Goal: Task Accomplishment & Management: Use online tool/utility

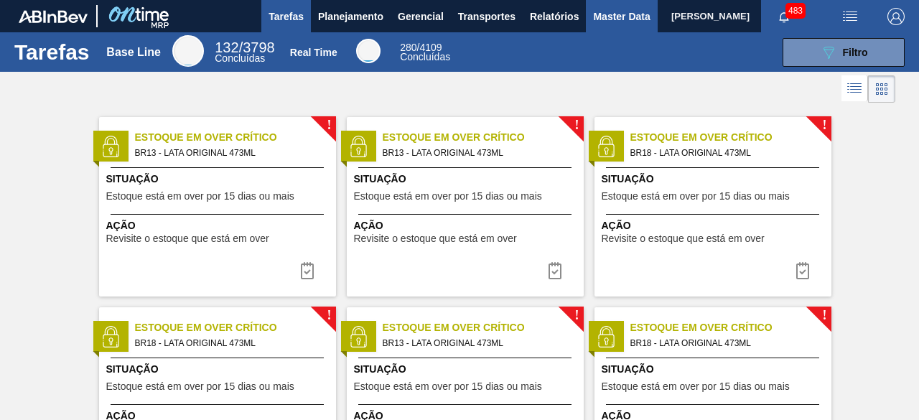
click at [604, 24] on span "Master Data" at bounding box center [621, 16] width 57 height 17
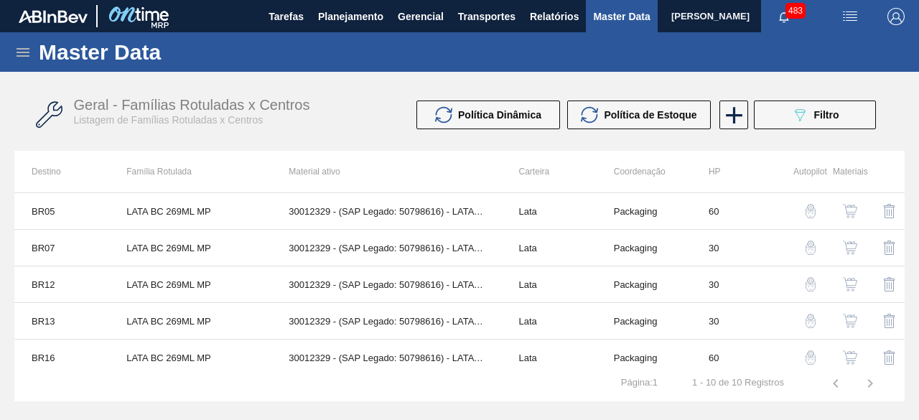
click at [20, 56] on icon at bounding box center [23, 52] width 13 height 9
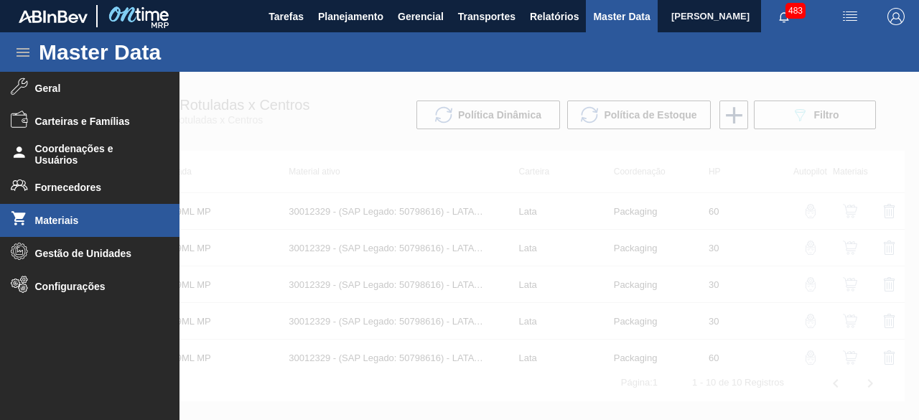
click at [88, 210] on li "Materiais" at bounding box center [89, 220] width 179 height 33
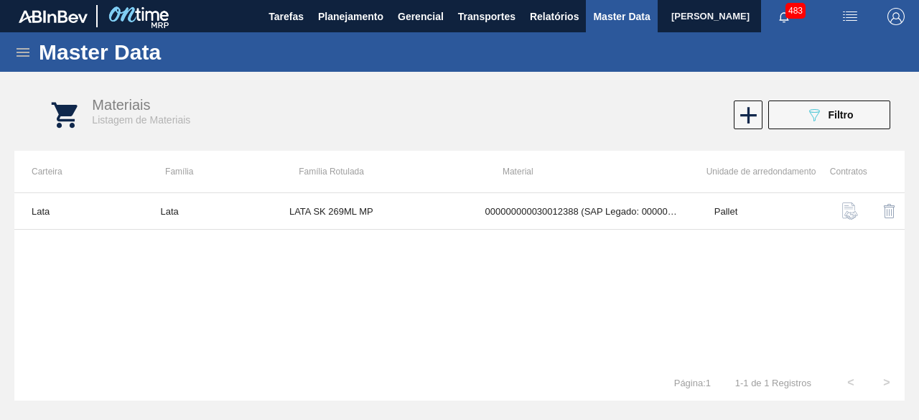
click at [22, 52] on icon at bounding box center [23, 52] width 13 height 9
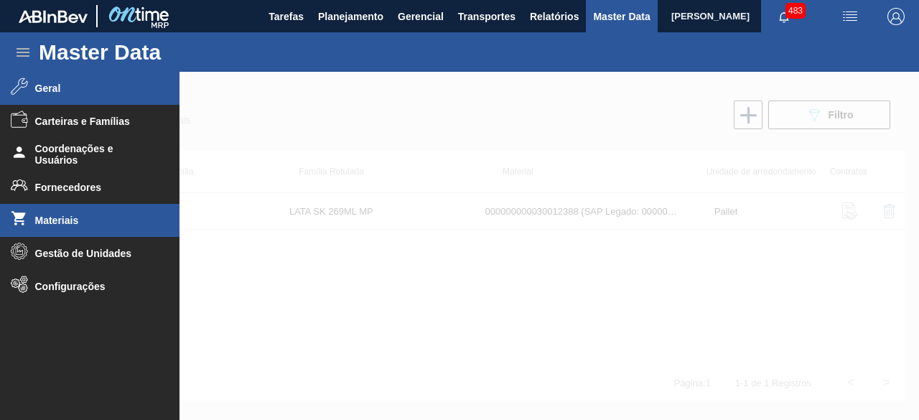
click at [52, 85] on span "Geral" at bounding box center [94, 88] width 118 height 11
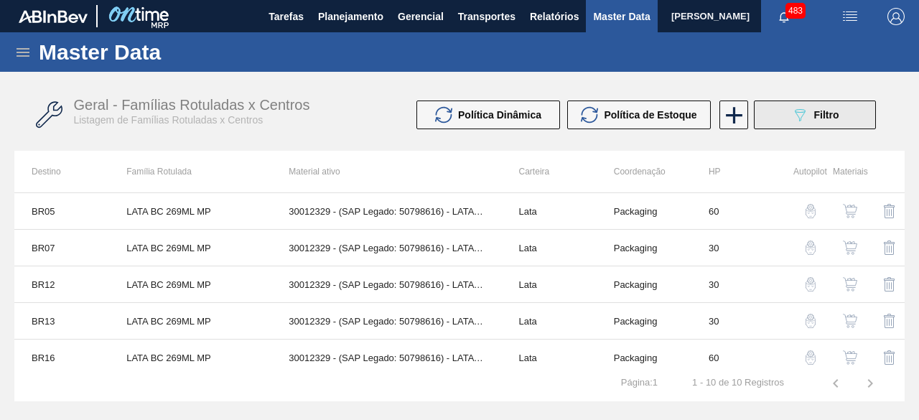
click at [774, 117] on button "089F7B8B-B2A5-4AFE-B5C0-19BA573D28AC Filtro" at bounding box center [815, 114] width 122 height 29
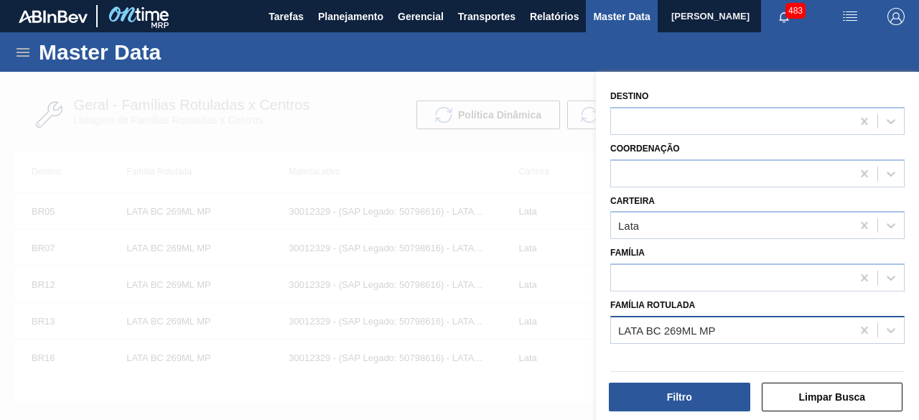
click at [756, 327] on div "LATA BC 269ML MP" at bounding box center [731, 329] width 240 height 21
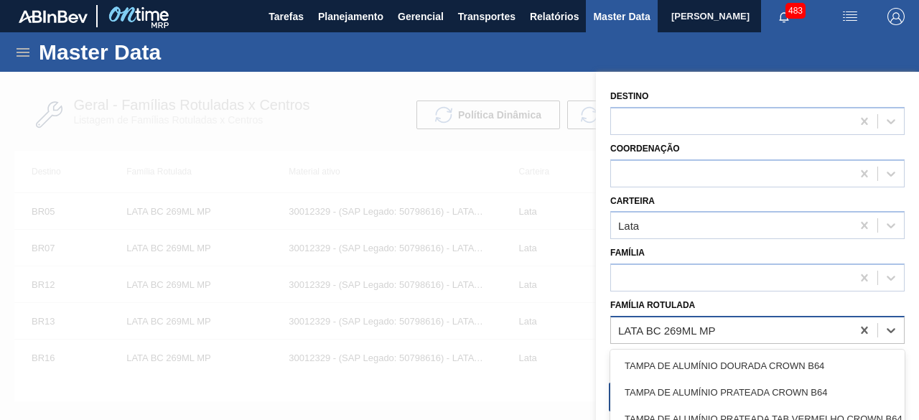
paste Rotulada "LATA BC DM 350ML SLEEK"
type Rotulada "LATA BC DM 350ML SLEEK"
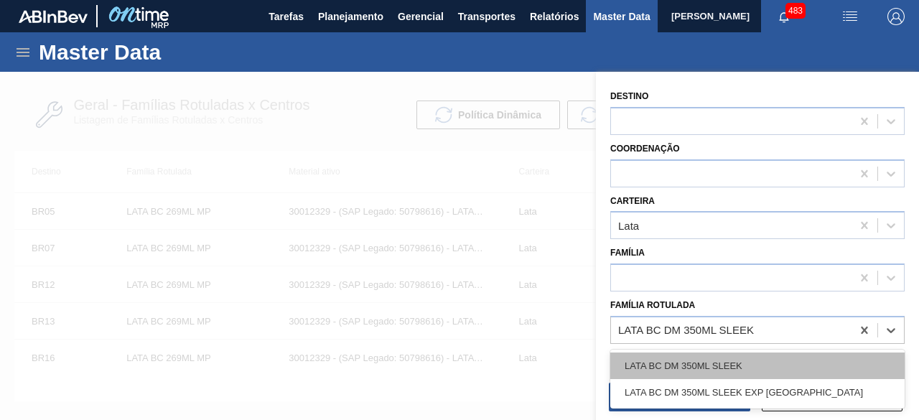
click at [718, 368] on div "LATA BC DM 350ML SLEEK" at bounding box center [757, 365] width 294 height 27
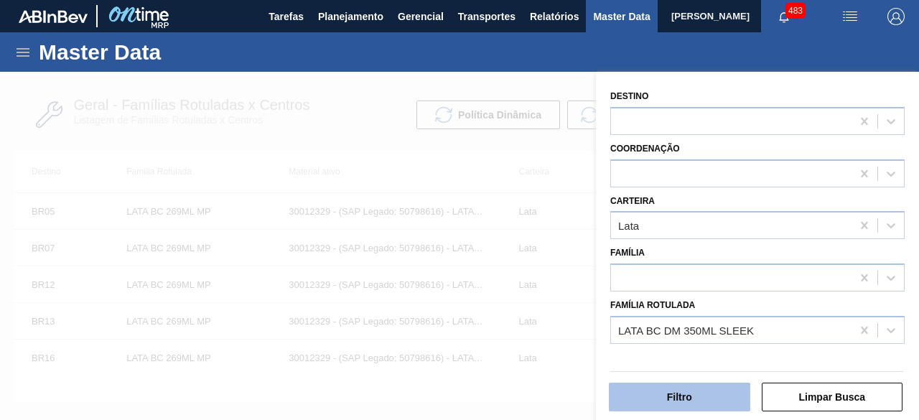
click at [712, 393] on button "Filtro" at bounding box center [679, 397] width 141 height 29
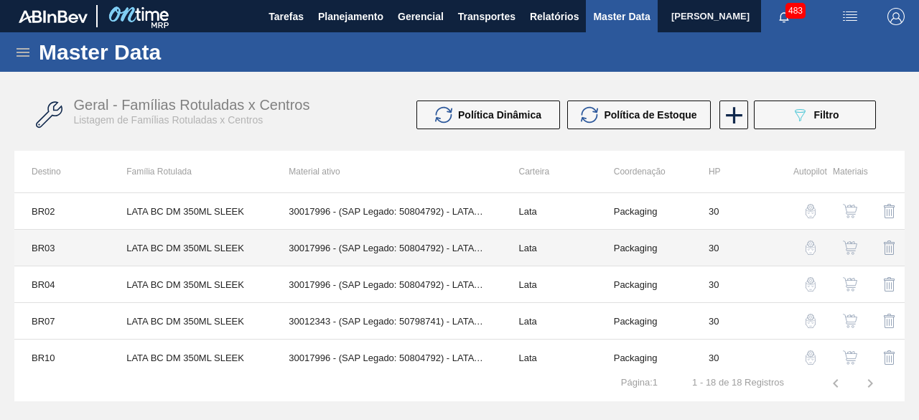
scroll to position [52, 0]
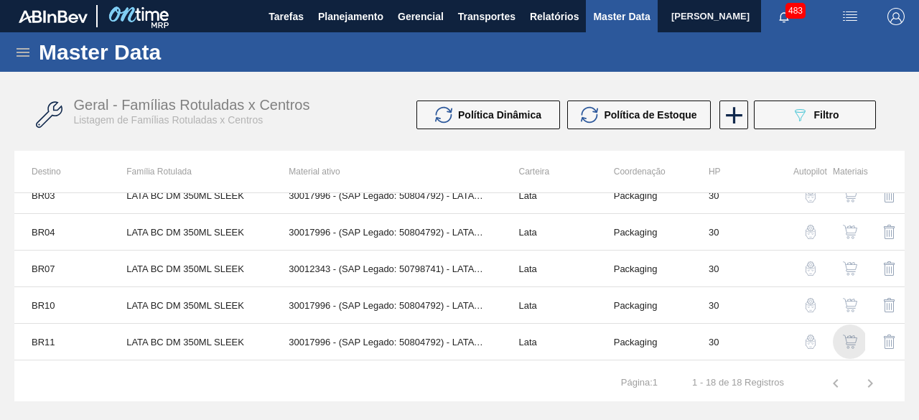
click at [846, 334] on img "button" at bounding box center [850, 341] width 14 height 14
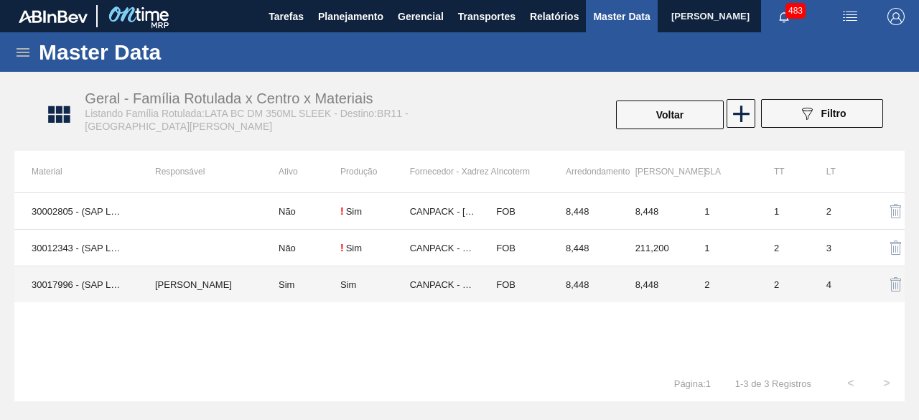
click at [207, 281] on td "MARILIA RIBEIRO BALARDIN" at bounding box center [199, 284] width 123 height 37
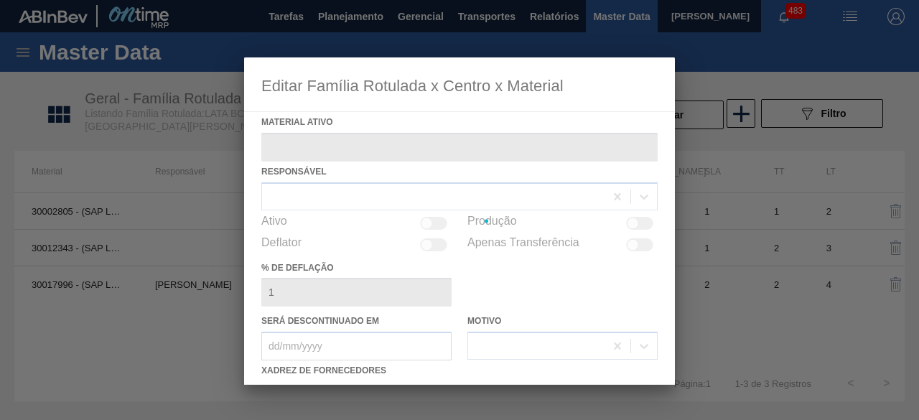
type ativo "30017996 - (SAP Legado: 50804792) - LATA AL 350ML BC DM SLK 429 BRILHO"
checkbox input "true"
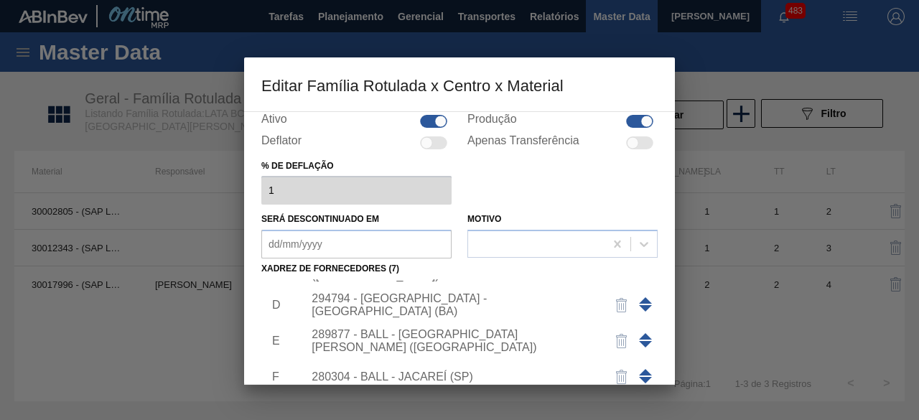
scroll to position [105, 0]
click at [430, 337] on div "289877 - BALL - TRÊS RIOS (RJ)" at bounding box center [451, 340] width 281 height 26
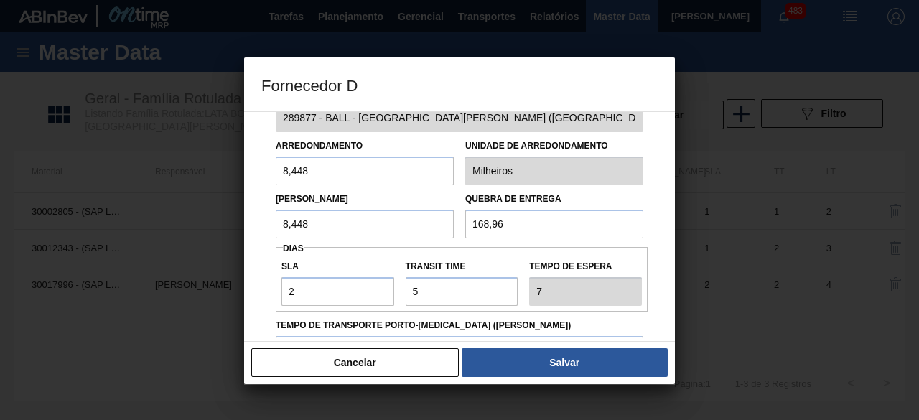
scroll to position [39, 0]
click at [436, 365] on button "Cancelar" at bounding box center [354, 362] width 207 height 29
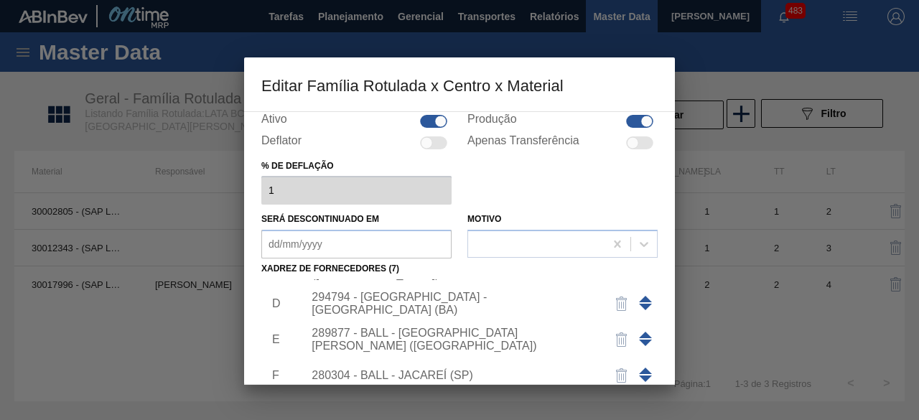
click at [471, 329] on div "289877 - BALL - TRÊS RIOS (RJ)" at bounding box center [476, 340] width 362 height 36
click at [465, 333] on div "289877 - BALL - TRÊS RIOS (RJ)" at bounding box center [451, 340] width 281 height 26
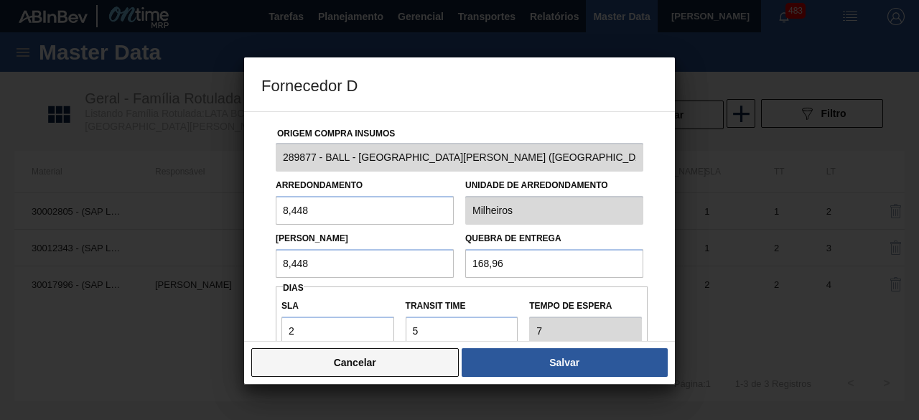
click at [447, 358] on button "Cancelar" at bounding box center [354, 362] width 207 height 29
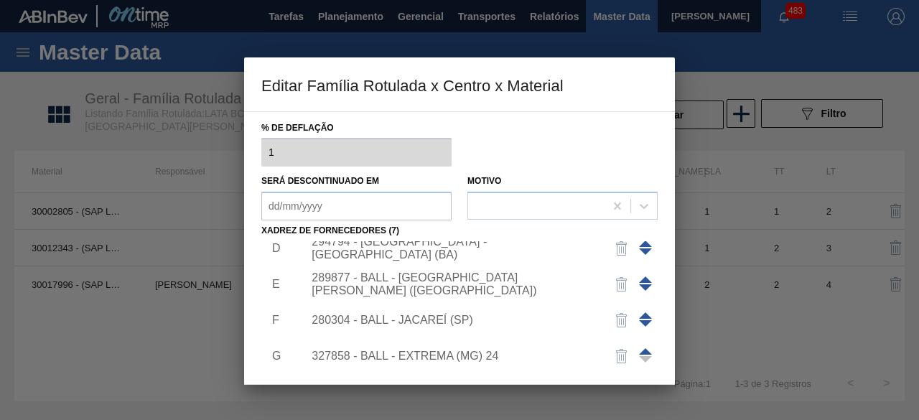
scroll to position [225, 0]
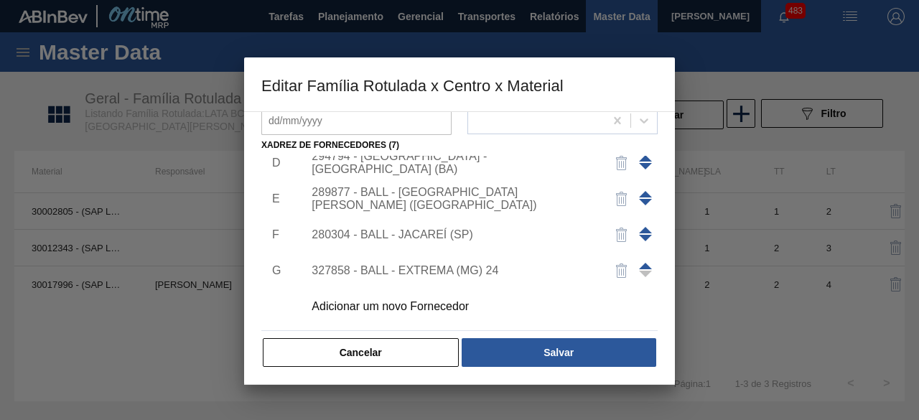
click at [446, 304] on div "Adicionar um novo Fornecedor" at bounding box center [451, 306] width 281 height 13
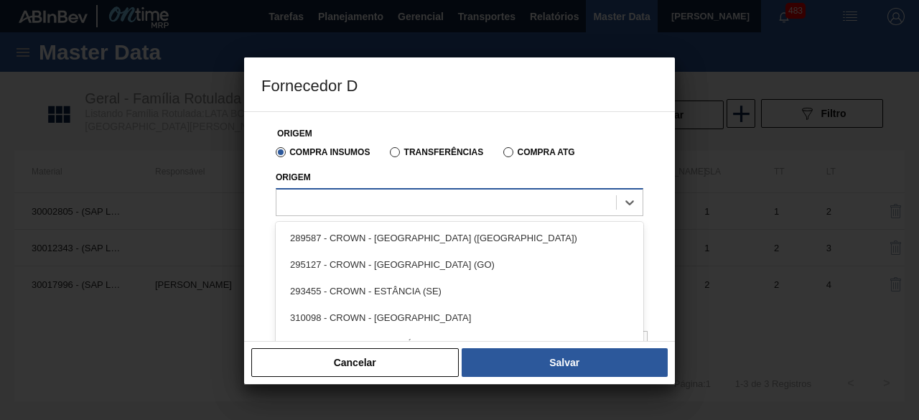
click at [445, 209] on div at bounding box center [445, 202] width 339 height 21
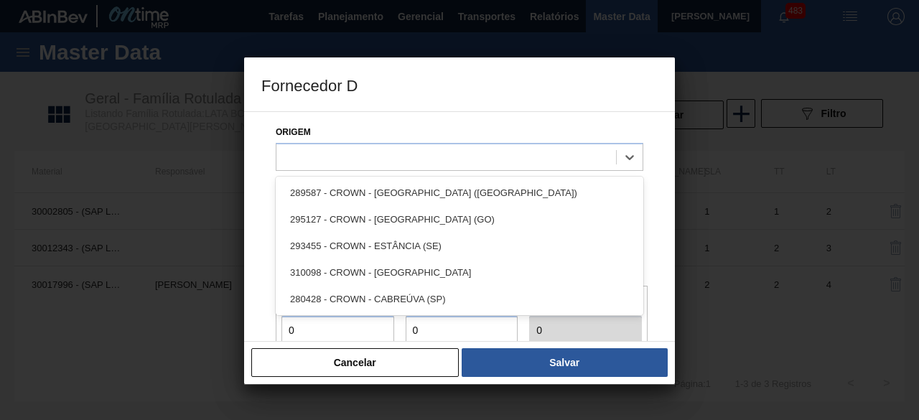
scroll to position [46, 0]
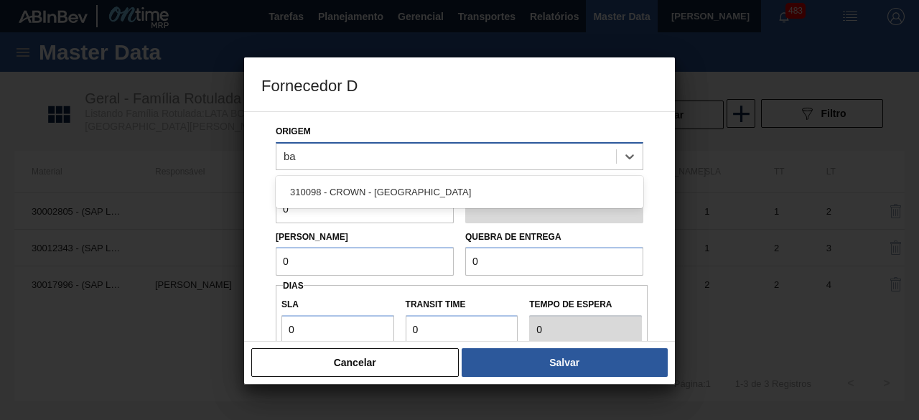
type input "b"
type input "3"
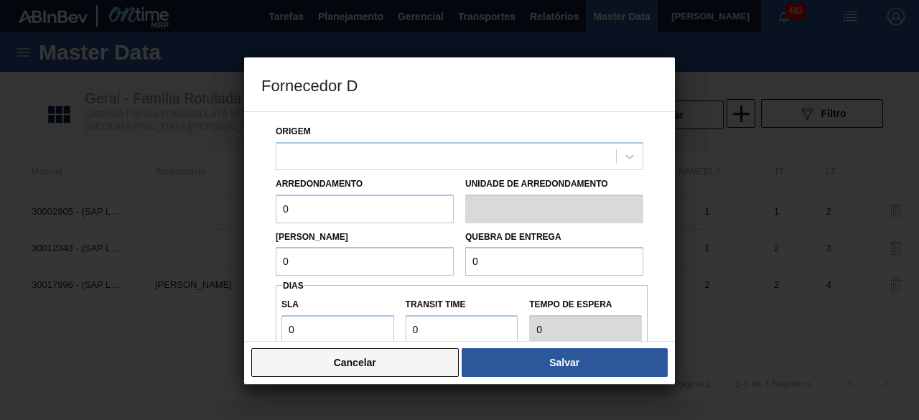
click at [416, 364] on button "Cancelar" at bounding box center [354, 362] width 207 height 29
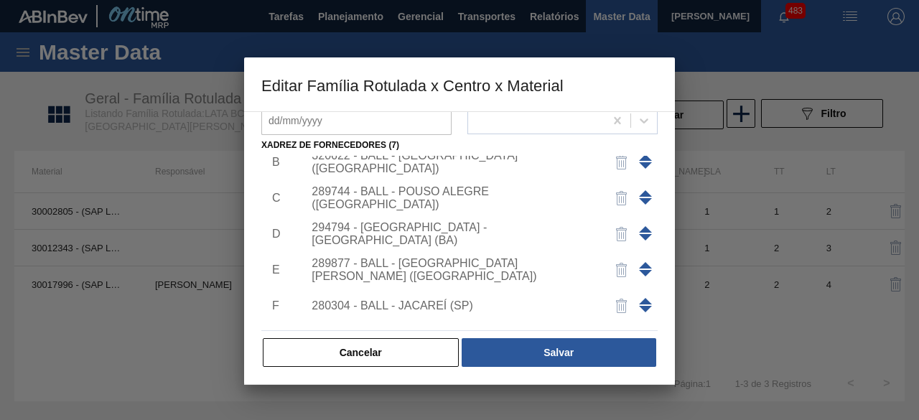
scroll to position [0, 0]
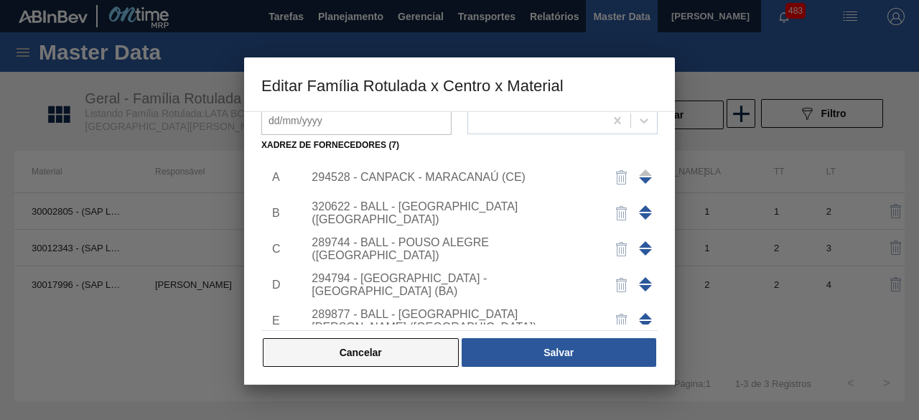
click at [425, 350] on button "Cancelar" at bounding box center [361, 352] width 196 height 29
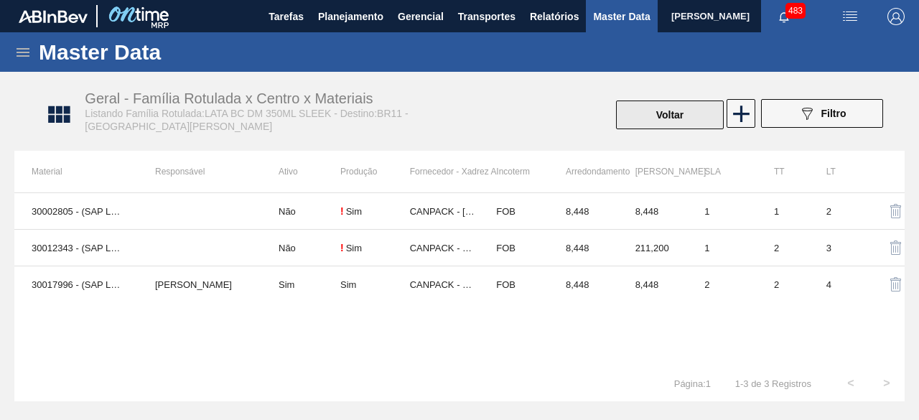
click at [675, 128] on button "Voltar" at bounding box center [670, 114] width 108 height 29
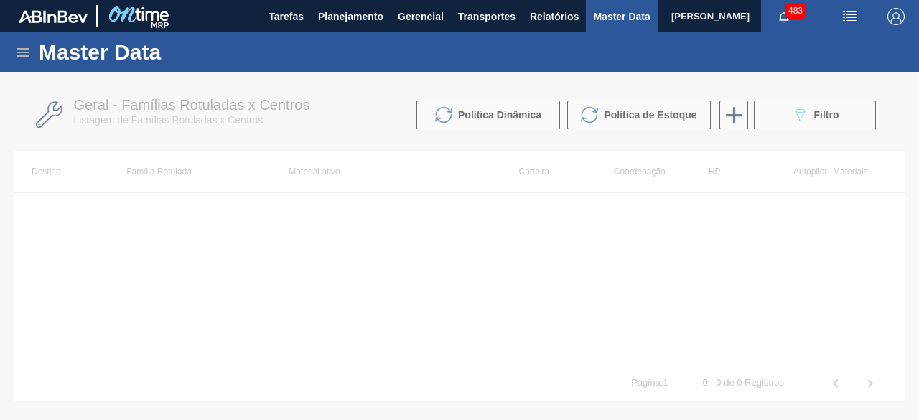
click at [777, 120] on div at bounding box center [459, 246] width 919 height 348
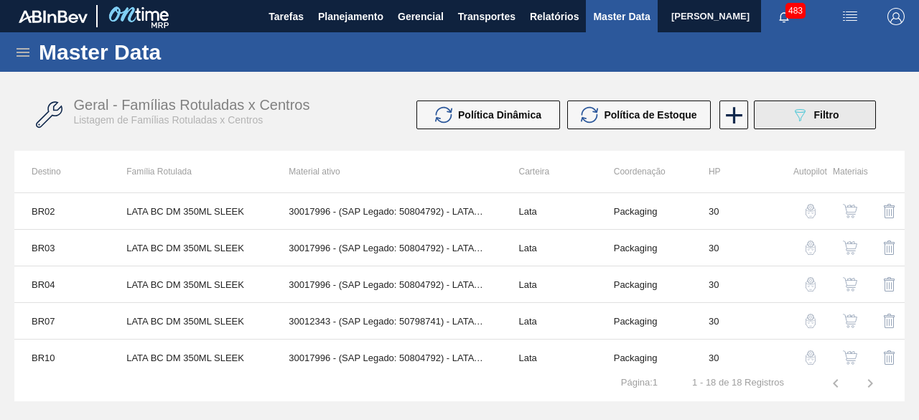
click at [786, 122] on button "089F7B8B-B2A5-4AFE-B5C0-19BA573D28AC Filtro" at bounding box center [815, 114] width 122 height 29
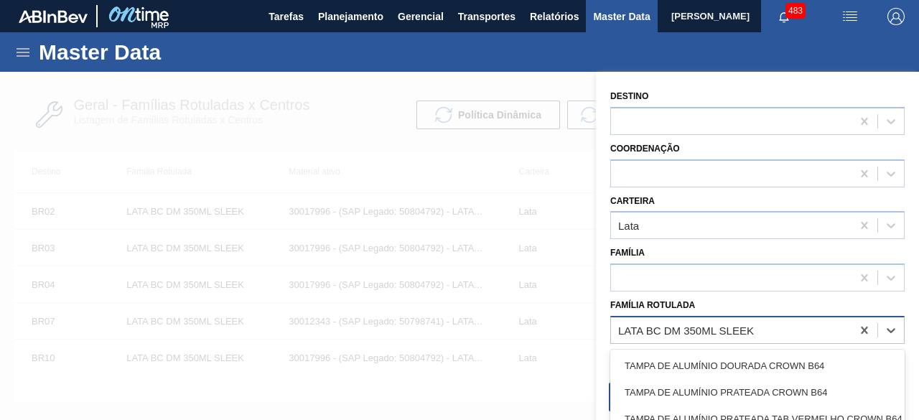
click at [702, 335] on div "LATA BC DM 350ML SLEEK" at bounding box center [686, 330] width 136 height 12
type Rotulada "lata bc 3"
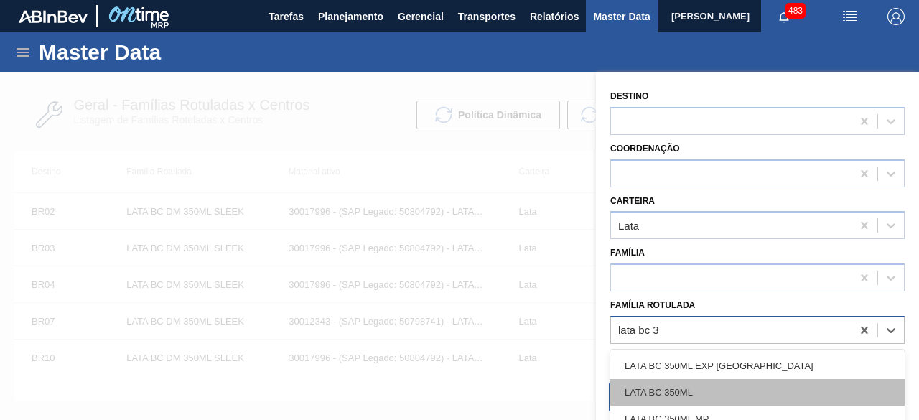
click at [695, 394] on div "LATA BC 350ML" at bounding box center [757, 392] width 294 height 27
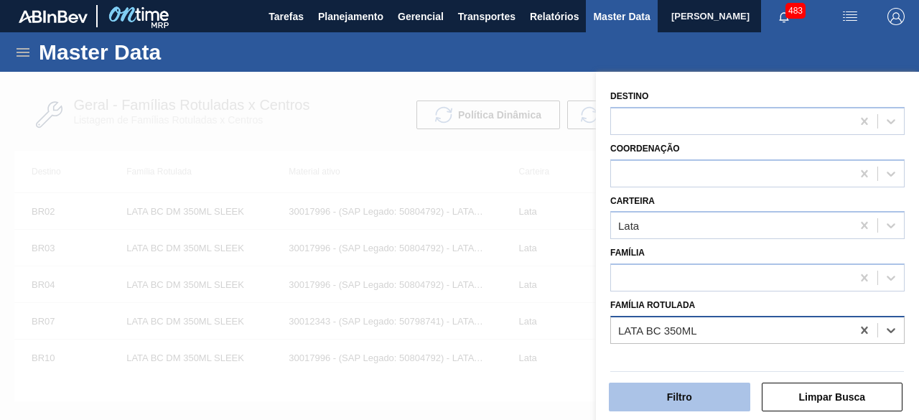
click at [704, 395] on button "Filtro" at bounding box center [679, 397] width 141 height 29
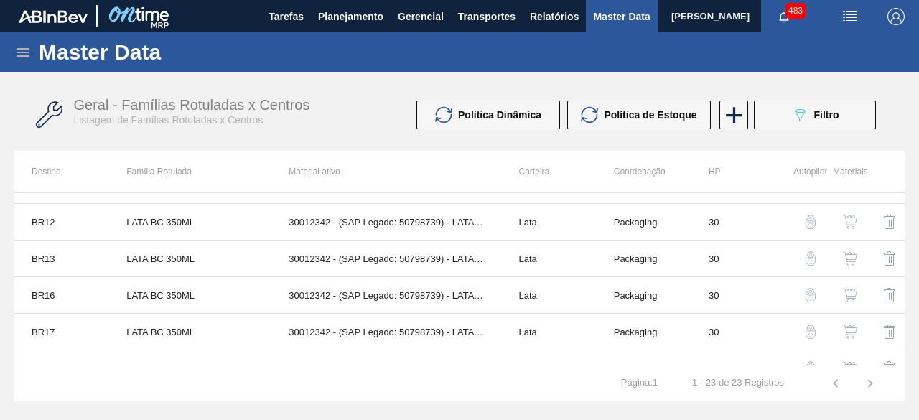
scroll to position [320, 0]
click at [854, 325] on img "button" at bounding box center [850, 330] width 14 height 14
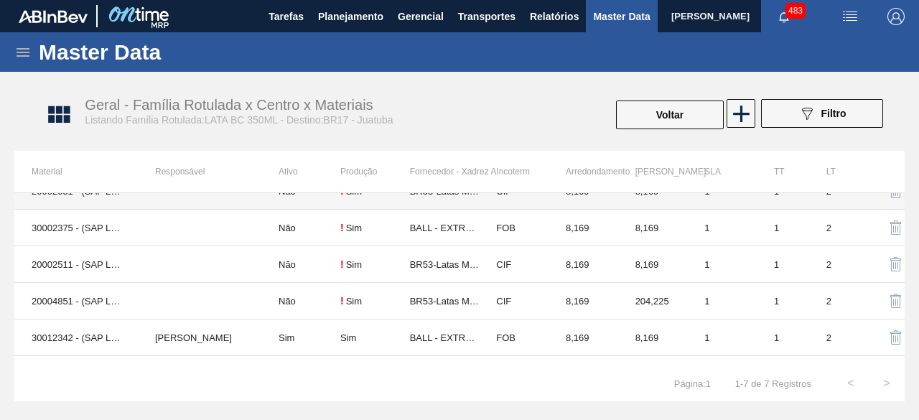
scroll to position [81, 0]
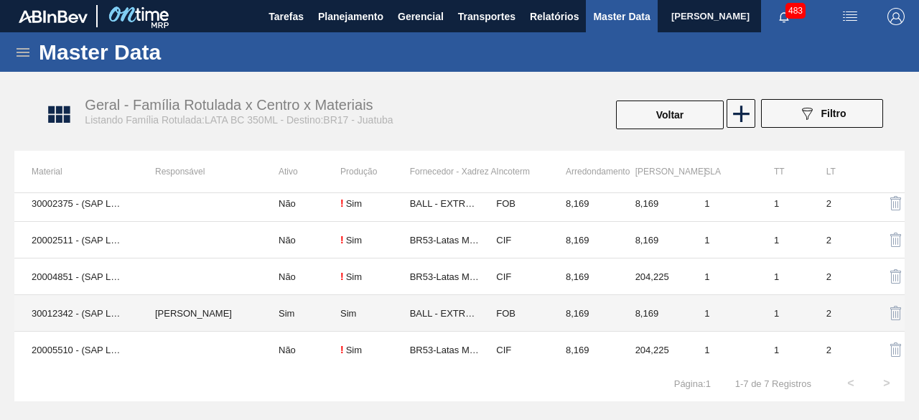
click at [228, 297] on td "MARILIA RIBEIRO BALARDIN" at bounding box center [199, 313] width 123 height 37
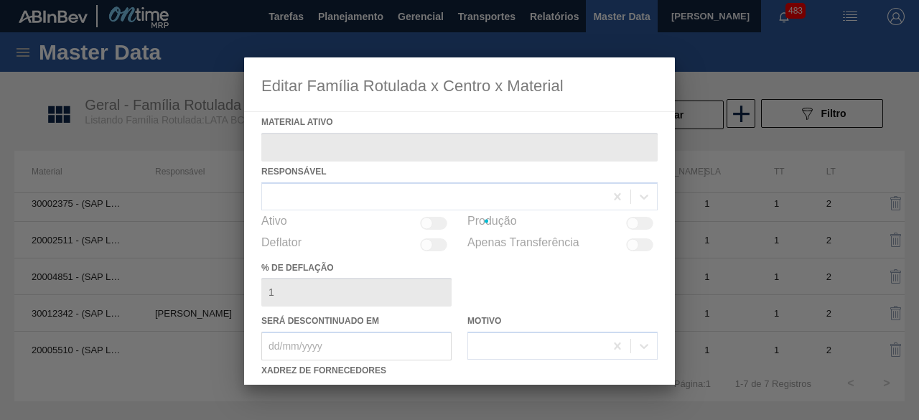
type ativo "30012342 - (SAP Legado: 50798739) - LATA AL. 350ML BC 429"
checkbox input "true"
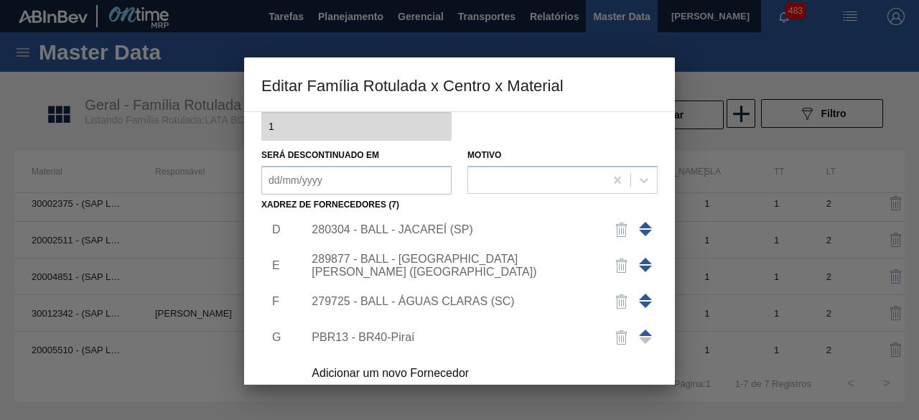
scroll to position [122, 0]
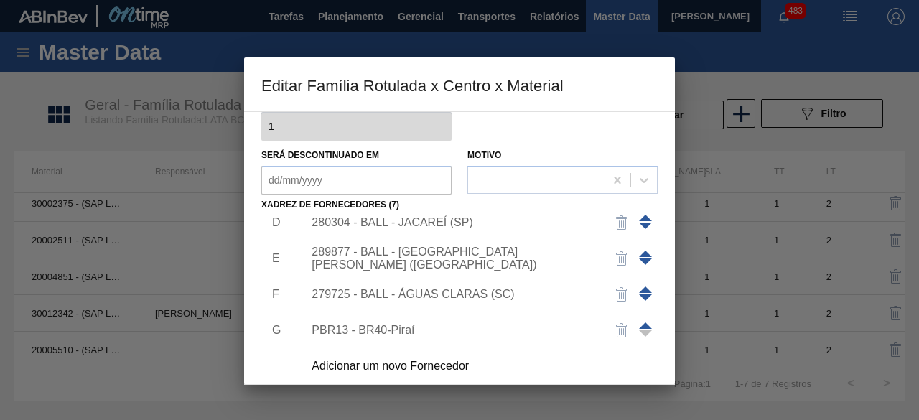
click at [421, 362] on div "Adicionar um novo Fornecedor" at bounding box center [451, 366] width 281 height 13
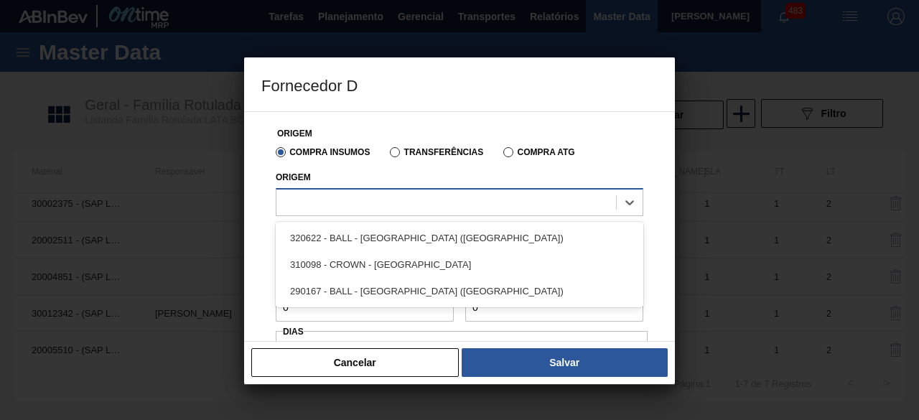
click at [417, 215] on div at bounding box center [459, 202] width 367 height 28
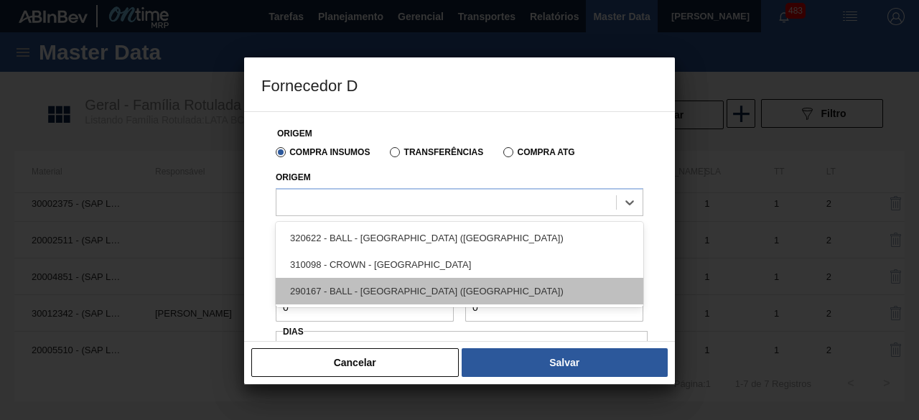
click at [404, 286] on div "290167 - BALL - BRASÍLIA (DF)" at bounding box center [459, 291] width 367 height 27
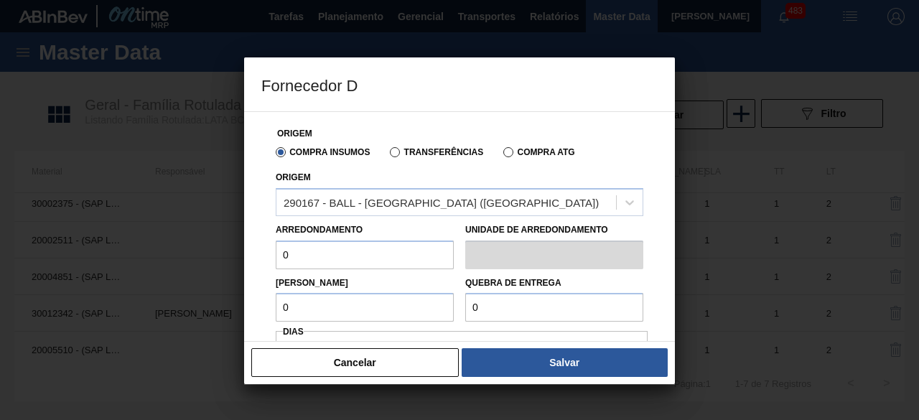
click at [356, 253] on input "0" at bounding box center [365, 254] width 178 height 29
type input "8,169"
click at [370, 308] on input "0" at bounding box center [365, 307] width 178 height 29
type input "8,169"
click at [860, 299] on div at bounding box center [459, 210] width 919 height 420
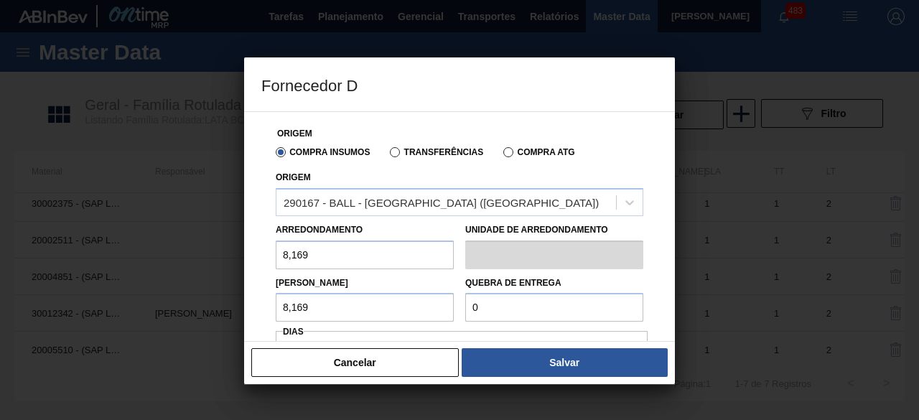
click at [522, 303] on input "0" at bounding box center [554, 307] width 178 height 29
type input "163,38"
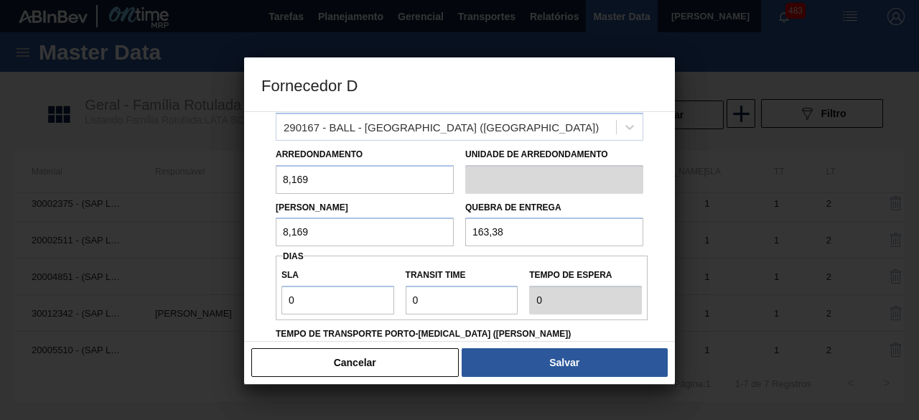
scroll to position [78, 0]
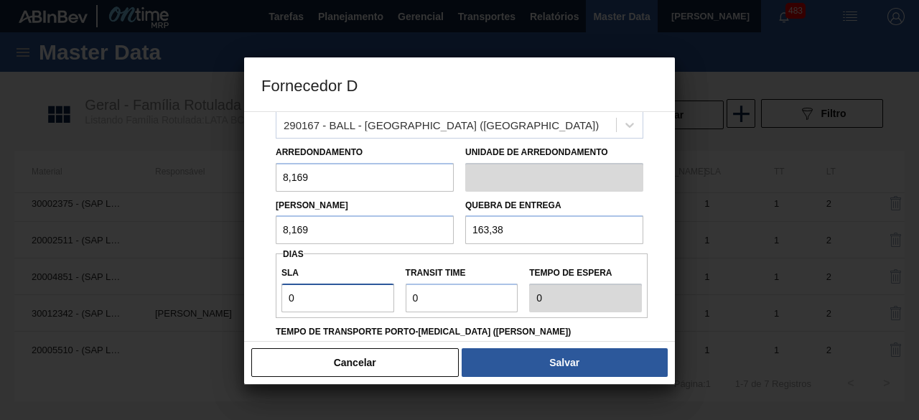
click at [374, 303] on input "0" at bounding box center [337, 297] width 113 height 29
type input "01"
type input "1"
click at [423, 308] on input "Transit Time" at bounding box center [462, 297] width 113 height 29
type input "01"
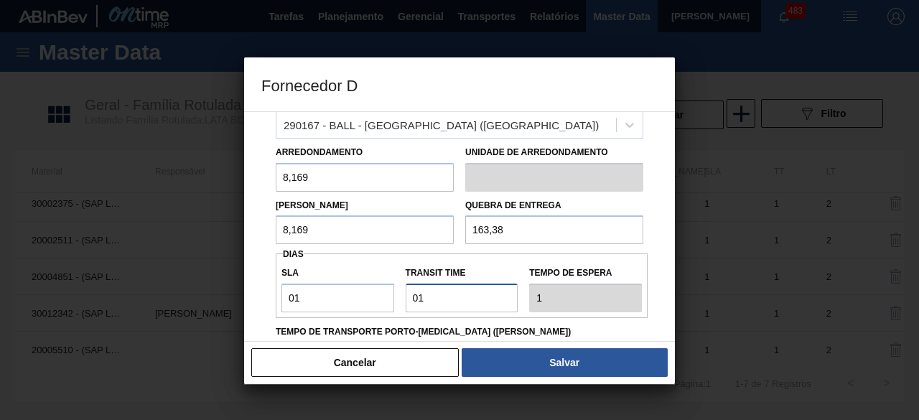
type input "2"
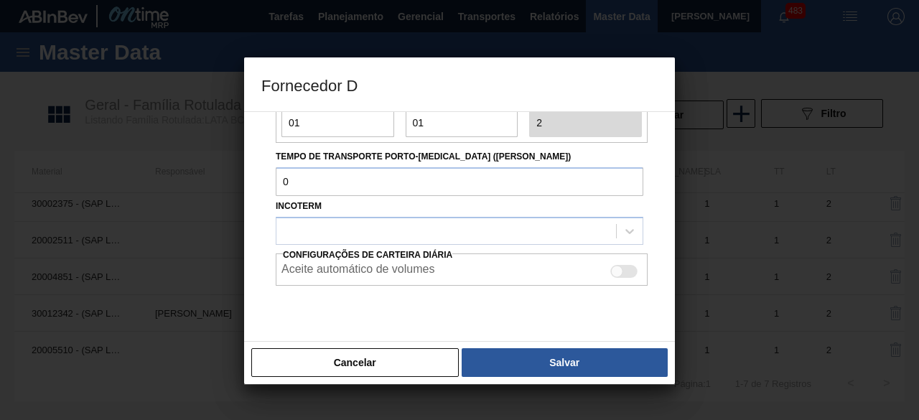
scroll to position [276, 0]
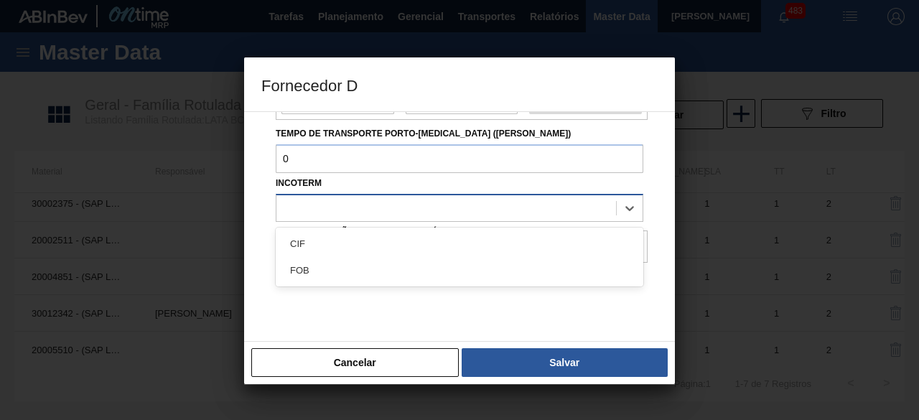
click at [429, 215] on div at bounding box center [445, 207] width 339 height 21
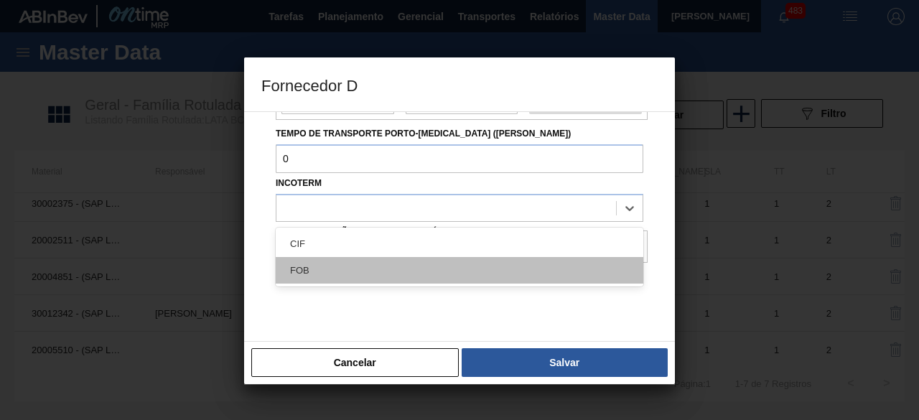
click at [460, 261] on div "FOB" at bounding box center [459, 270] width 367 height 27
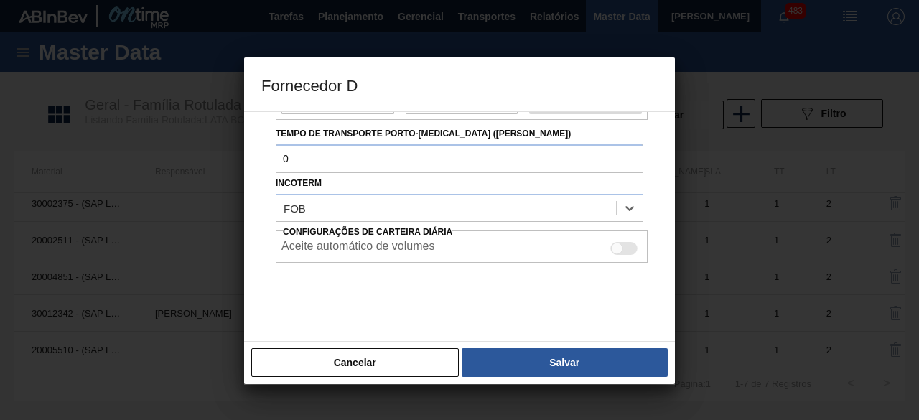
click at [622, 246] on div at bounding box center [623, 248] width 27 height 13
checkbox input "true"
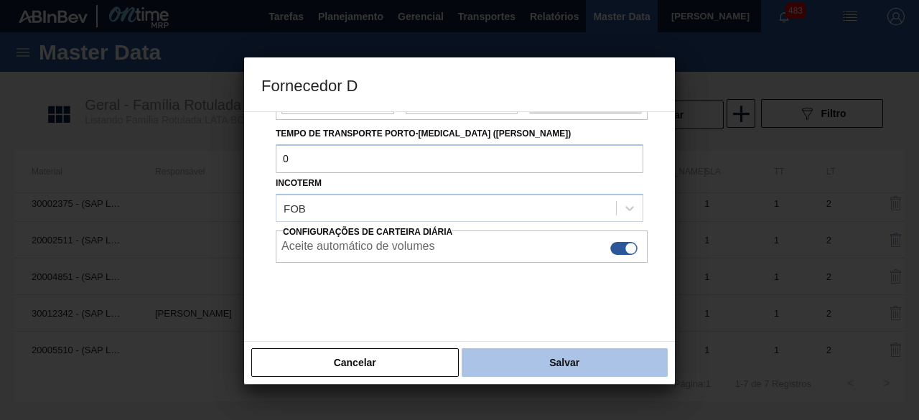
click at [568, 365] on button "Salvar" at bounding box center [564, 362] width 206 height 29
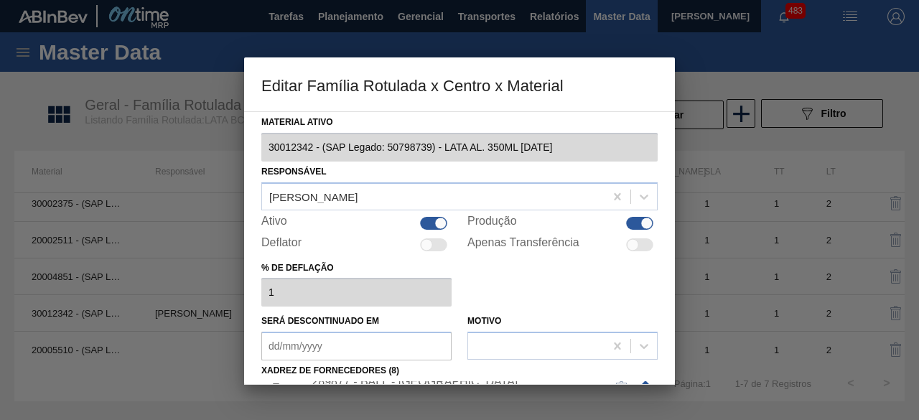
scroll to position [225, 0]
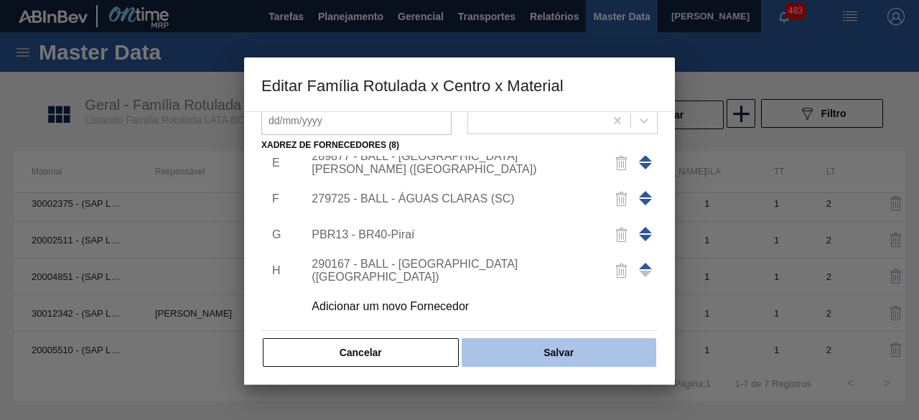
click at [551, 347] on button "Salvar" at bounding box center [558, 352] width 194 height 29
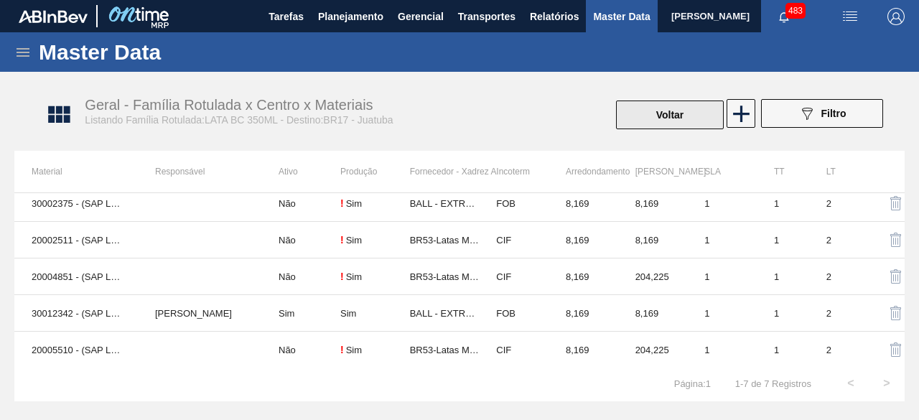
click at [634, 108] on button "Voltar" at bounding box center [670, 114] width 108 height 29
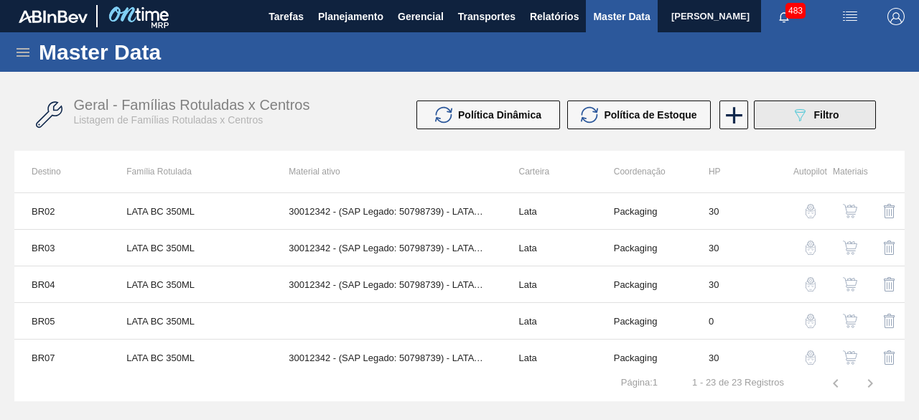
click at [792, 111] on icon "089F7B8B-B2A5-4AFE-B5C0-19BA573D28AC" at bounding box center [799, 114] width 17 height 17
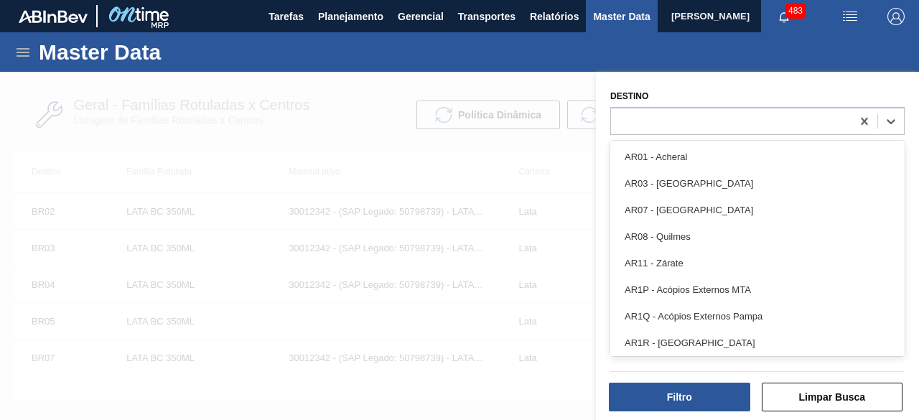
click at [790, 107] on div at bounding box center [757, 121] width 294 height 28
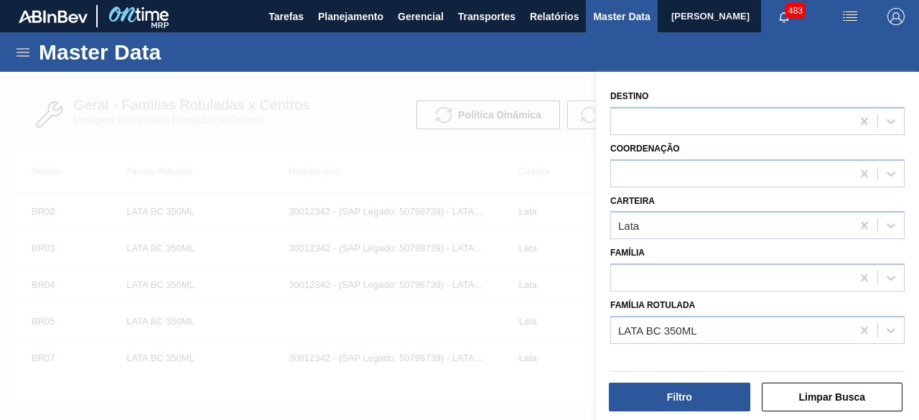
click at [708, 86] on div "Destino" at bounding box center [757, 110] width 294 height 49
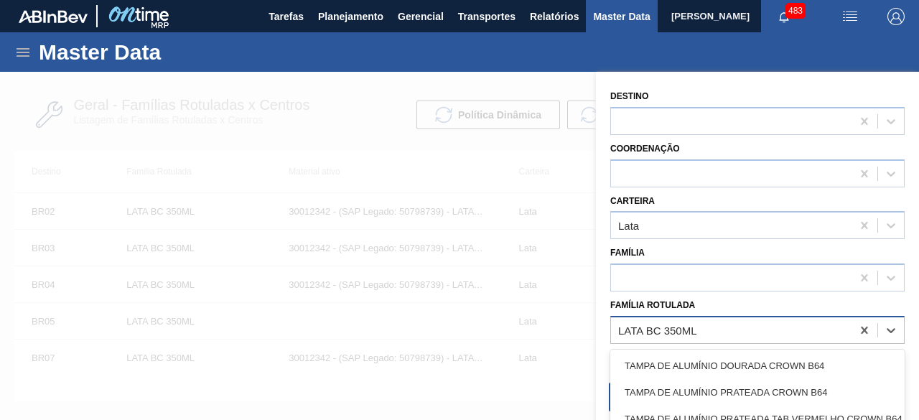
click at [723, 322] on div "LATA BC 350ML" at bounding box center [731, 329] width 240 height 21
type Rotulada "lata st"
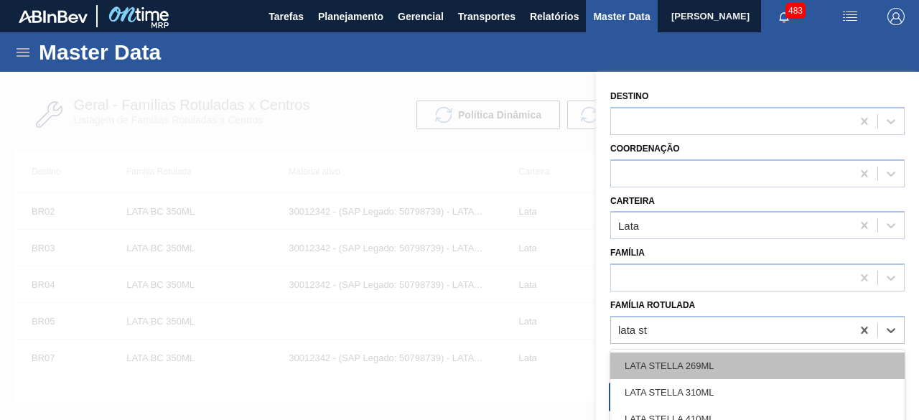
click at [730, 354] on div "LATA STELLA 269ML" at bounding box center [757, 365] width 294 height 27
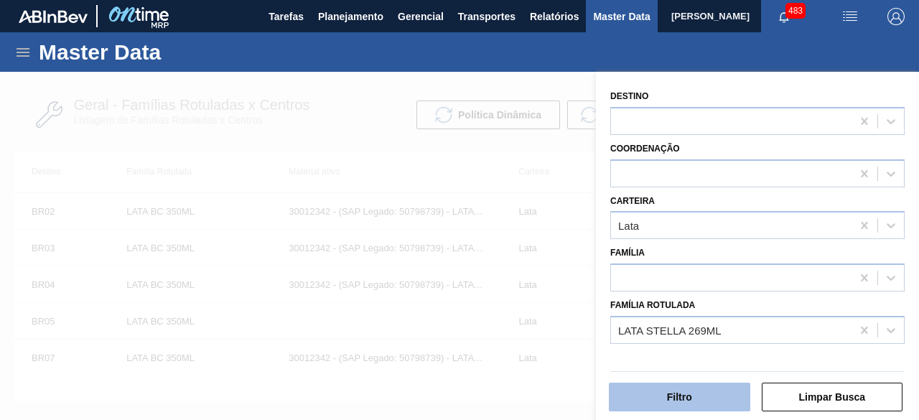
click at [700, 404] on button "Filtro" at bounding box center [679, 397] width 141 height 29
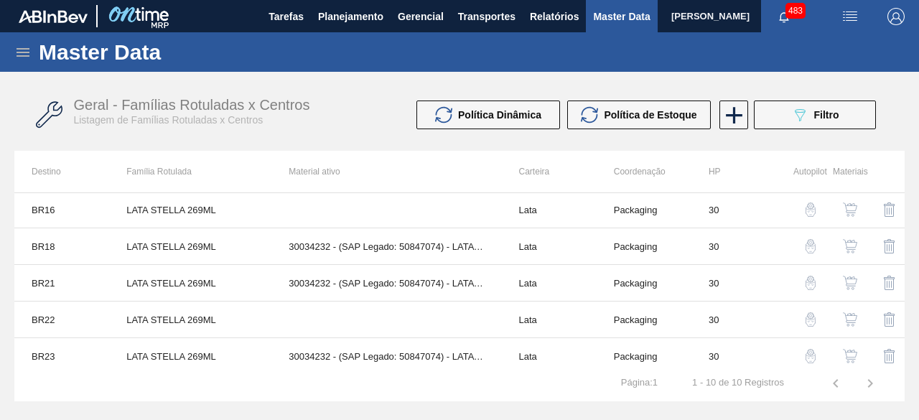
scroll to position [112, 0]
click at [853, 352] on img "button" at bounding box center [850, 355] width 14 height 14
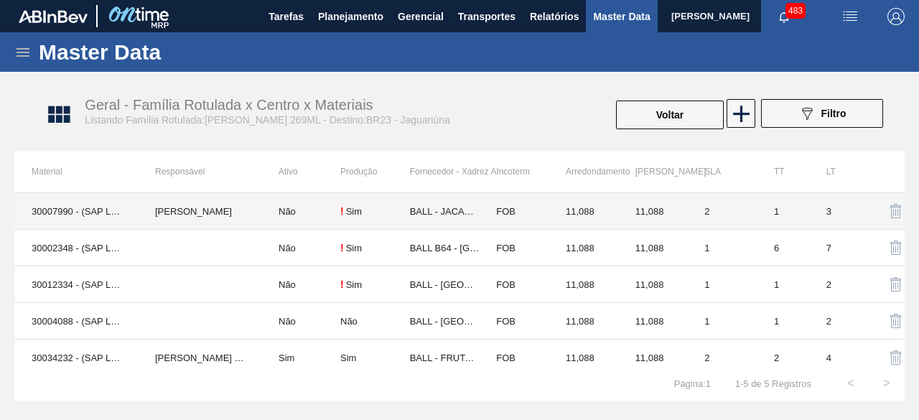
scroll to position [9, 0]
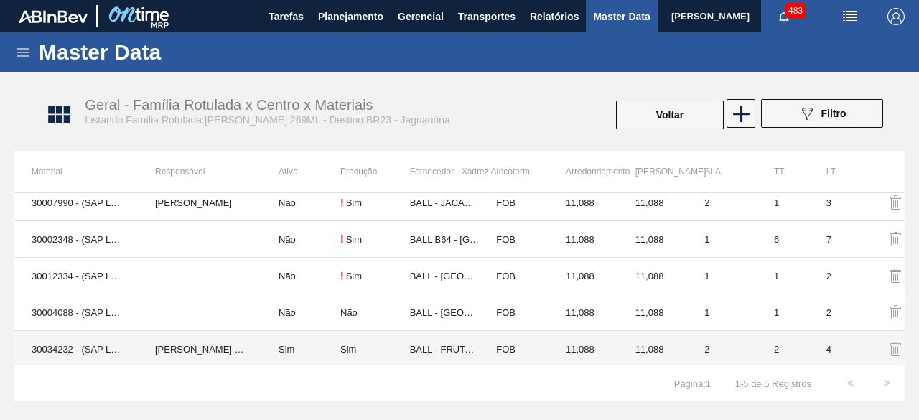
click at [151, 341] on td "IGOR FERREIRA MOURA" at bounding box center [199, 349] width 123 height 37
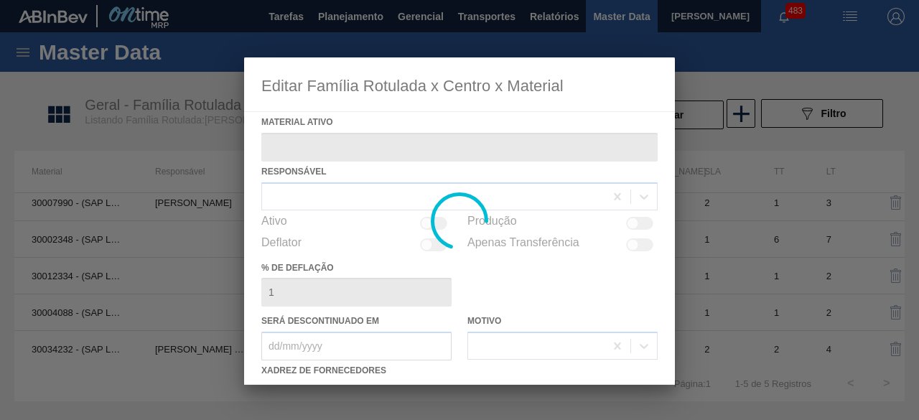
type ativo "30034232 - (SAP Legado: 50847074) - LATA AL STELLA 269ML BRILHO"
checkbox input "true"
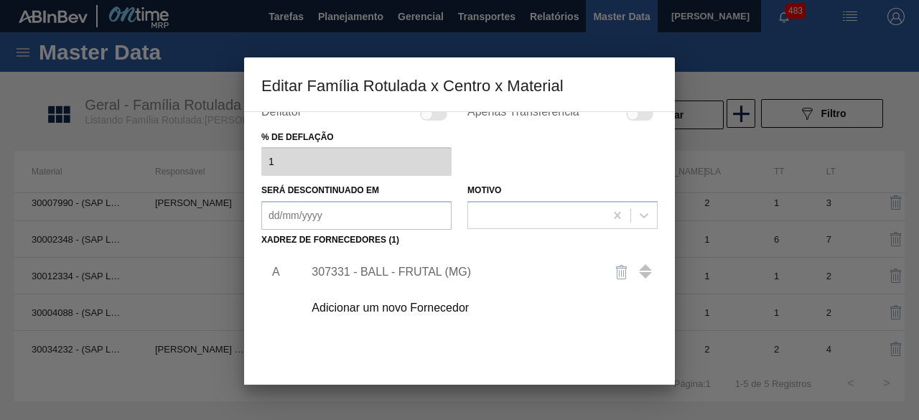
scroll to position [131, 0]
click at [445, 311] on div "Adicionar um novo Fornecedor" at bounding box center [451, 307] width 281 height 13
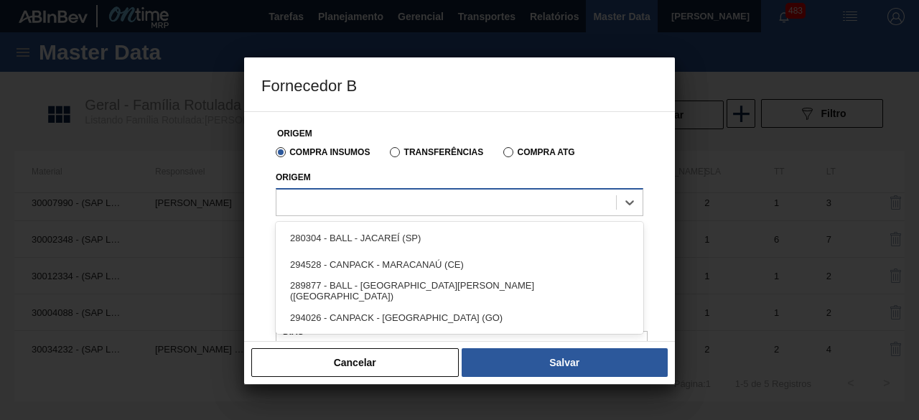
click at [429, 203] on div at bounding box center [445, 202] width 339 height 21
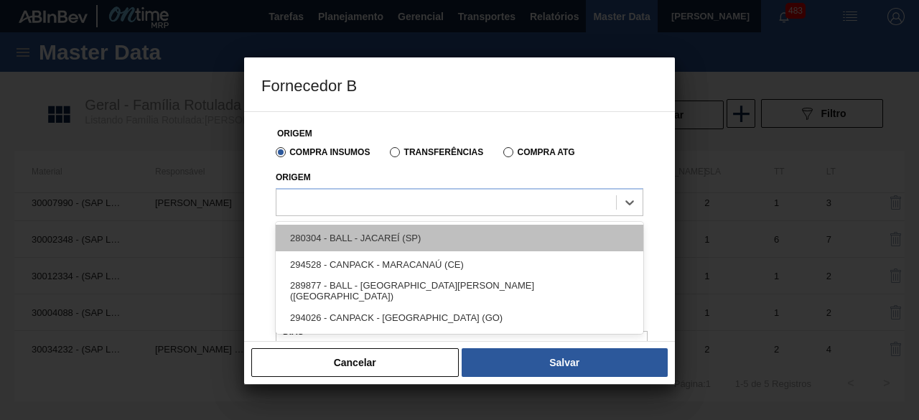
click at [421, 232] on div "280304 - BALL - JACAREÍ (SP)" at bounding box center [459, 238] width 367 height 27
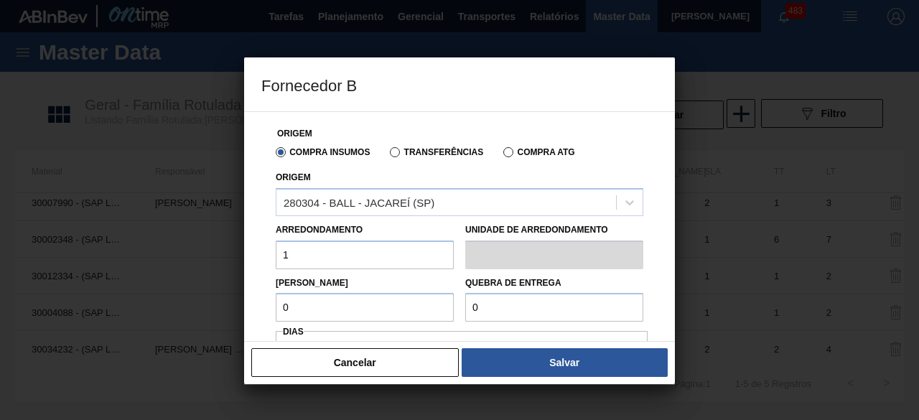
click at [364, 255] on input "1" at bounding box center [365, 254] width 178 height 29
type input "11,088"
click at [380, 305] on input "1" at bounding box center [365, 307] width 178 height 29
type input "11,088"
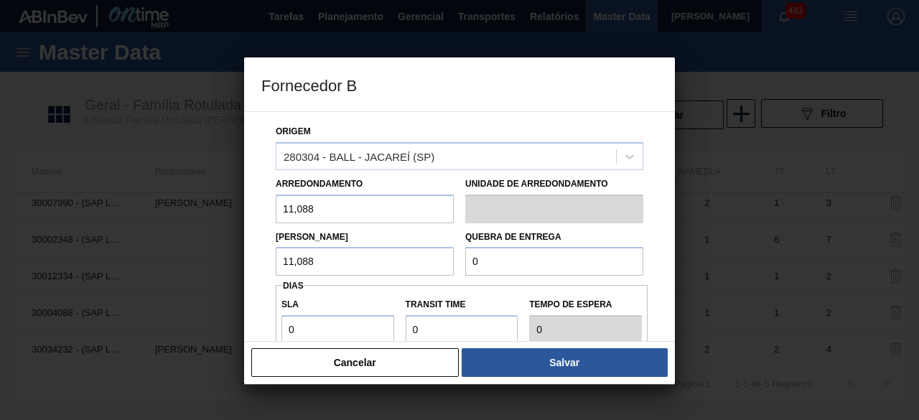
scroll to position [47, 0]
click at [484, 260] on input "0" at bounding box center [554, 260] width 178 height 29
type input "277,2"
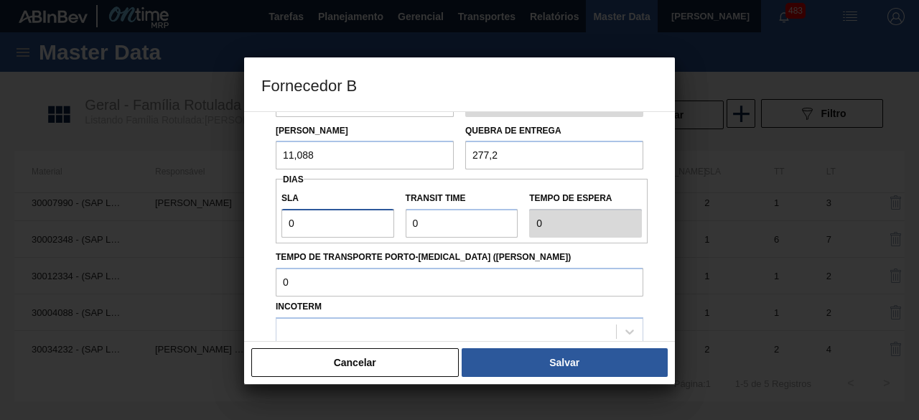
drag, startPoint x: 343, startPoint y: 219, endPoint x: 372, endPoint y: 258, distance: 49.2
click at [372, 258] on div "Origem Compra Insumos Transferências Compra ATG Origem 280304 - BALL - JACAREÍ …" at bounding box center [459, 209] width 396 height 498
type input "01"
type input "1"
click at [442, 228] on input "Transit Time" at bounding box center [462, 223] width 113 height 29
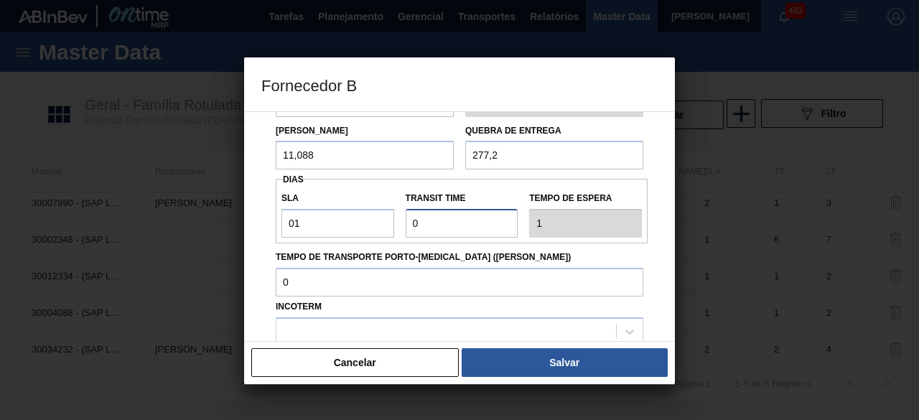
type input "01"
type input "2"
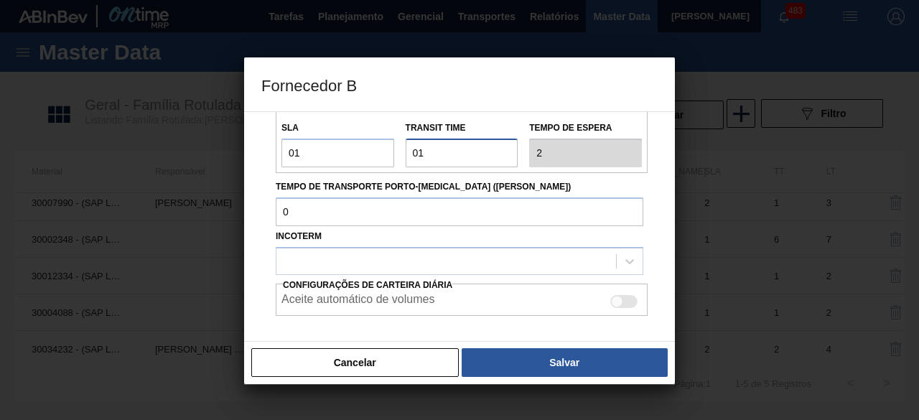
scroll to position [228, 0]
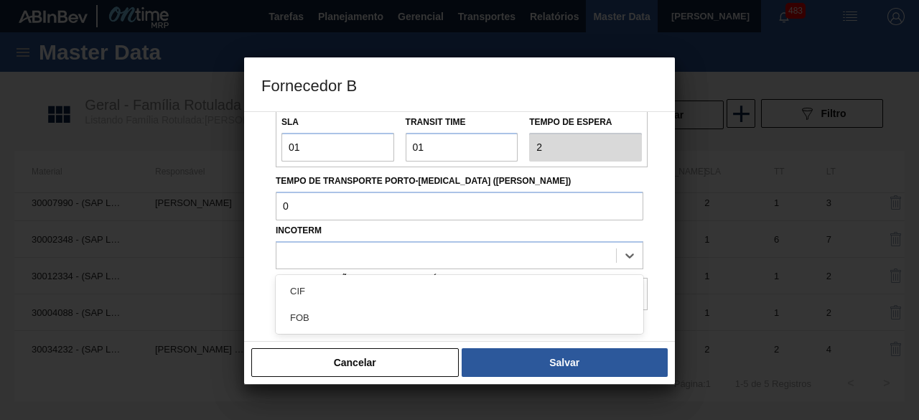
click at [464, 260] on div at bounding box center [445, 255] width 339 height 21
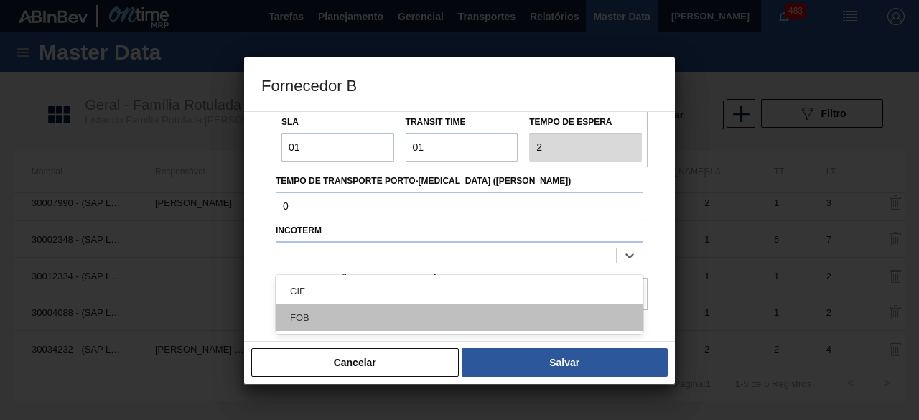
click at [477, 314] on div "FOB" at bounding box center [459, 317] width 367 height 27
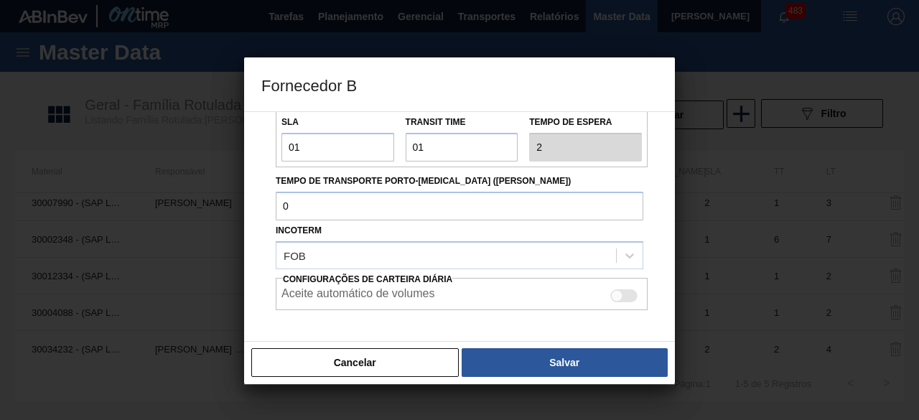
click at [617, 289] on div at bounding box center [623, 295] width 27 height 13
checkbox input "true"
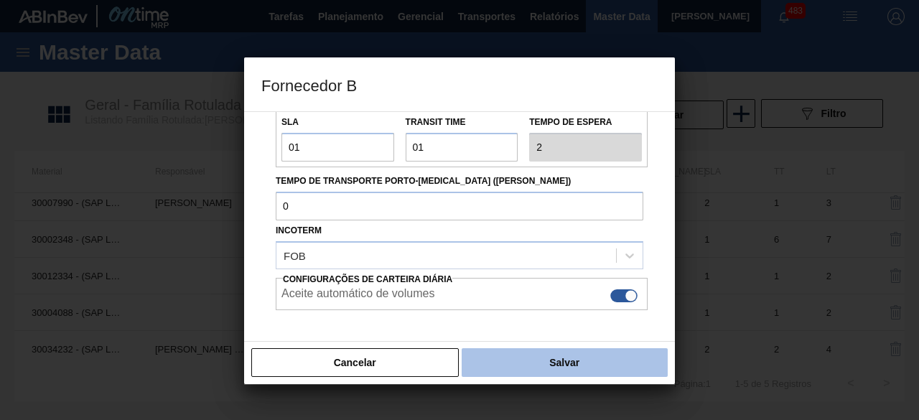
click at [634, 354] on button "Salvar" at bounding box center [564, 362] width 206 height 29
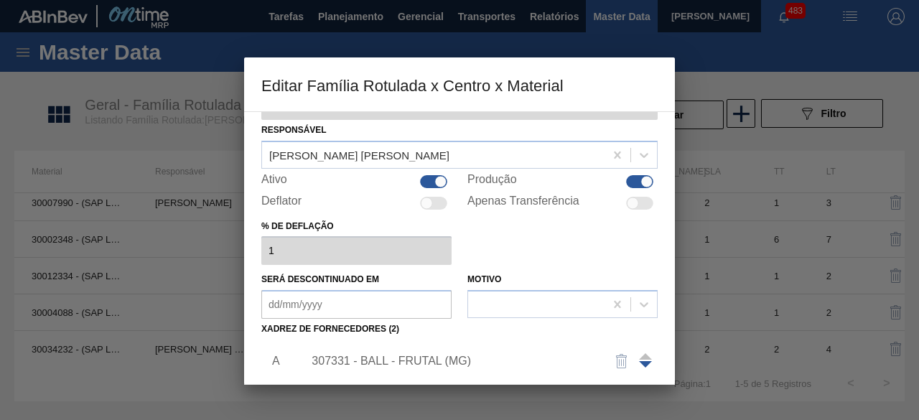
scroll to position [225, 0]
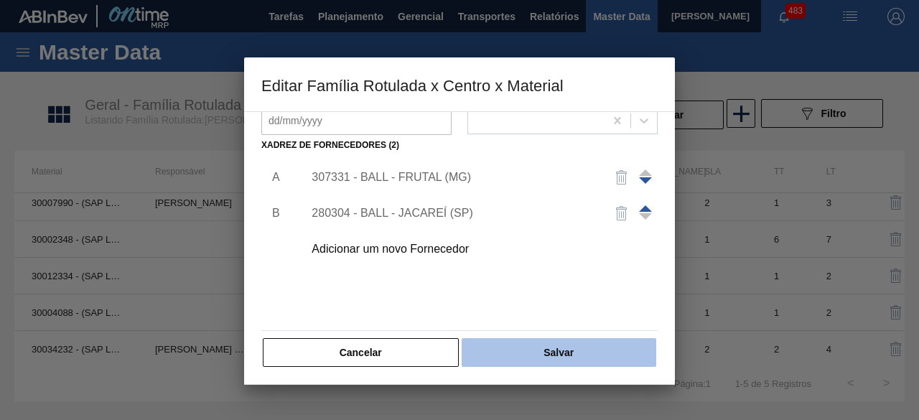
click at [584, 352] on button "Salvar" at bounding box center [558, 352] width 194 height 29
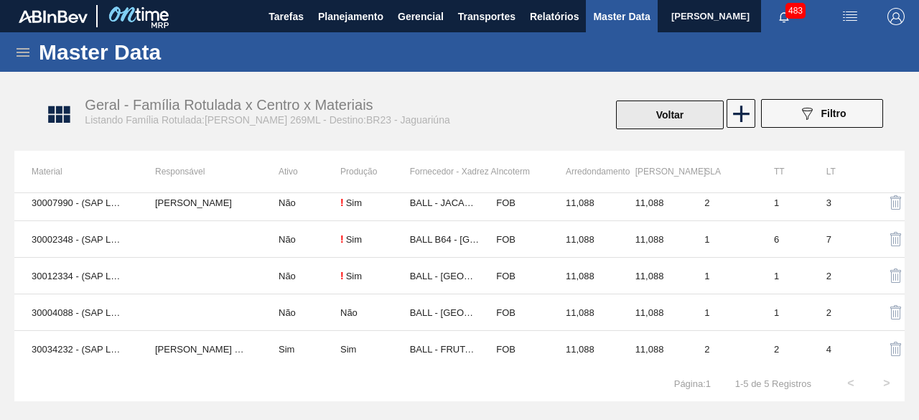
click at [646, 113] on button "Voltar" at bounding box center [670, 114] width 108 height 29
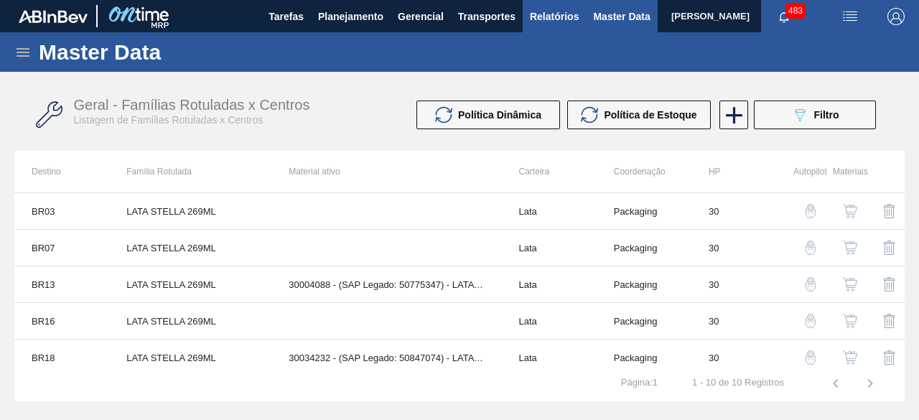
click at [551, 25] on button "Relatórios" at bounding box center [553, 16] width 63 height 32
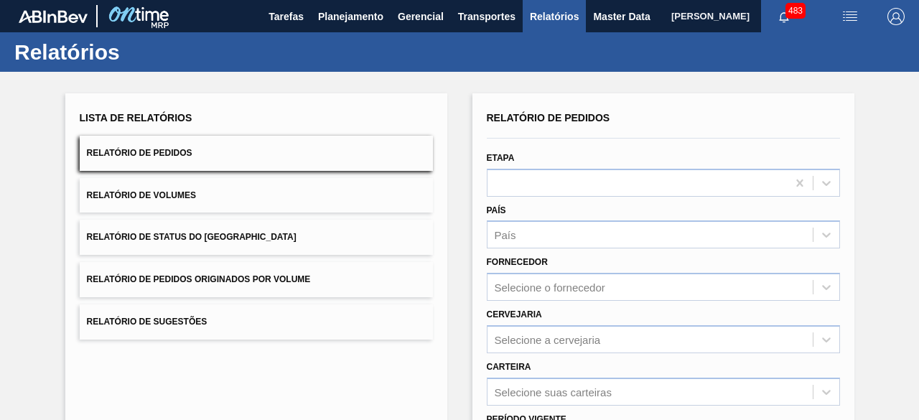
click at [205, 198] on button "Relatório de Volumes" at bounding box center [256, 195] width 353 height 35
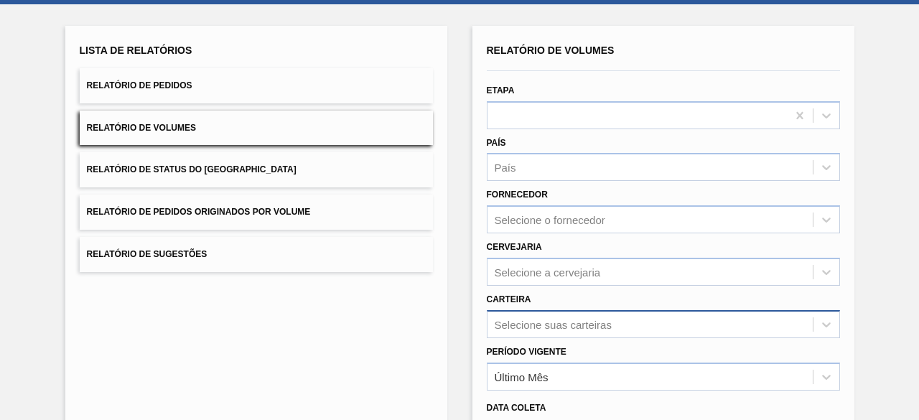
scroll to position [211, 0]
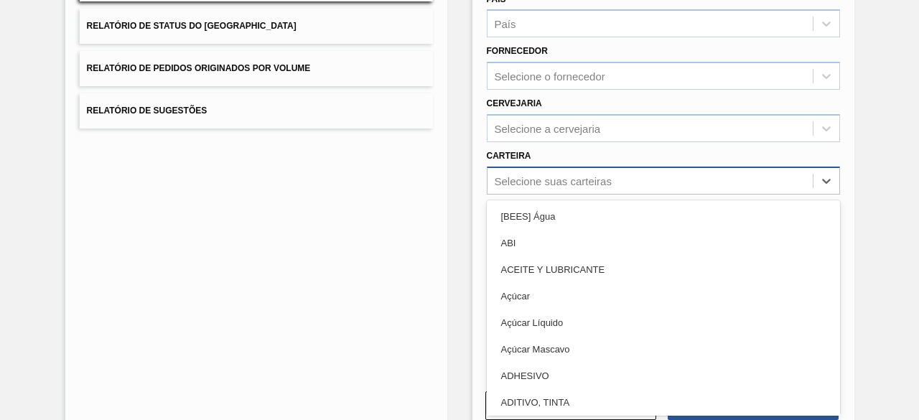
click at [548, 194] on div "option Açúcar Líquido focused, 5 of 101. 101 results available. Use Up and Down…" at bounding box center [663, 181] width 353 height 28
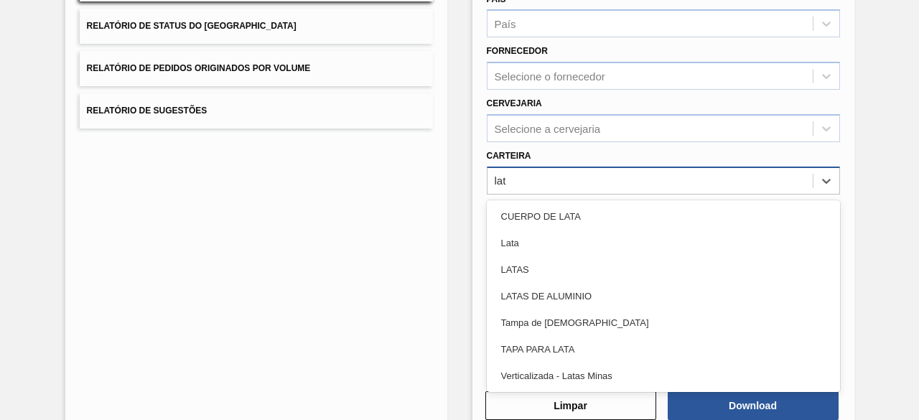
type input "lata"
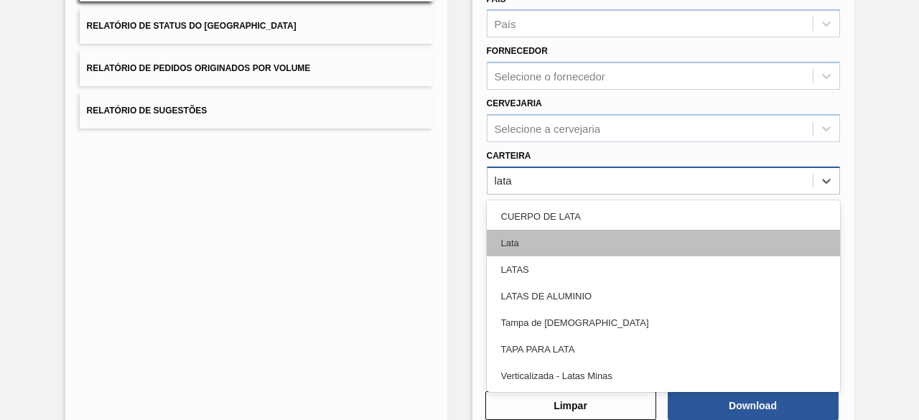
click at [527, 236] on div "Lata" at bounding box center [663, 243] width 353 height 27
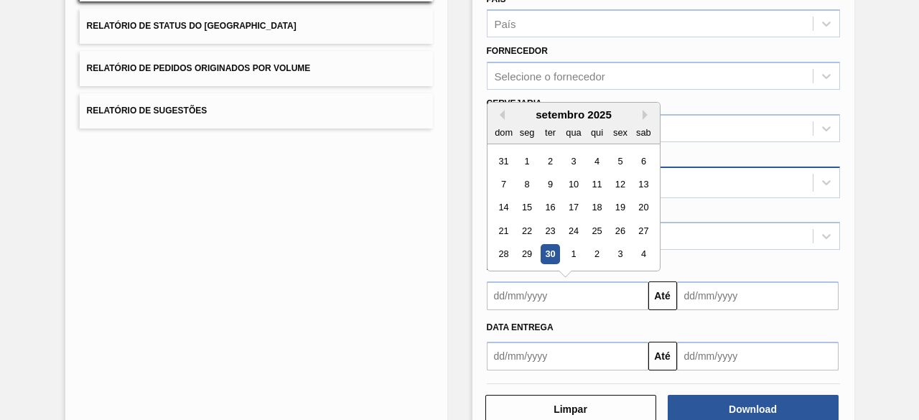
click at [544, 298] on input "text" at bounding box center [567, 295] width 161 height 29
click at [544, 252] on div "30" at bounding box center [549, 254] width 19 height 19
type input "[DATE]"
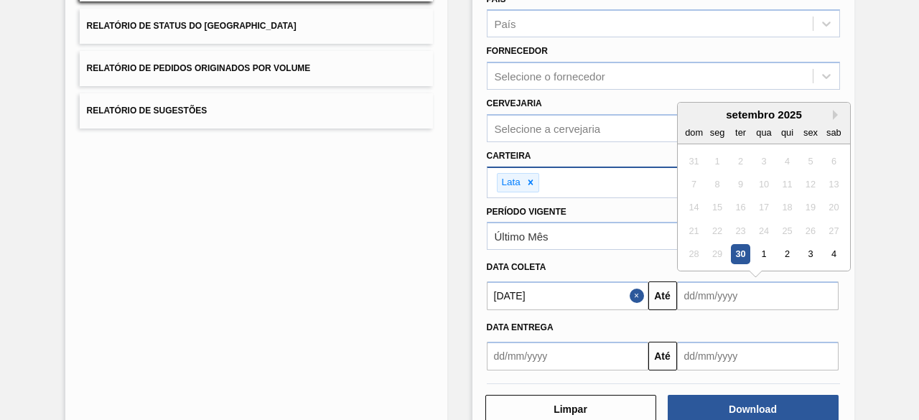
click at [695, 288] on input "text" at bounding box center [757, 295] width 161 height 29
click at [810, 252] on div "3" at bounding box center [809, 254] width 19 height 19
type input "[DATE]"
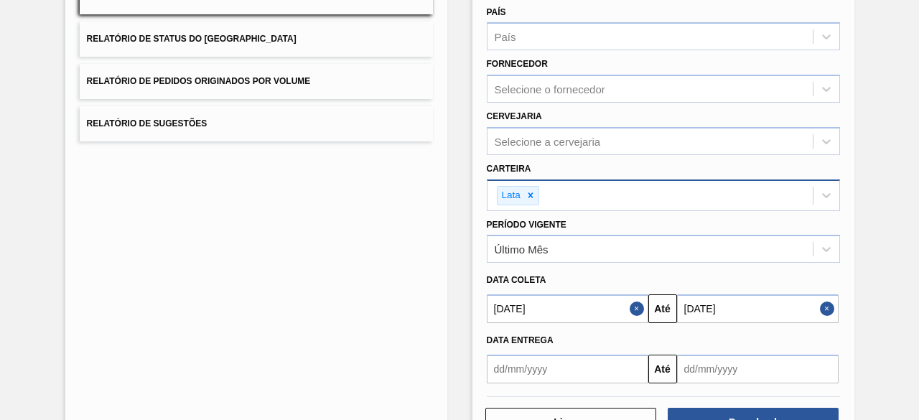
scroll to position [246, 0]
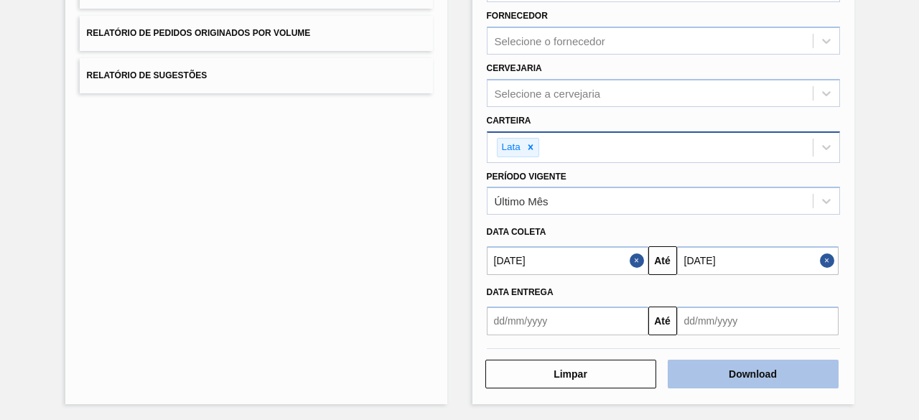
click at [733, 376] on button "Download" at bounding box center [752, 374] width 171 height 29
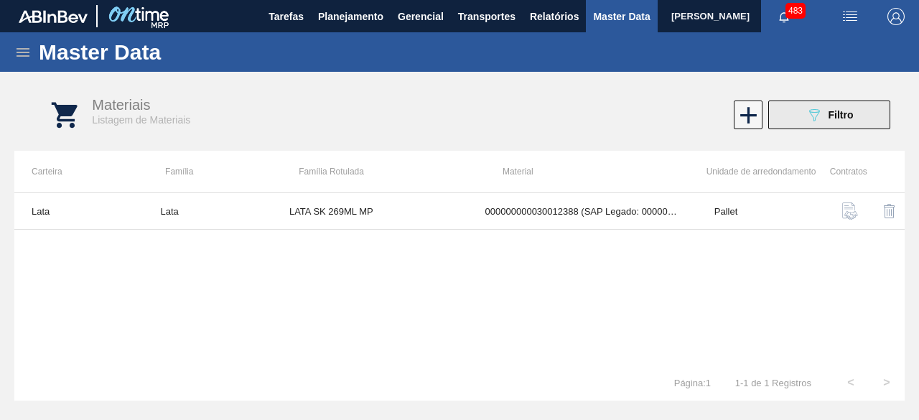
click at [801, 110] on button "089F7B8B-B2A5-4AFE-B5C0-19BA573D28AC Filtro" at bounding box center [829, 114] width 122 height 29
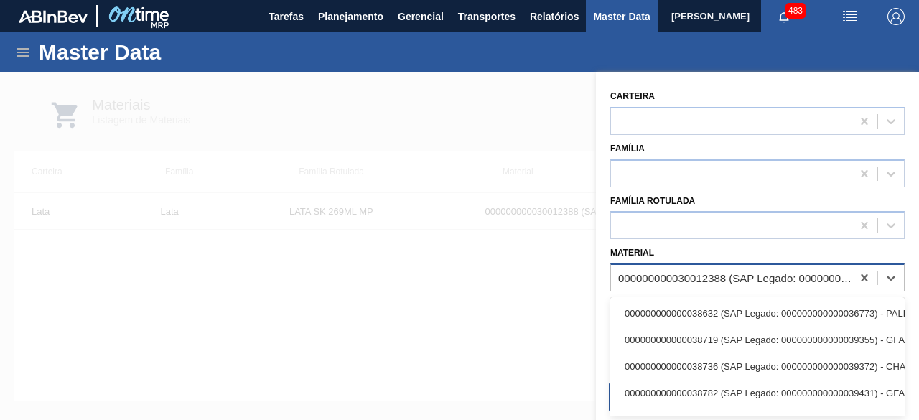
click at [741, 272] on div "000000000030012388 (SAP Legado: 000000000050798713) - LATA AL. 269ML SK MP 429" at bounding box center [735, 278] width 235 height 12
paste input "30034439"
type input "30034439"
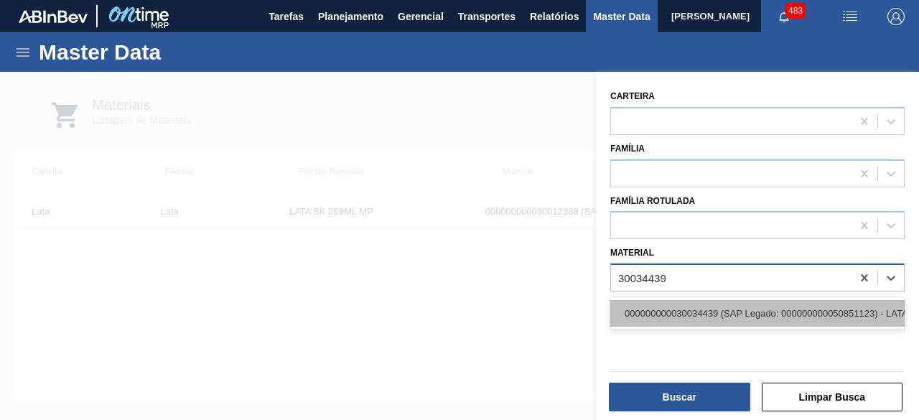
click at [726, 306] on div "000000000030034439 (SAP Legado: 000000000050851123) - LATA AL 350ML GCAZ WANDIN…" at bounding box center [757, 313] width 294 height 27
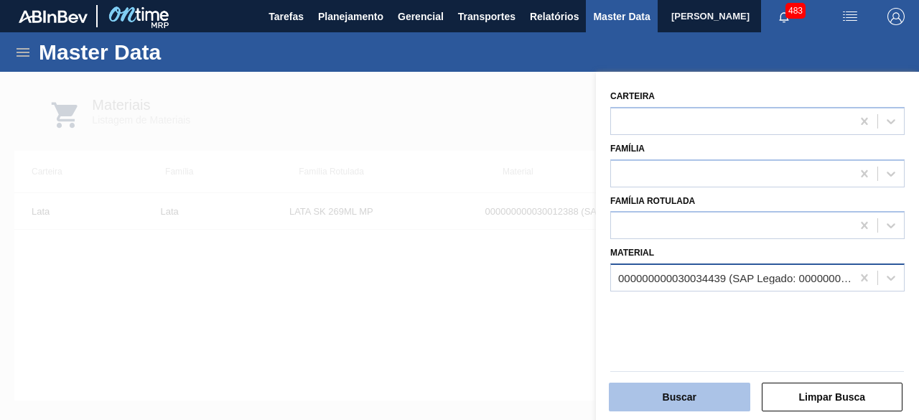
click at [685, 393] on button "Buscar" at bounding box center [679, 397] width 141 height 29
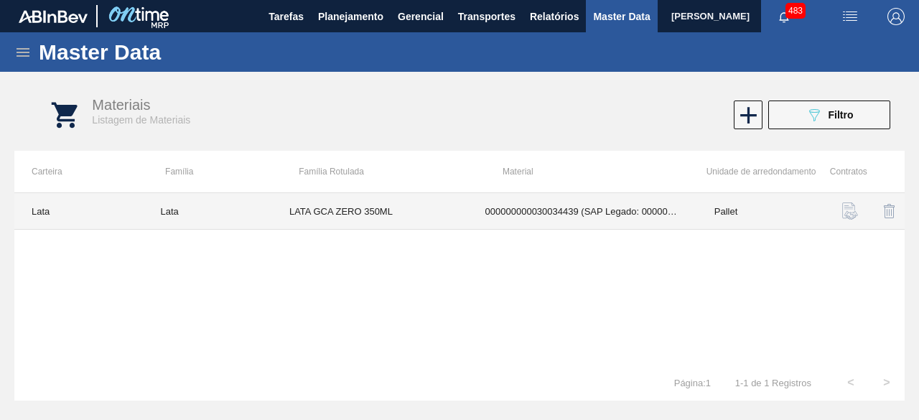
click at [429, 199] on td "LATA GCA ZERO 350ML" at bounding box center [370, 211] width 196 height 37
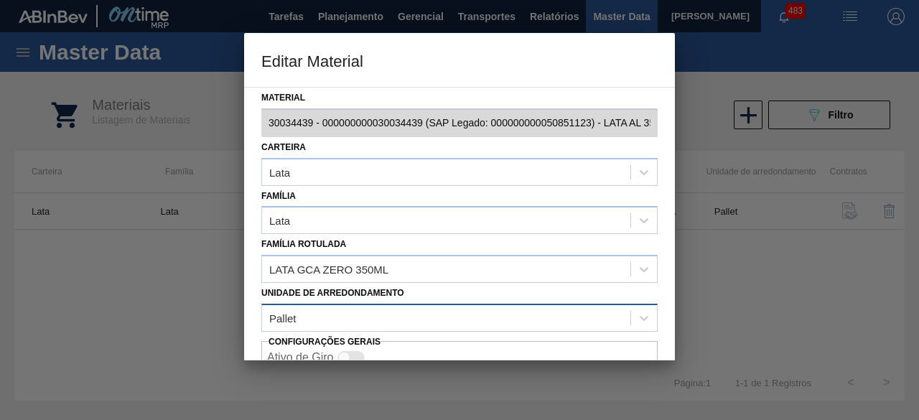
scroll to position [60, 0]
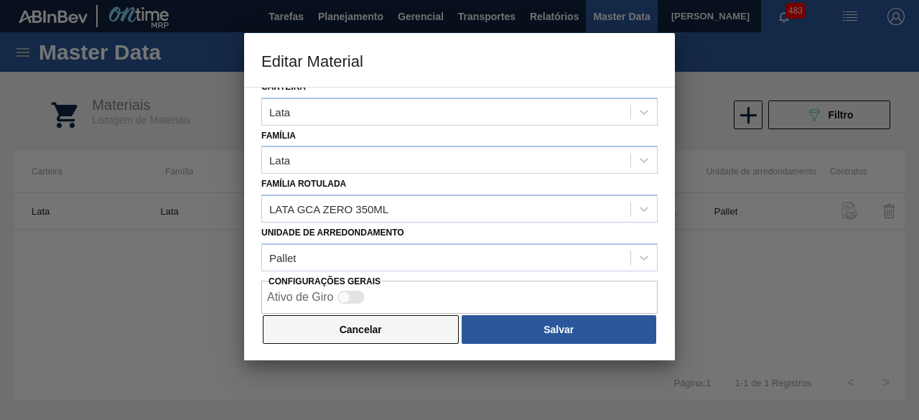
click at [424, 320] on button "Cancelar" at bounding box center [361, 329] width 196 height 29
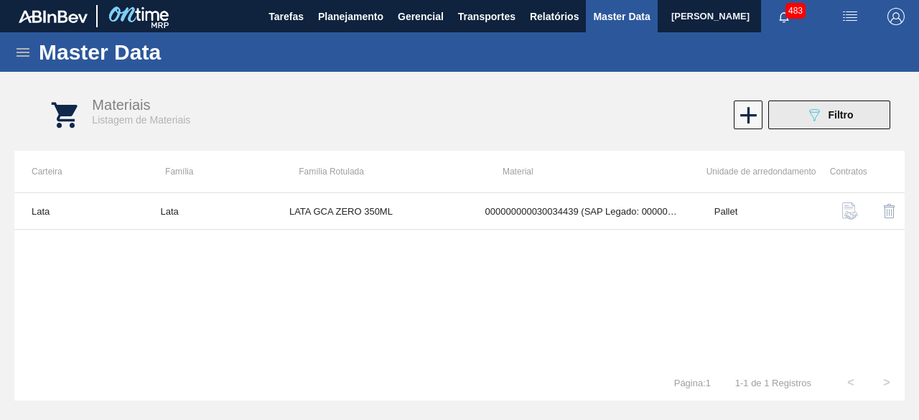
click at [782, 116] on button "089F7B8B-B2A5-4AFE-B5C0-19BA573D28AC Filtro" at bounding box center [829, 114] width 122 height 29
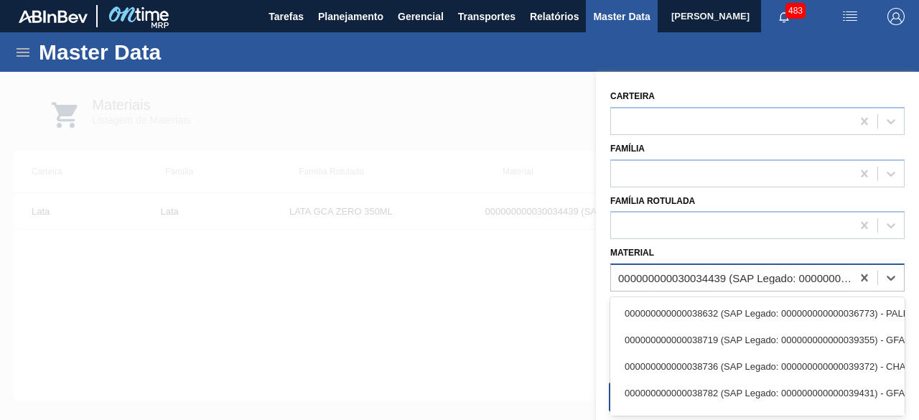
click at [718, 283] on div "000000000030034439 (SAP Legado: 000000000050851123) - LATA AL 350ML GCAZ WANDIN…" at bounding box center [731, 278] width 240 height 21
paste input "30017306"
type input "30017306"
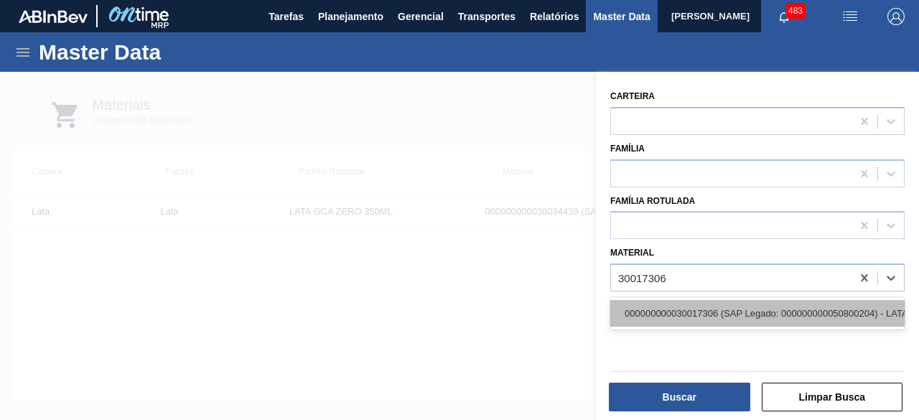
click at [719, 318] on div "000000000030017306 (SAP Legado: 000000000050800204) - LATA AL. 350ML SODA 429" at bounding box center [757, 313] width 294 height 27
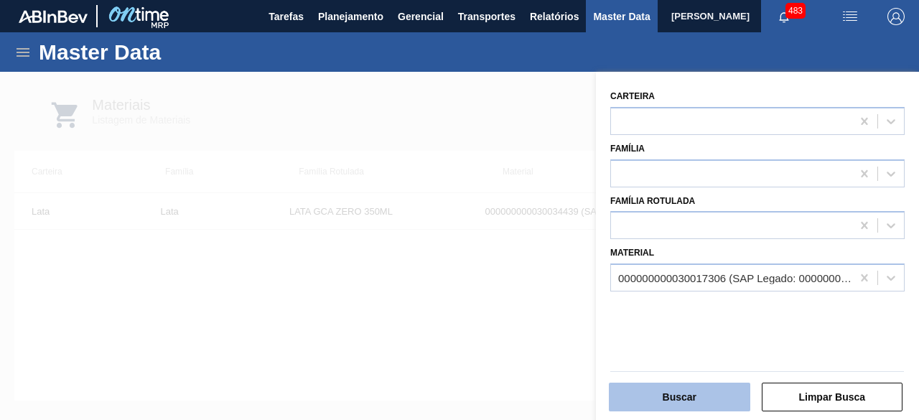
click at [718, 391] on button "Buscar" at bounding box center [679, 397] width 141 height 29
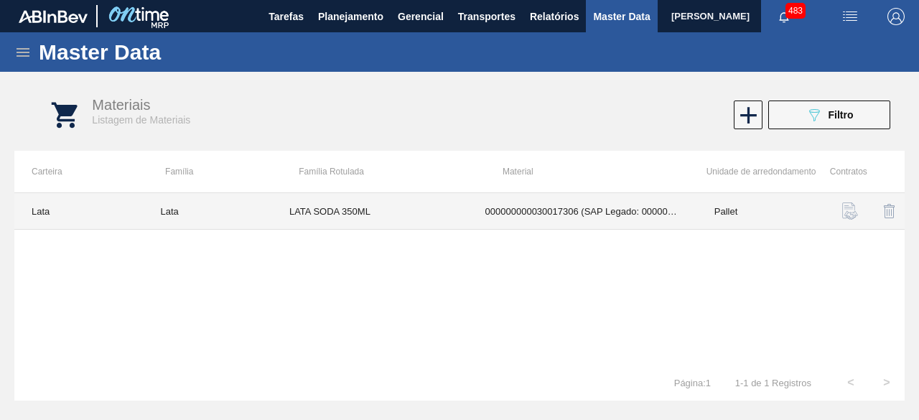
click at [501, 216] on td "000000000030017306 (SAP Legado: 000000000050800204) - LATA AL. 350ML SODA 429" at bounding box center [582, 211] width 229 height 37
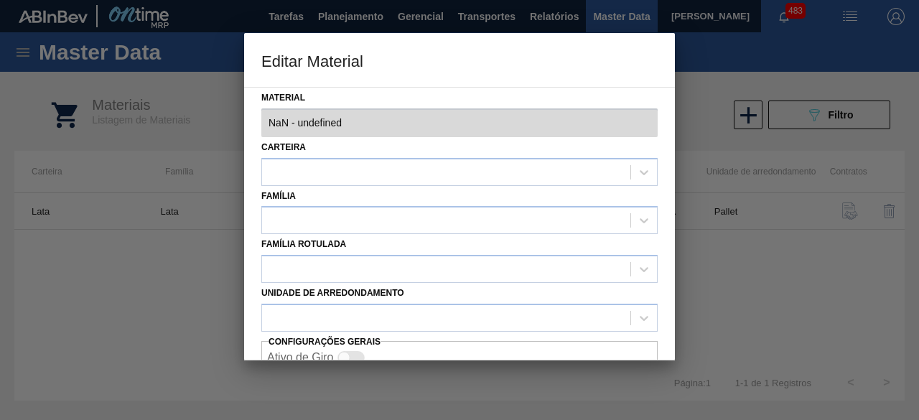
type input "30017306 - 000000000030017306 (SAP Legado: 000000000050800204) - LATA AL. 350ML…"
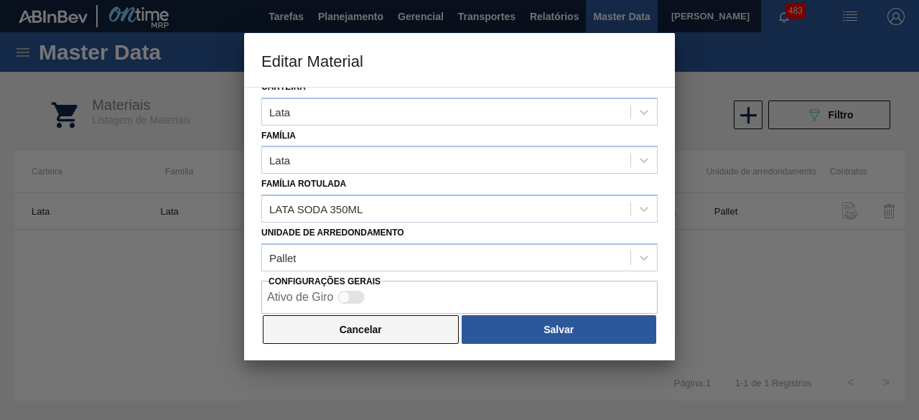
click at [402, 325] on button "Cancelar" at bounding box center [361, 329] width 196 height 29
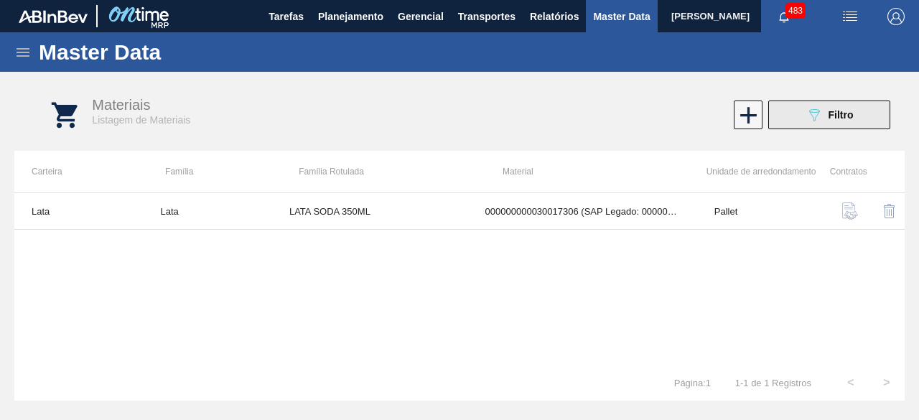
click at [787, 111] on button "089F7B8B-B2A5-4AFE-B5C0-19BA573D28AC Filtro" at bounding box center [829, 114] width 122 height 29
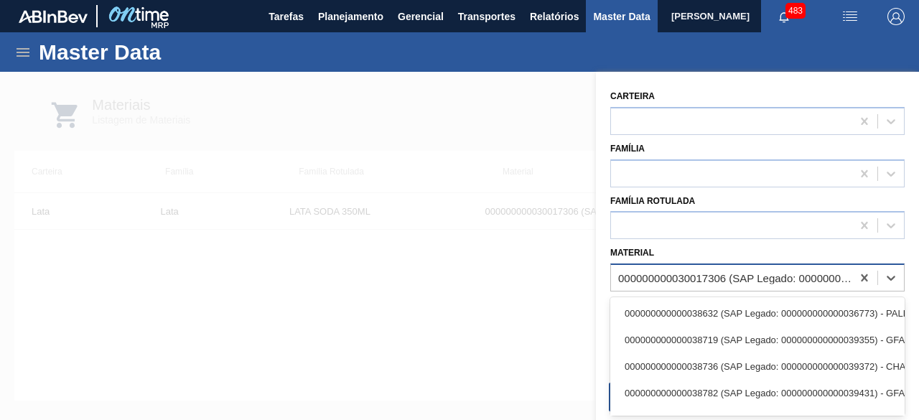
click at [725, 272] on div "000000000030017306 (SAP Legado: 000000000050800204) - LATA AL. 350ML SODA 429" at bounding box center [735, 278] width 235 height 12
paste input "30017996"
type input "30017996"
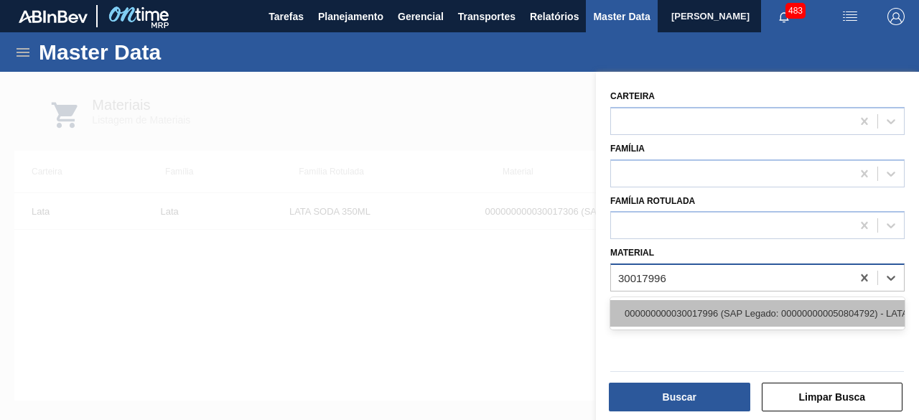
click at [699, 309] on div "000000000030017996 (SAP Legado: 000000000050804792) - LATA AL 350ML BC DM SLK 4…" at bounding box center [757, 313] width 294 height 27
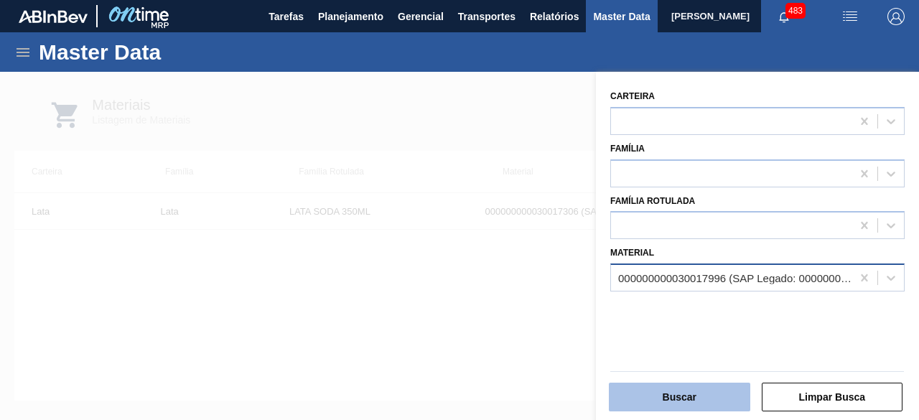
click at [711, 389] on button "Buscar" at bounding box center [679, 397] width 141 height 29
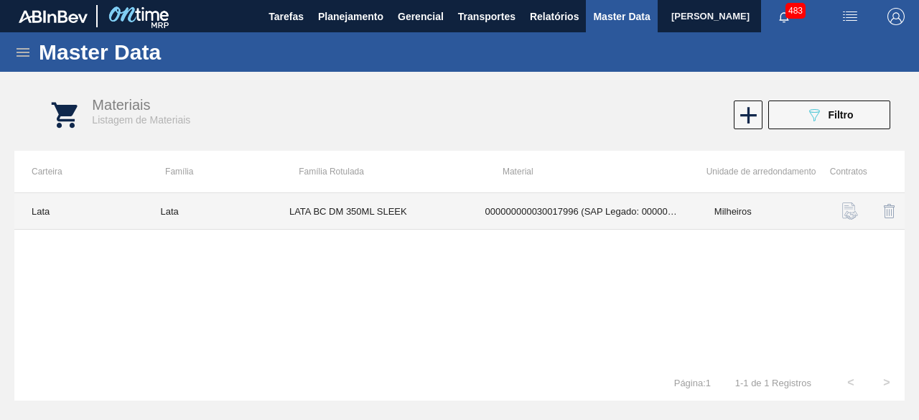
click at [466, 224] on td "LATA BC DM 350ML SLEEK" at bounding box center [370, 211] width 196 height 37
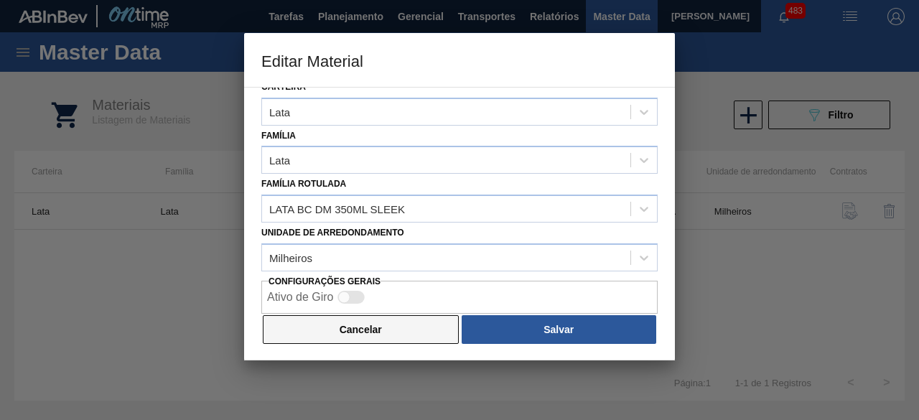
click at [415, 319] on button "Cancelar" at bounding box center [361, 329] width 196 height 29
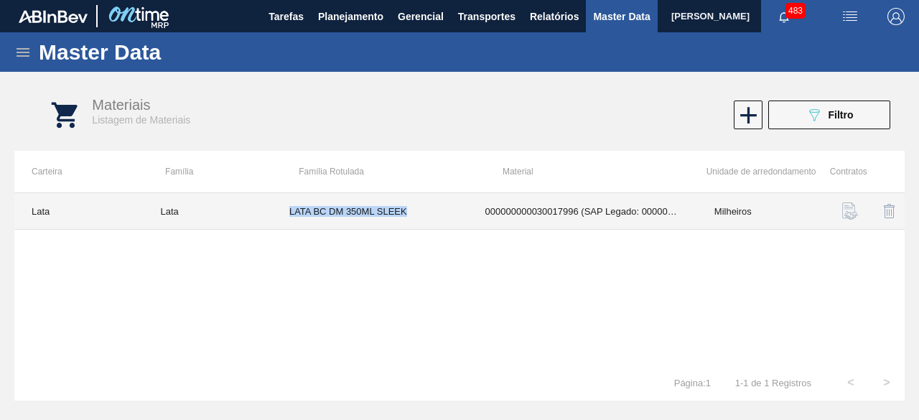
drag, startPoint x: 289, startPoint y: 210, endPoint x: 414, endPoint y: 220, distance: 125.2
click at [414, 220] on td "LATA BC DM 350ML SLEEK" at bounding box center [370, 211] width 196 height 37
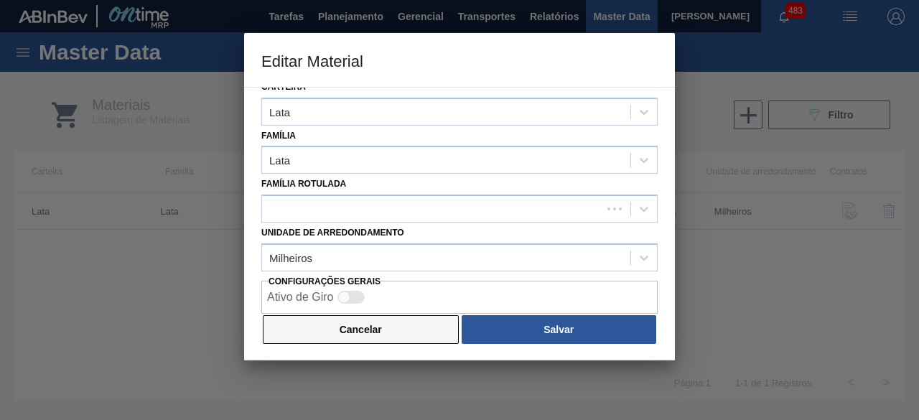
click at [408, 324] on button "Cancelar" at bounding box center [361, 329] width 196 height 29
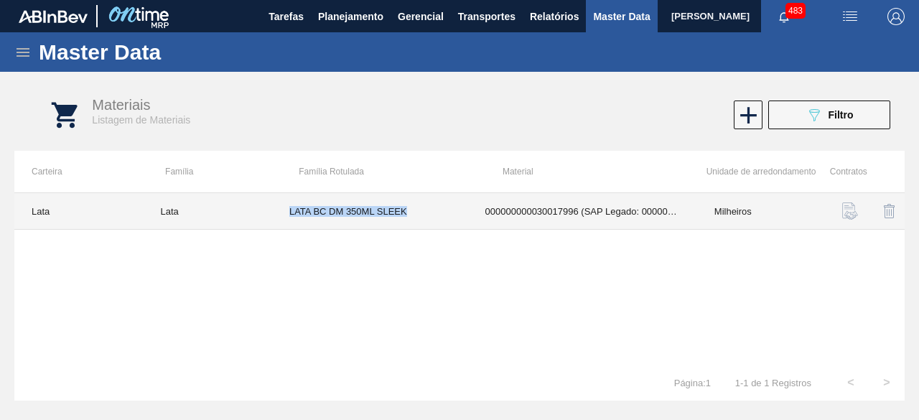
copy td "LATA BC DM 350ML SLEEK"
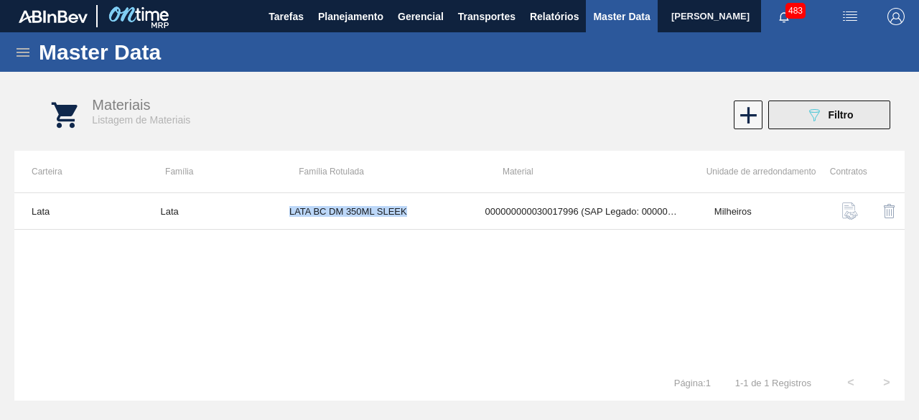
click at [811, 108] on icon "089F7B8B-B2A5-4AFE-B5C0-19BA573D28AC" at bounding box center [813, 114] width 17 height 17
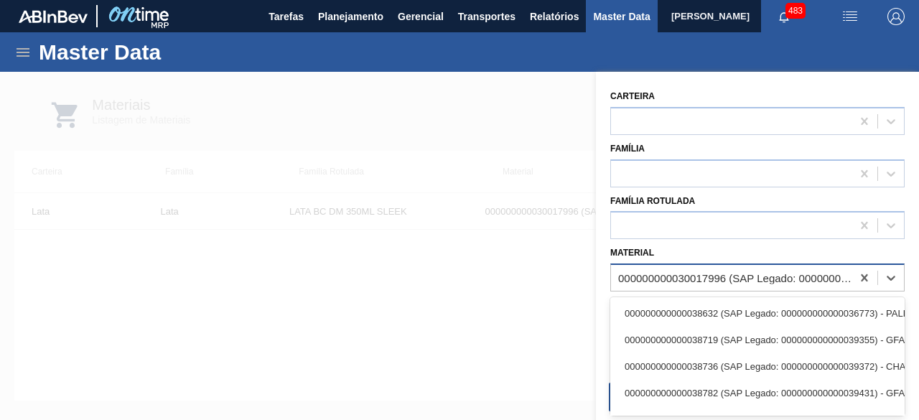
click at [746, 268] on div "000000000030017996 (SAP Legado: 000000000050804792) - LATA AL 350ML BC DM SLK 4…" at bounding box center [731, 278] width 240 height 21
paste input "30012342"
type input "30012342"
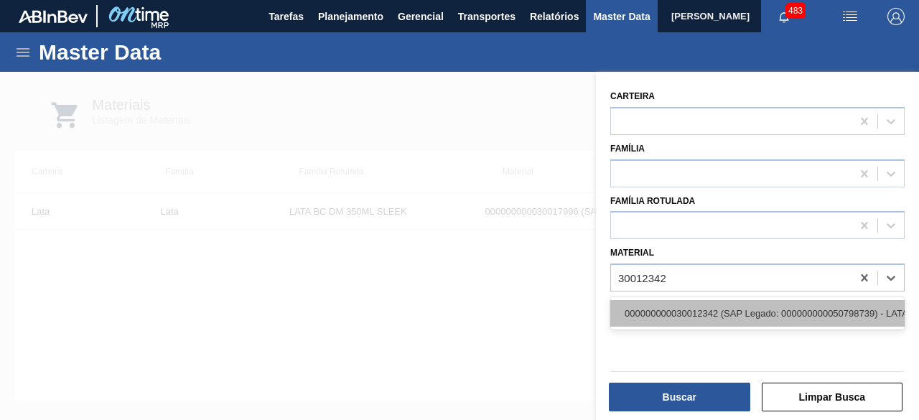
click at [727, 310] on div "000000000030012342 (SAP Legado: 000000000050798739) - LATA AL. 350ML BC 429" at bounding box center [757, 313] width 294 height 27
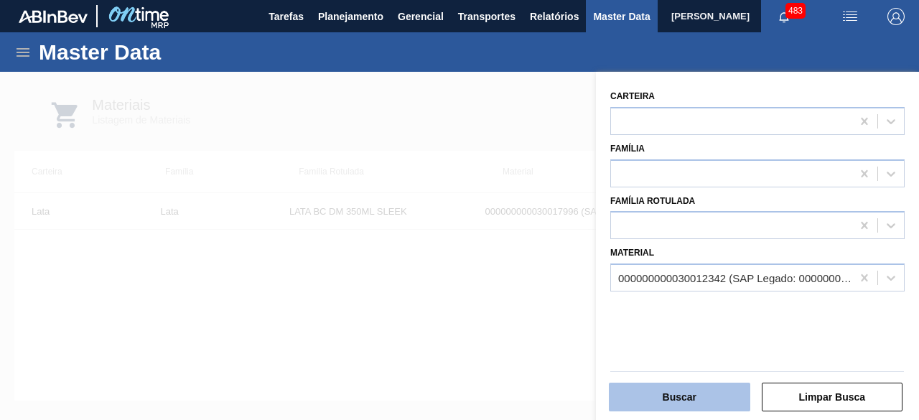
click at [685, 393] on button "Buscar" at bounding box center [679, 397] width 141 height 29
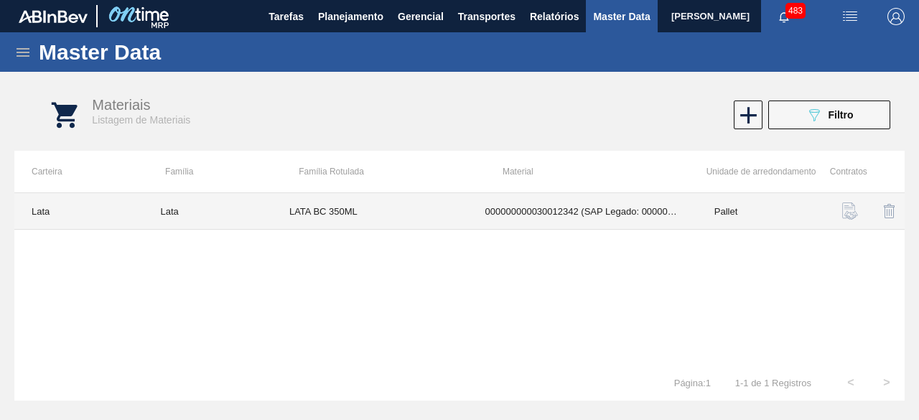
click at [400, 213] on td "LATA BC 350ML" at bounding box center [370, 211] width 196 height 37
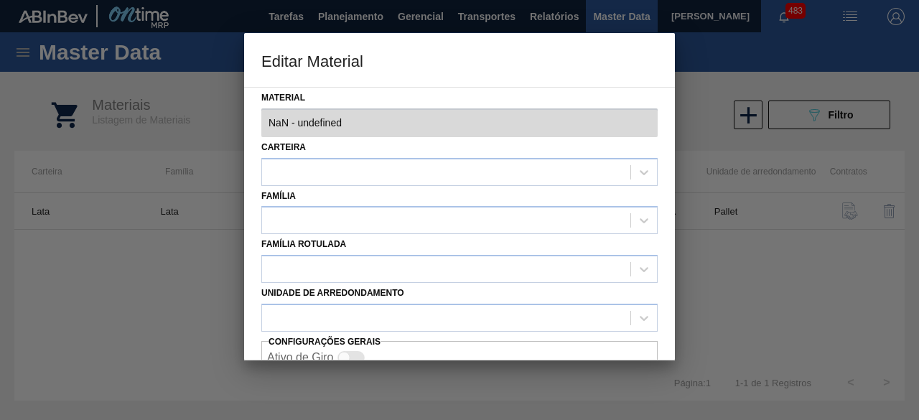
type input "30012342 - 000000000030012342 (SAP Legado: 000000000050798739) - LATA AL. 350ML…"
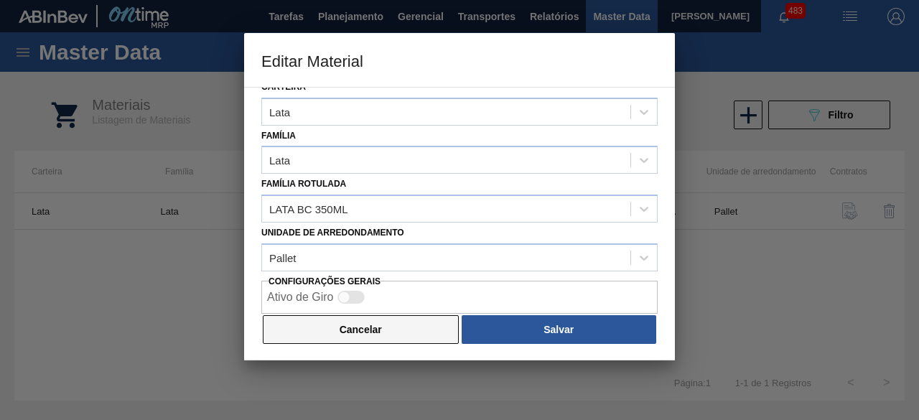
click at [402, 327] on button "Cancelar" at bounding box center [361, 329] width 196 height 29
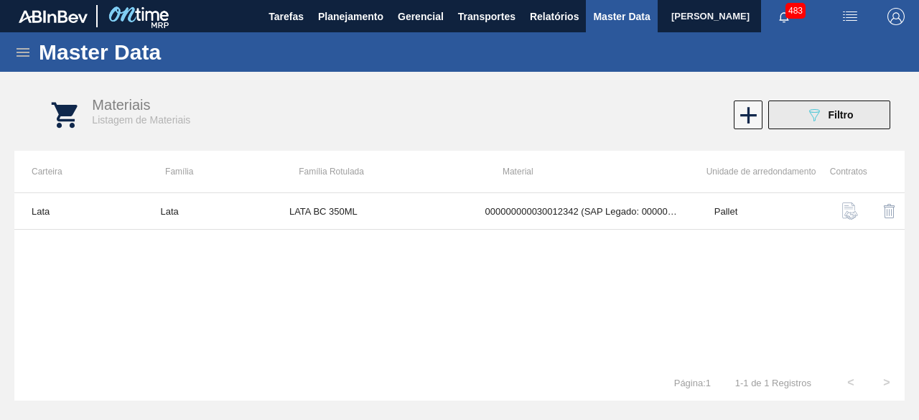
click at [818, 122] on icon "089F7B8B-B2A5-4AFE-B5C0-19BA573D28AC" at bounding box center [813, 114] width 17 height 17
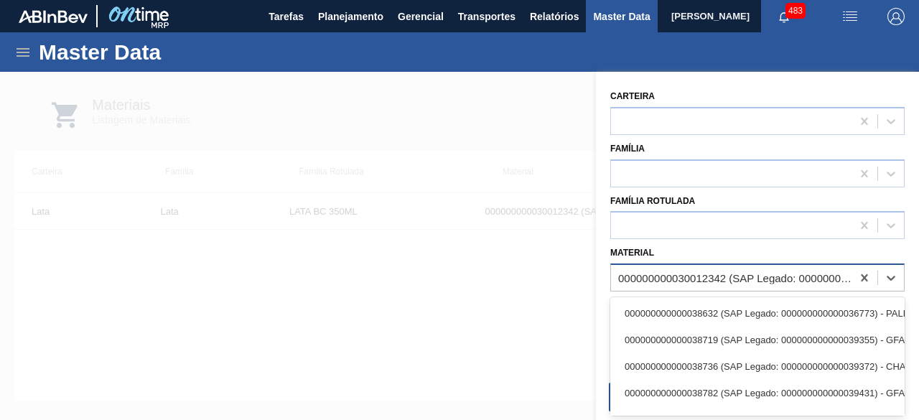
click at [788, 283] on div "000000000030012342 (SAP Legado: 000000000050798739) - LATA AL. 350ML BC 429" at bounding box center [731, 278] width 240 height 21
paste input "30034232"
type input "30034232"
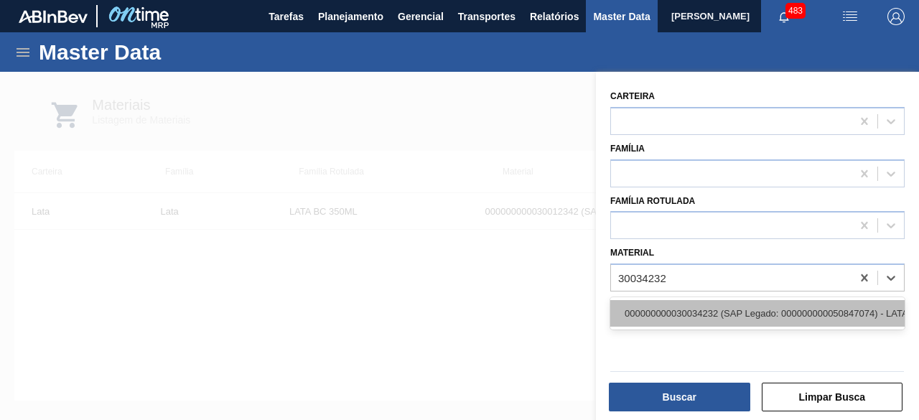
click at [748, 309] on div "000000000030034232 (SAP Legado: 000000000050847074) - LATA AL STELLA 269ML BRIL…" at bounding box center [757, 313] width 294 height 27
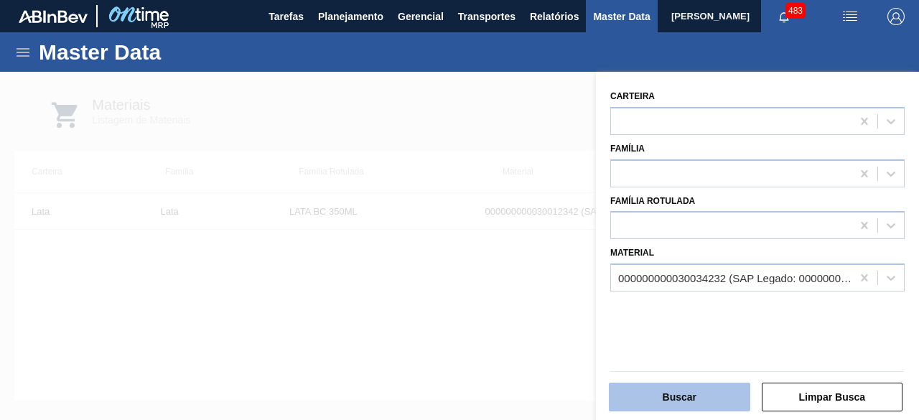
click at [708, 393] on button "Buscar" at bounding box center [679, 397] width 141 height 29
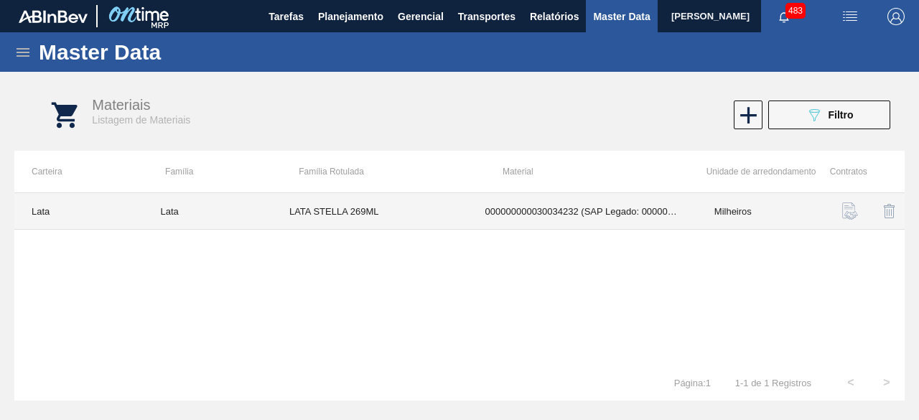
click at [433, 205] on td "LATA STELLA 269ML" at bounding box center [370, 211] width 196 height 37
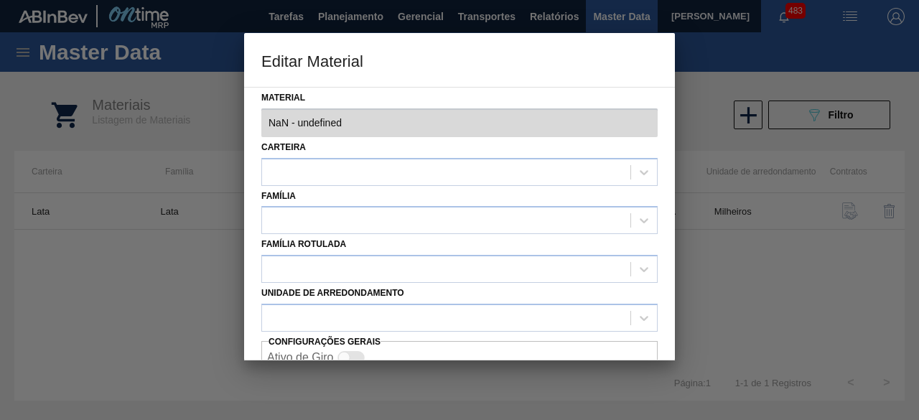
type input "30034232 - 000000000030034232 (SAP Legado: 000000000050847074) - LATA AL STELLA…"
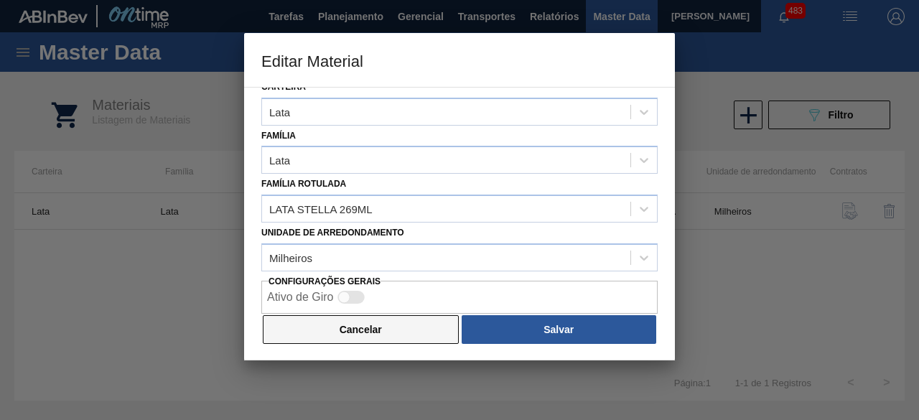
click at [413, 329] on button "Cancelar" at bounding box center [361, 329] width 196 height 29
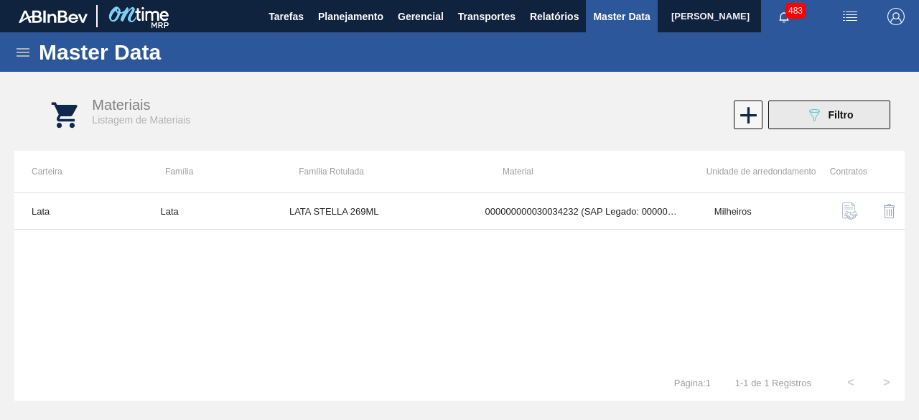
click at [817, 118] on icon "089F7B8B-B2A5-4AFE-B5C0-19BA573D28AC" at bounding box center [813, 114] width 17 height 17
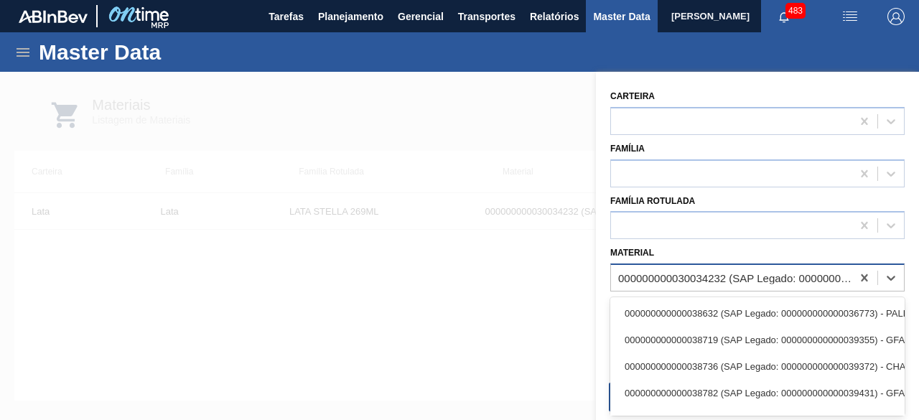
click at [682, 272] on div "000000000030034232 (SAP Legado: 000000000050847074) - LATA AL STELLA 269ML BRIL…" at bounding box center [735, 278] width 235 height 12
paste input "30034410"
type input "30034410"
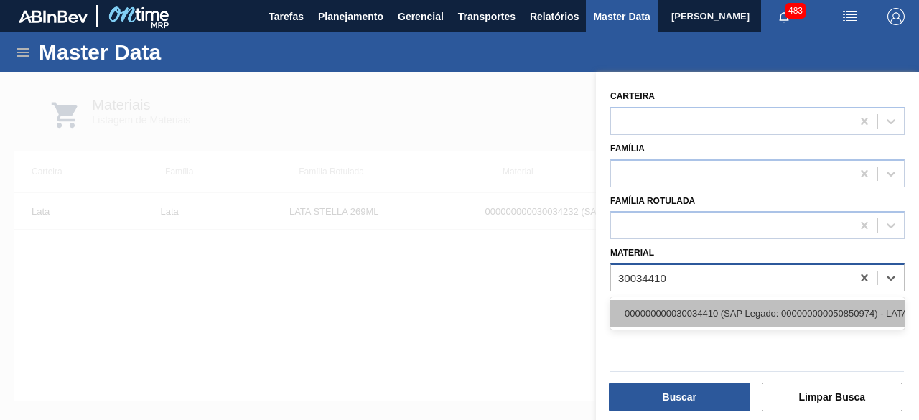
click at [690, 318] on div "000000000030034410 (SAP Legado: 000000000050850974) - LATA AL ORIG 350ML BRILHO…" at bounding box center [757, 313] width 294 height 27
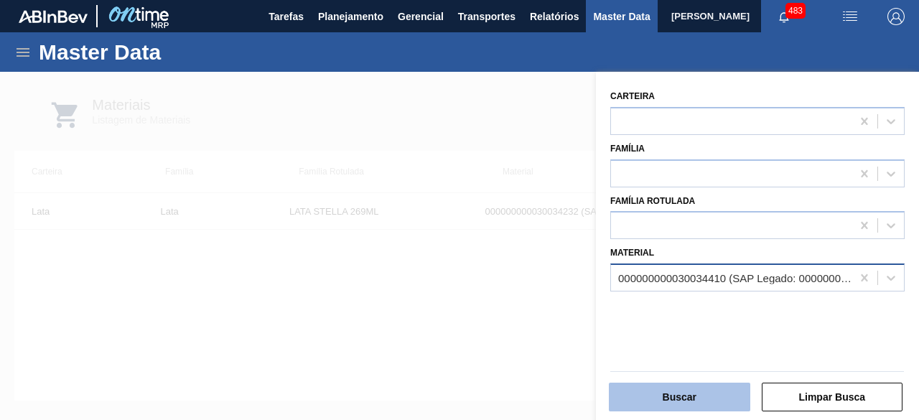
click at [696, 392] on button "Buscar" at bounding box center [679, 397] width 141 height 29
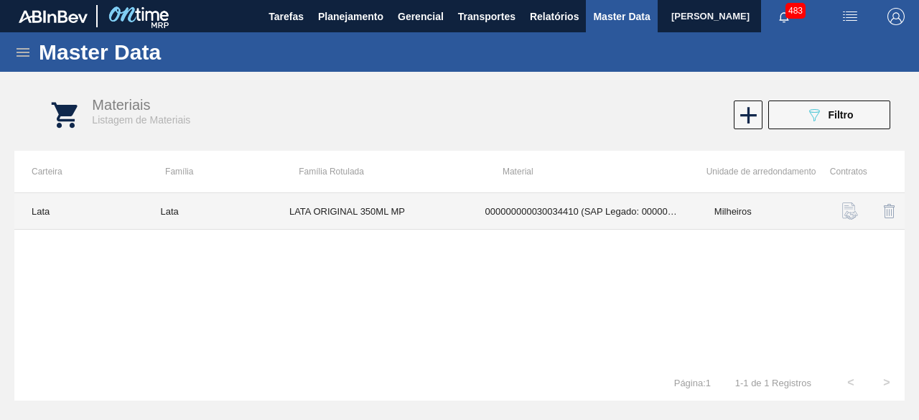
click at [385, 207] on td "LATA ORIGINAL 350ML MP" at bounding box center [370, 211] width 196 height 37
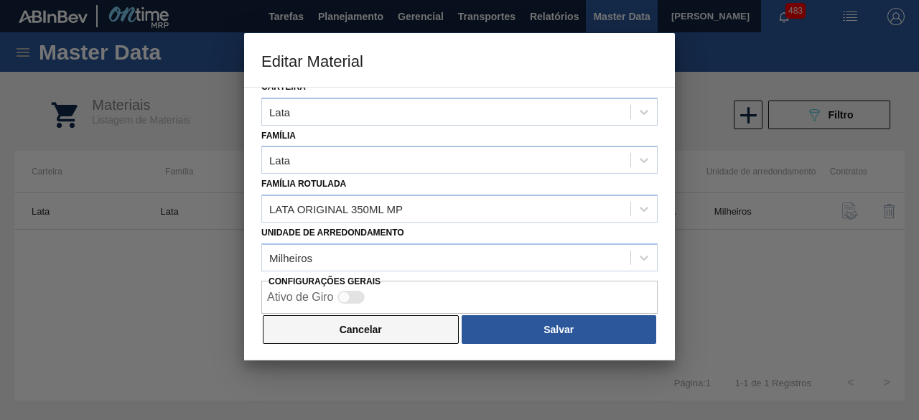
click at [438, 328] on button "Cancelar" at bounding box center [361, 329] width 196 height 29
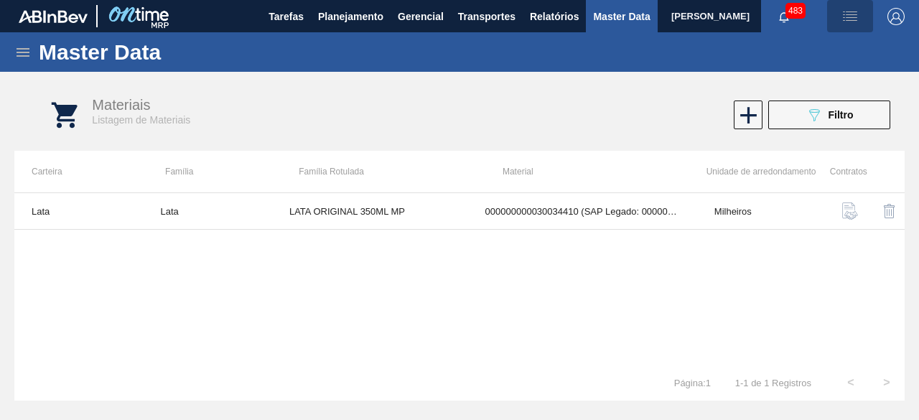
click at [853, 19] on img "button" at bounding box center [849, 16] width 17 height 17
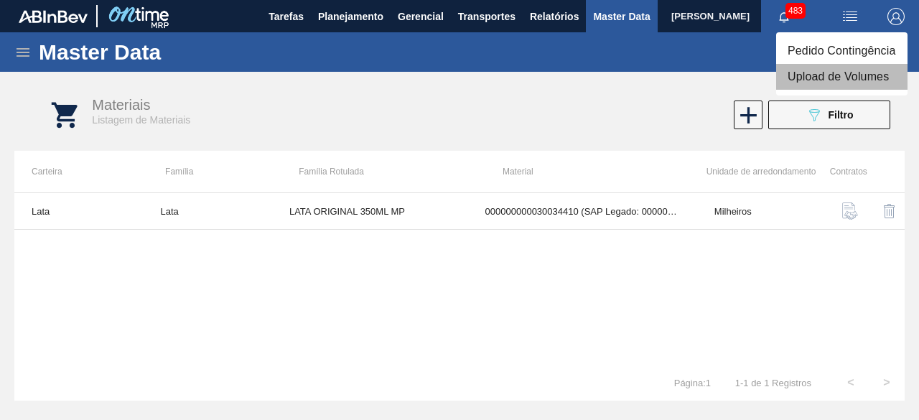
click at [821, 70] on li "Upload de Volumes" at bounding box center [841, 77] width 131 height 26
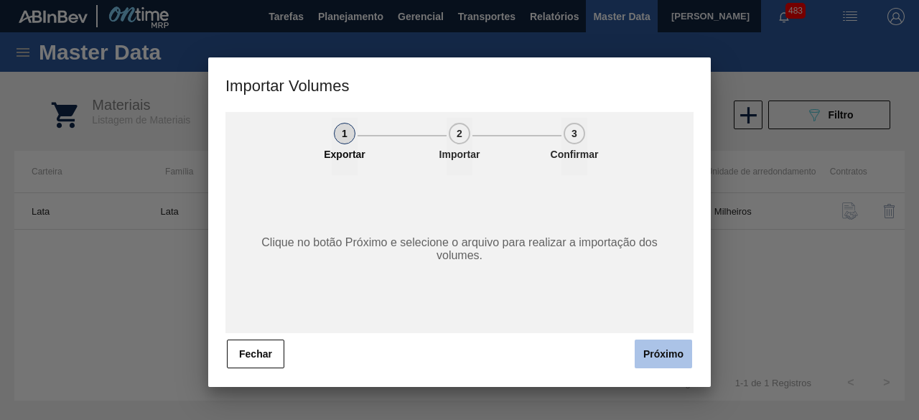
click at [680, 351] on button "Próximo" at bounding box center [662, 353] width 57 height 29
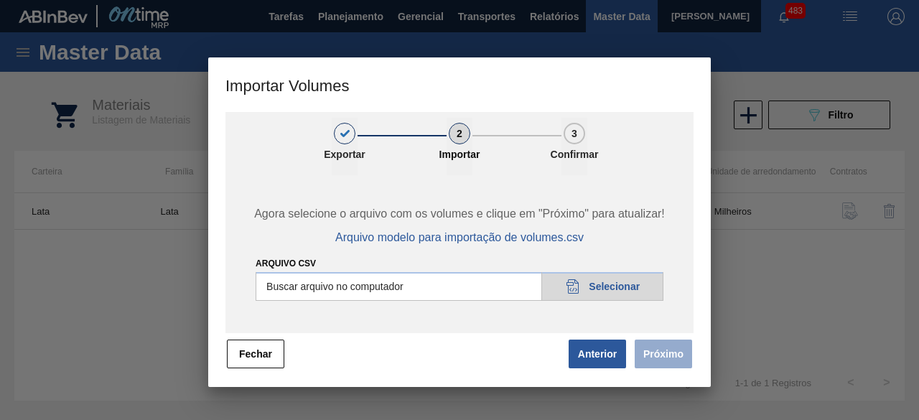
click at [613, 292] on input "Arquivo csv" at bounding box center [460, 286] width 408 height 29
type input "C:\fakepath\Subida Ball D0 + D3 30.09.csv"
click at [660, 361] on button "Próximo" at bounding box center [662, 353] width 57 height 29
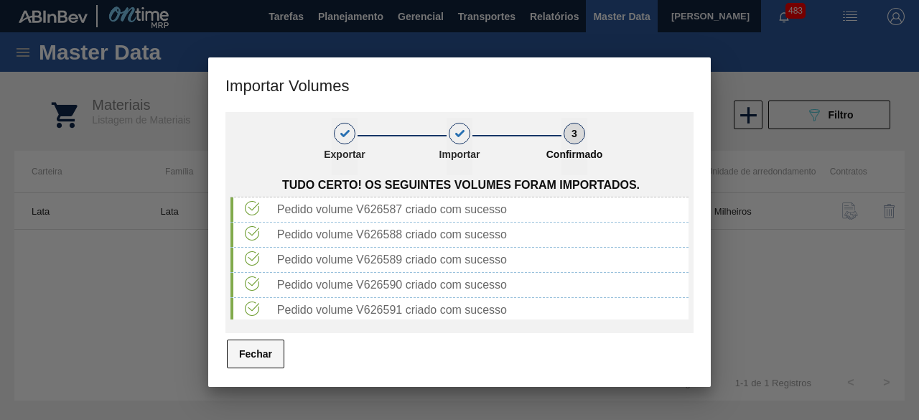
click at [264, 355] on button "Fechar" at bounding box center [255, 353] width 57 height 29
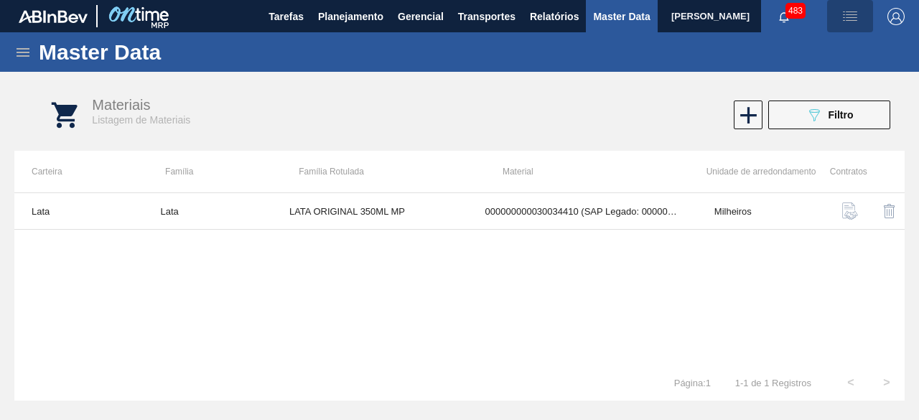
click at [847, 15] on img "button" at bounding box center [849, 16] width 17 height 17
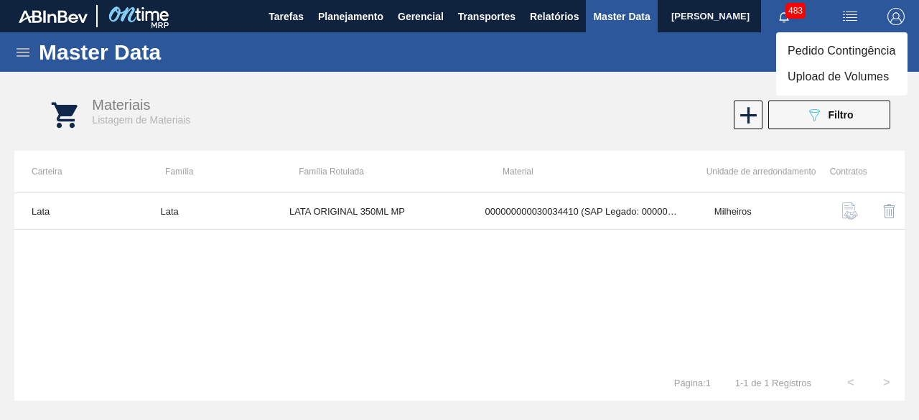
click at [827, 75] on li "Upload de Volumes" at bounding box center [841, 77] width 131 height 26
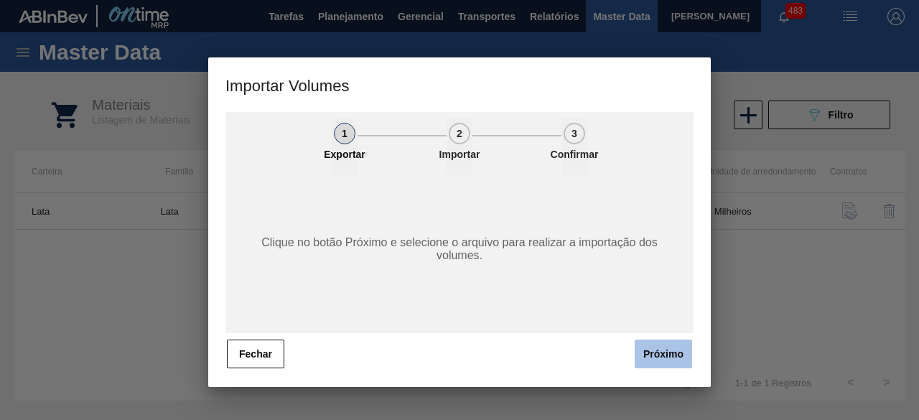
click at [656, 350] on button "Próximo" at bounding box center [662, 353] width 57 height 29
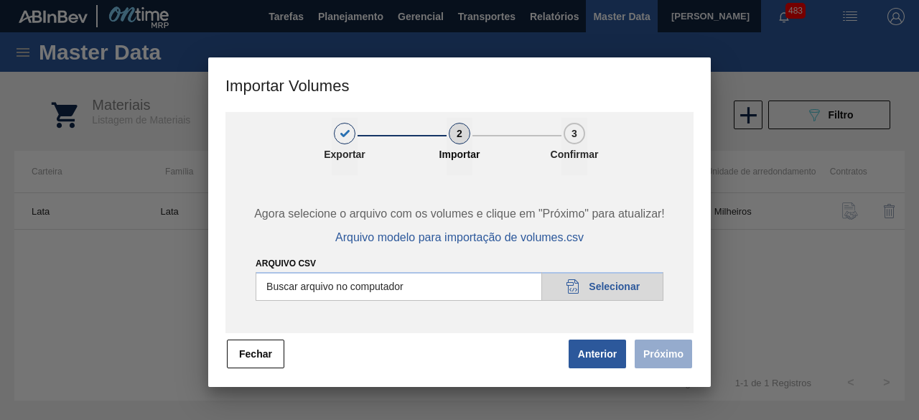
click at [610, 292] on input "Arquivo csv" at bounding box center [460, 286] width 408 height 29
type input "C:\fakepath\Subida fort. + itumb 30.09.csv"
click at [647, 360] on button "Próximo" at bounding box center [662, 353] width 57 height 29
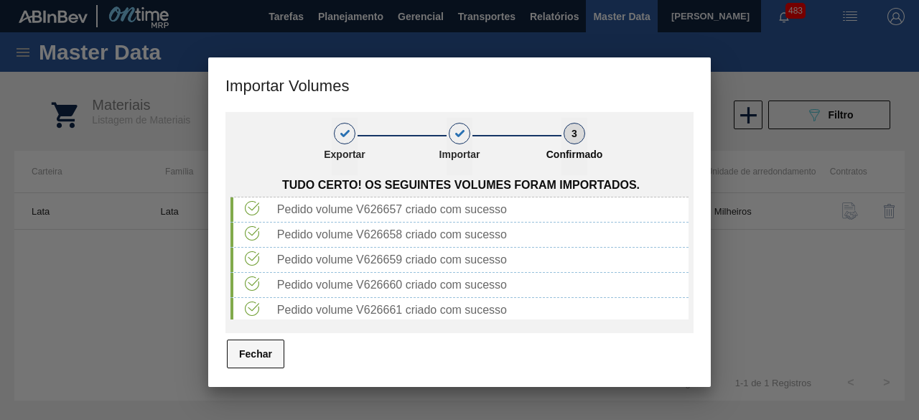
click at [265, 353] on button "Fechar" at bounding box center [255, 353] width 57 height 29
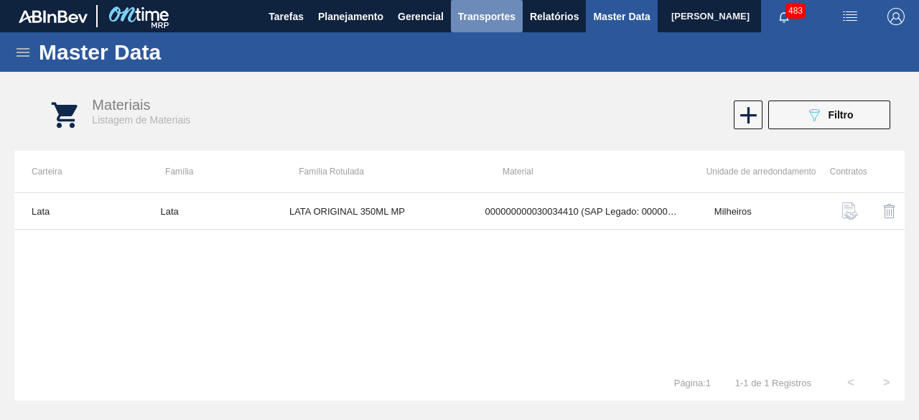
click at [479, 22] on span "Transportes" at bounding box center [486, 16] width 57 height 17
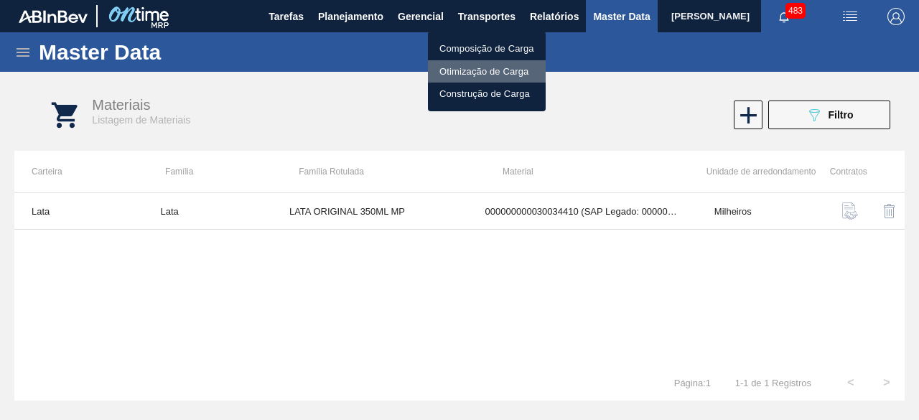
click at [475, 65] on li "Otimização de Carga" at bounding box center [487, 71] width 118 height 23
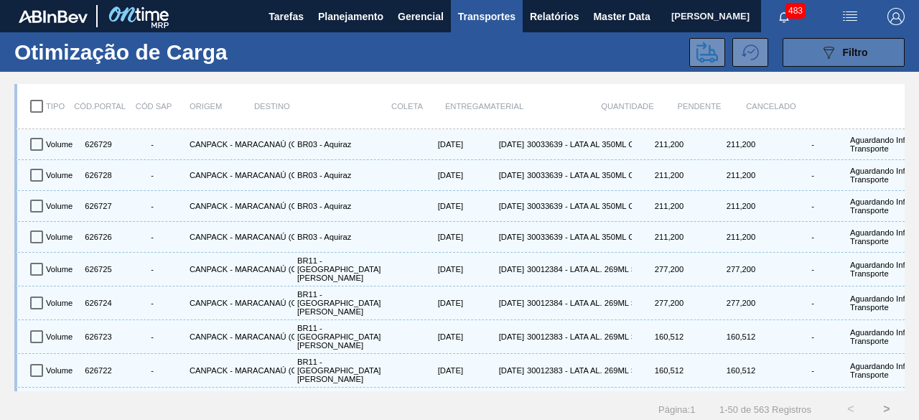
click at [790, 47] on button "089F7B8B-B2A5-4AFE-B5C0-19BA573D28AC Filtro" at bounding box center [843, 52] width 122 height 29
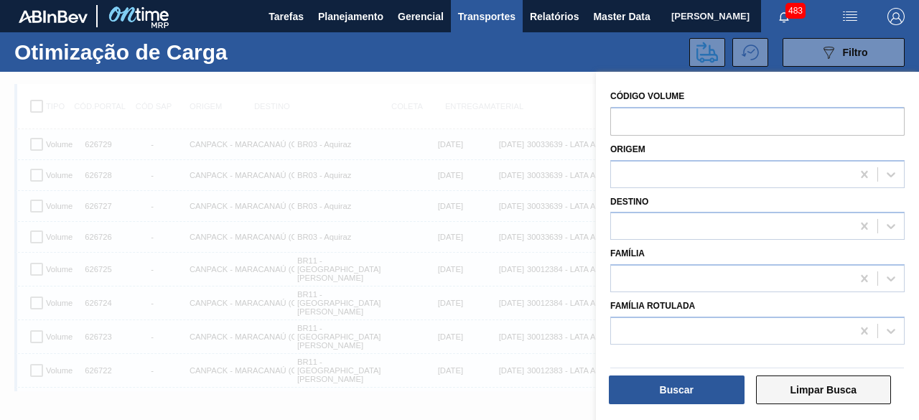
click at [810, 393] on button "Limpar Busca" at bounding box center [824, 389] width 136 height 29
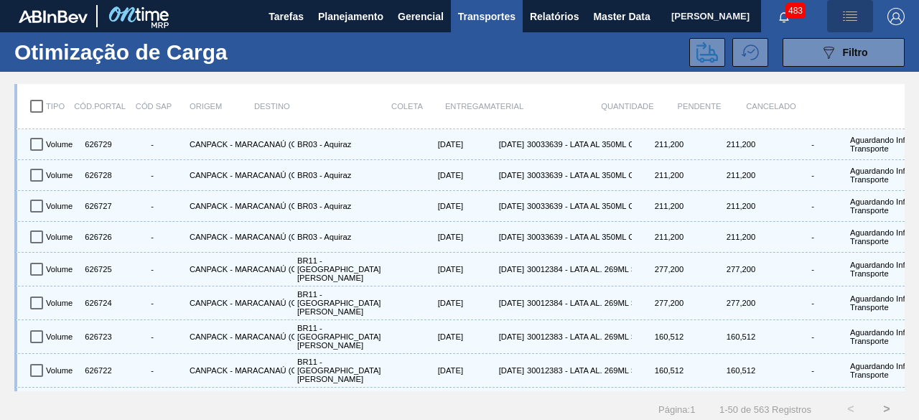
click at [843, 24] on img "button" at bounding box center [849, 16] width 17 height 17
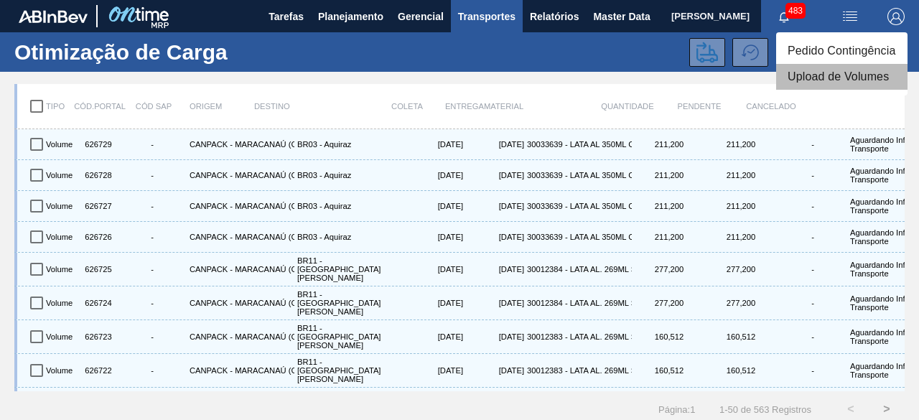
click at [821, 72] on li "Upload de Volumes" at bounding box center [841, 77] width 131 height 26
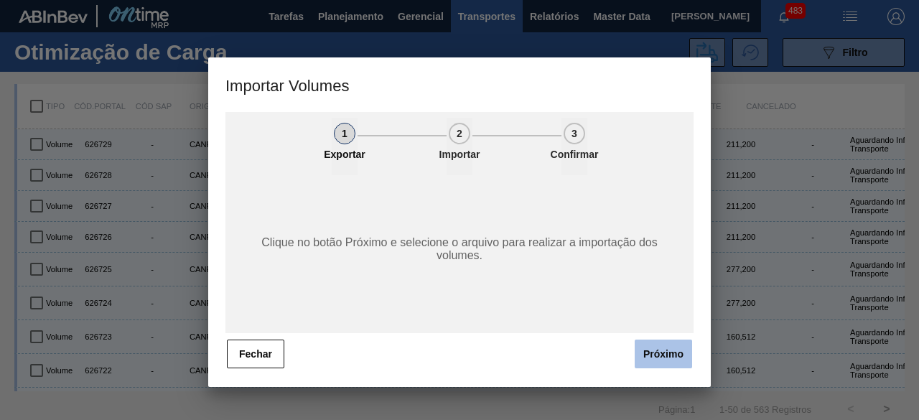
click at [654, 360] on button "Próximo" at bounding box center [662, 353] width 57 height 29
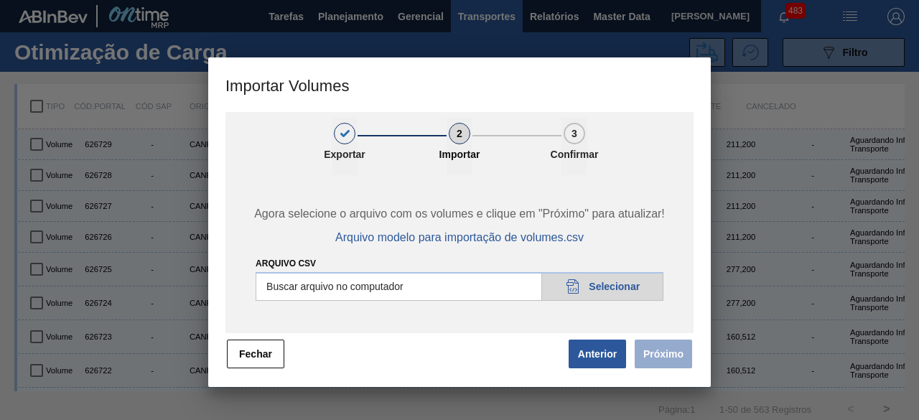
click at [622, 286] on input "Arquivo csv" at bounding box center [460, 286] width 408 height 29
type input "C:\fakepath\Subida Crown 30.09.csv"
click at [663, 354] on button "Próximo" at bounding box center [662, 353] width 57 height 29
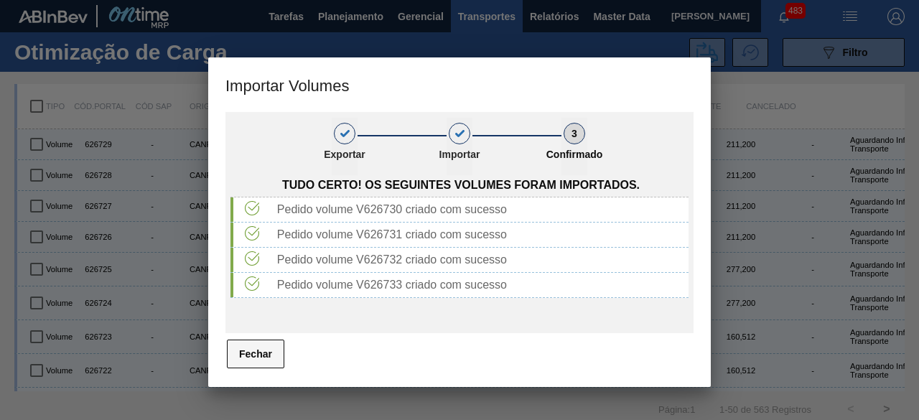
click at [276, 350] on button "Fechar" at bounding box center [255, 353] width 57 height 29
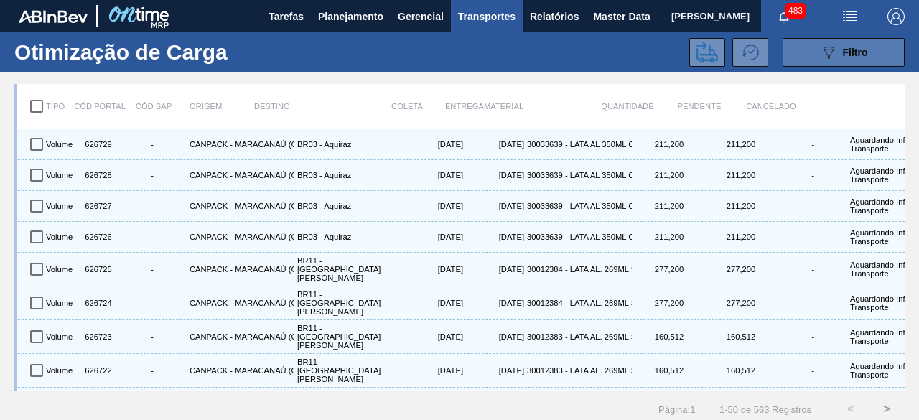
click at [823, 49] on icon at bounding box center [828, 53] width 11 height 12
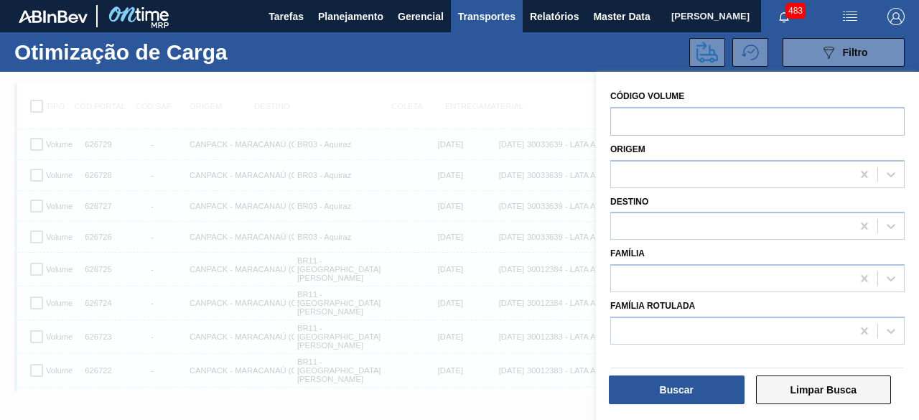
click at [815, 395] on button "Limpar Busca" at bounding box center [824, 389] width 136 height 29
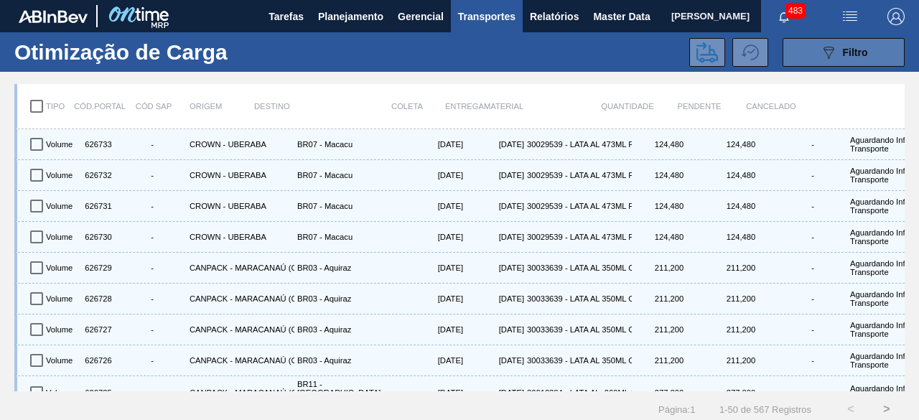
click at [820, 58] on icon "089F7B8B-B2A5-4AFE-B5C0-19BA573D28AC" at bounding box center [828, 52] width 17 height 17
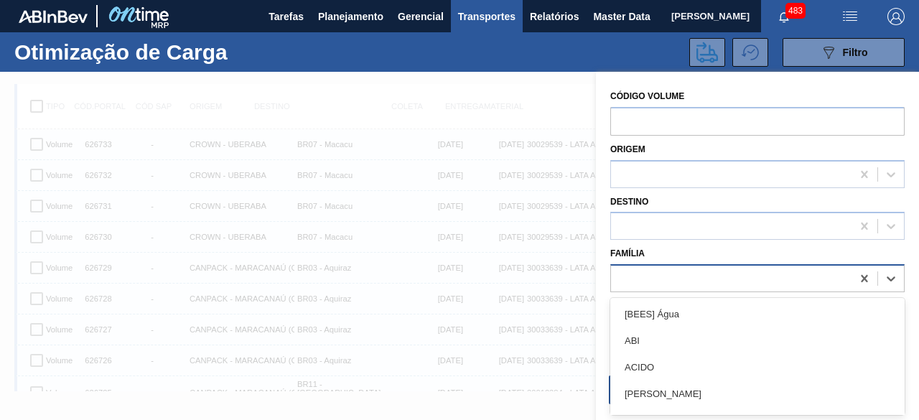
scroll to position [18, 0]
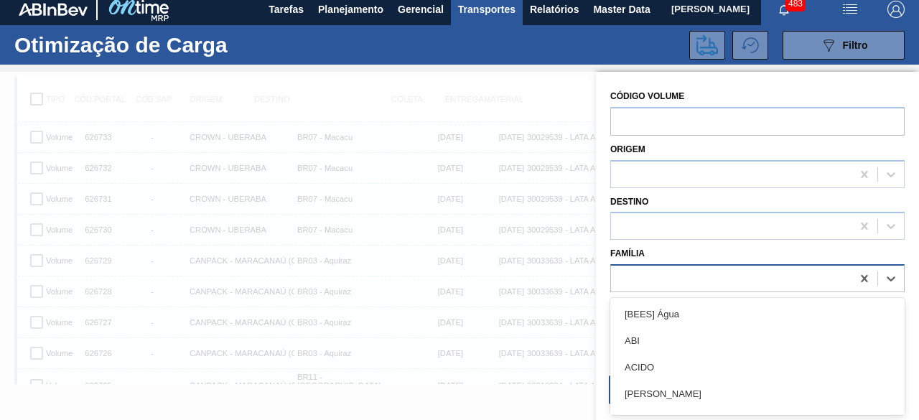
click at [711, 276] on div at bounding box center [731, 278] width 240 height 21
type input "lata"
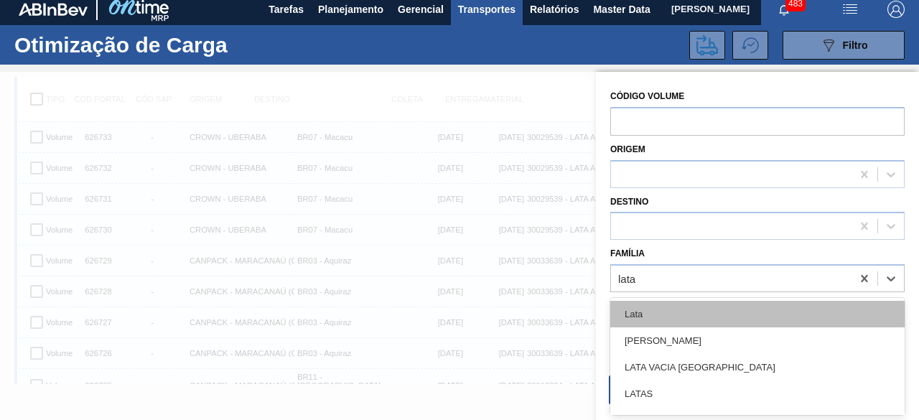
click at [670, 312] on div "Lata" at bounding box center [757, 314] width 294 height 27
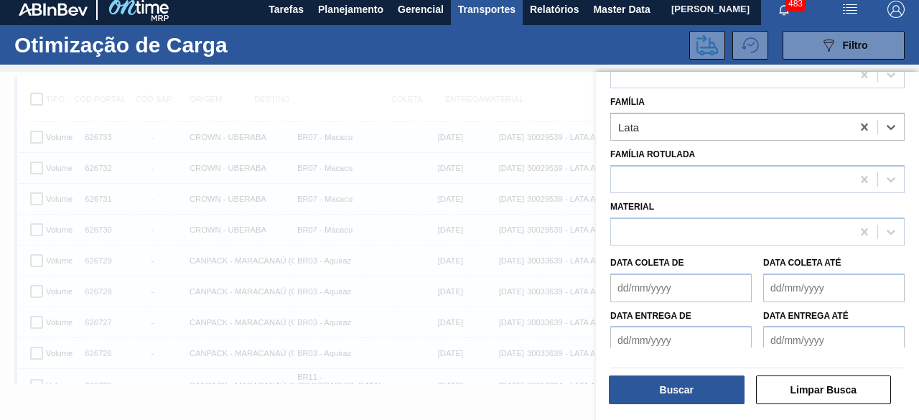
scroll to position [153, 0]
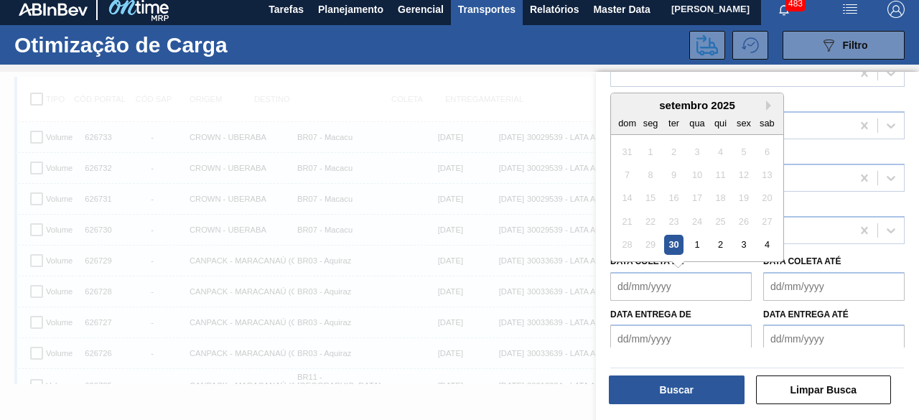
click at [667, 283] on de "Data coleta de" at bounding box center [680, 286] width 141 height 29
click at [674, 243] on div "30" at bounding box center [673, 244] width 19 height 19
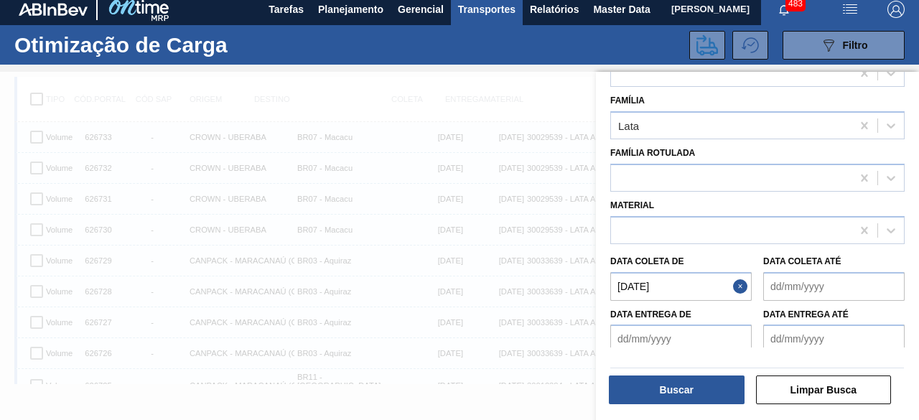
type de "[DATE]"
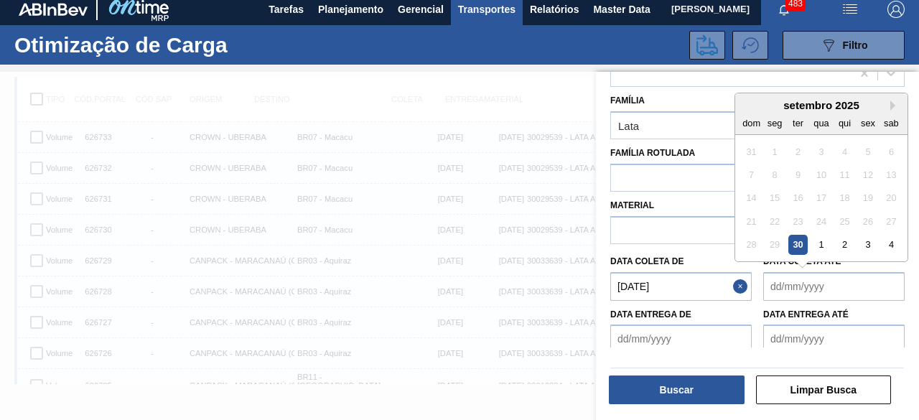
click at [800, 286] on até "Data coleta até" at bounding box center [833, 286] width 141 height 29
click at [862, 240] on div "3" at bounding box center [867, 244] width 19 height 19
type até "[DATE]"
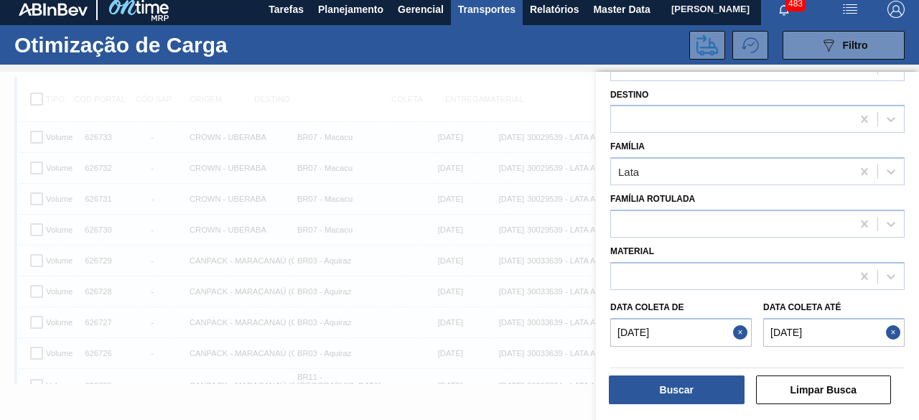
scroll to position [159, 0]
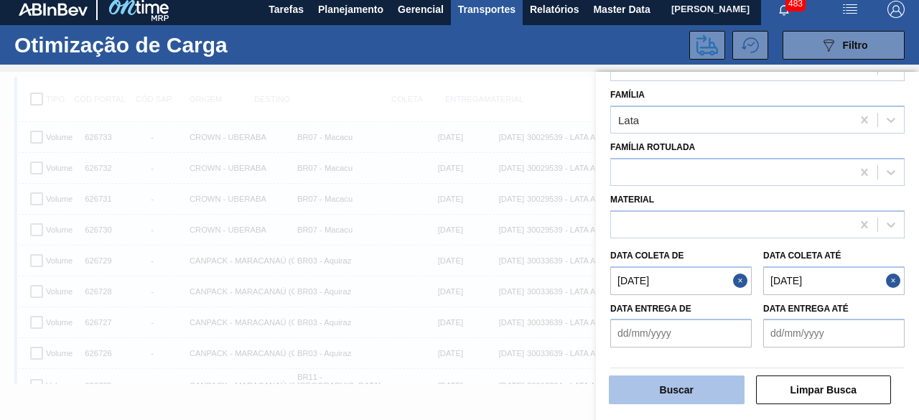
click at [703, 385] on button "Buscar" at bounding box center [677, 389] width 136 height 29
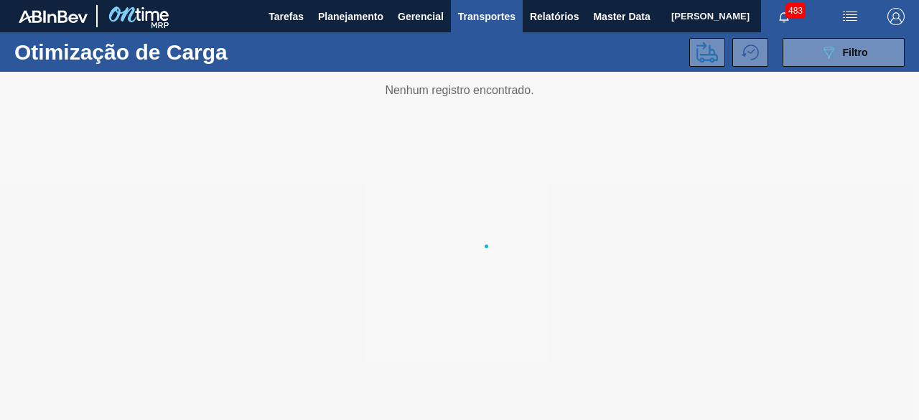
scroll to position [0, 0]
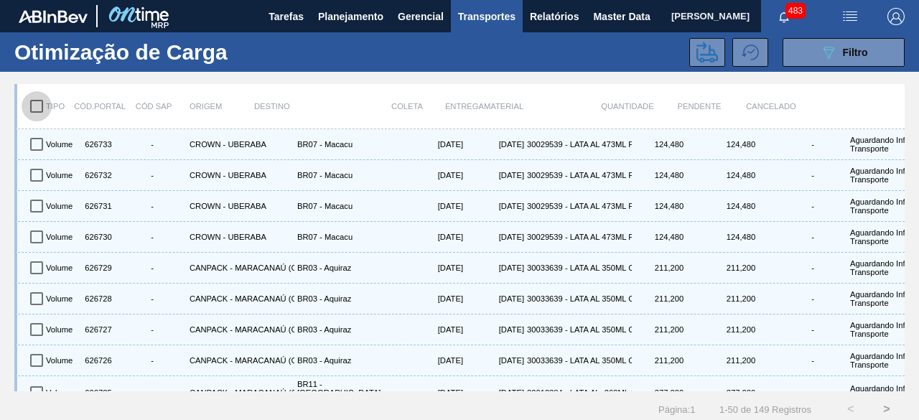
click at [37, 107] on input "checkbox" at bounding box center [37, 106] width 30 height 30
checkbox input "true"
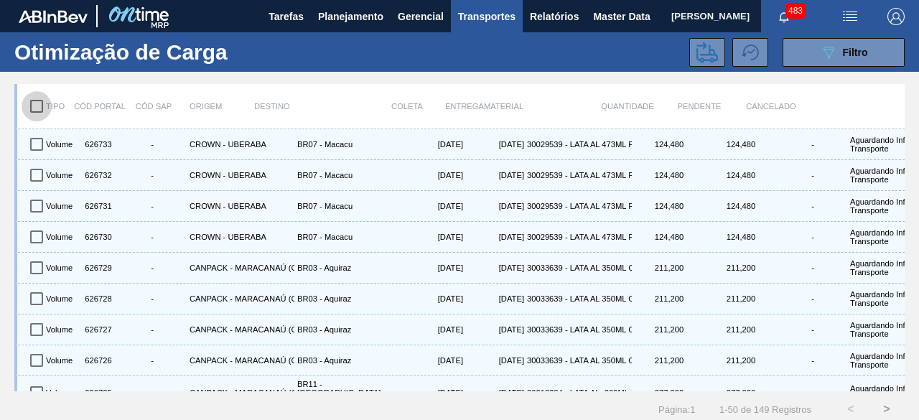
checkbox input "true"
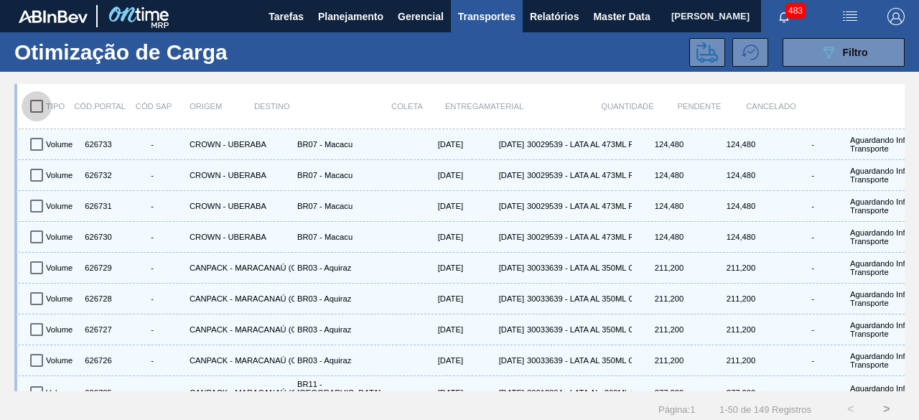
checkbox input "true"
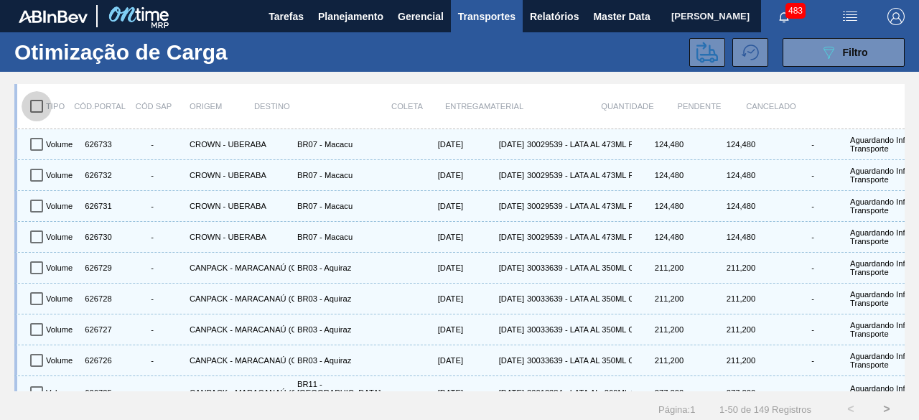
checkbox input "true"
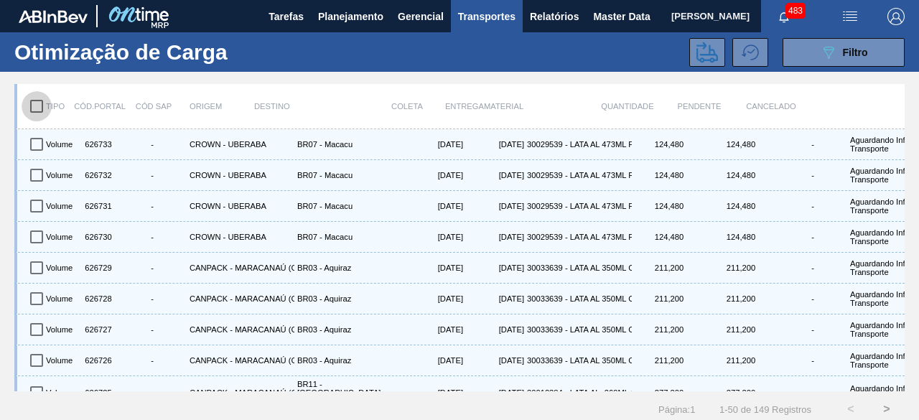
checkbox input "true"
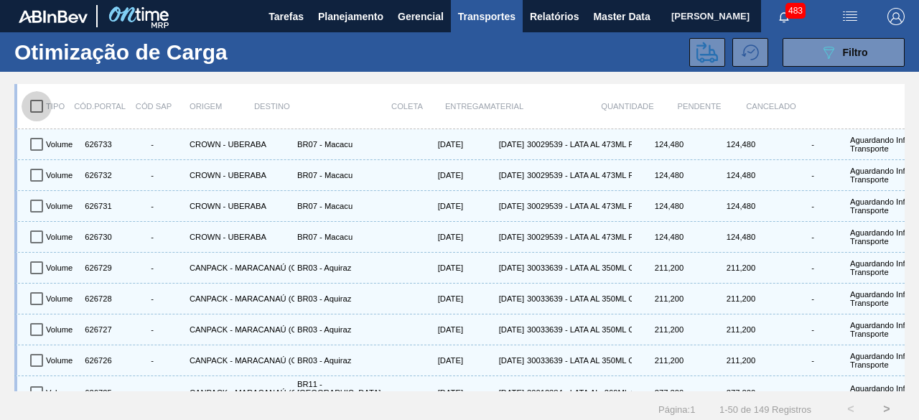
checkbox input "true"
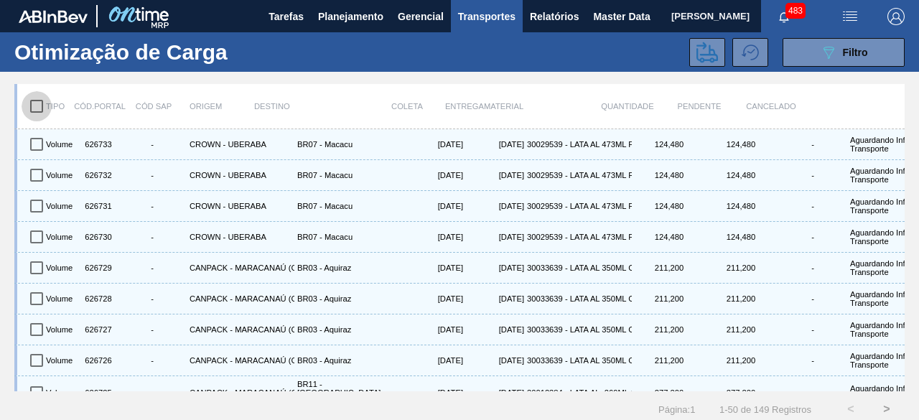
checkbox input "true"
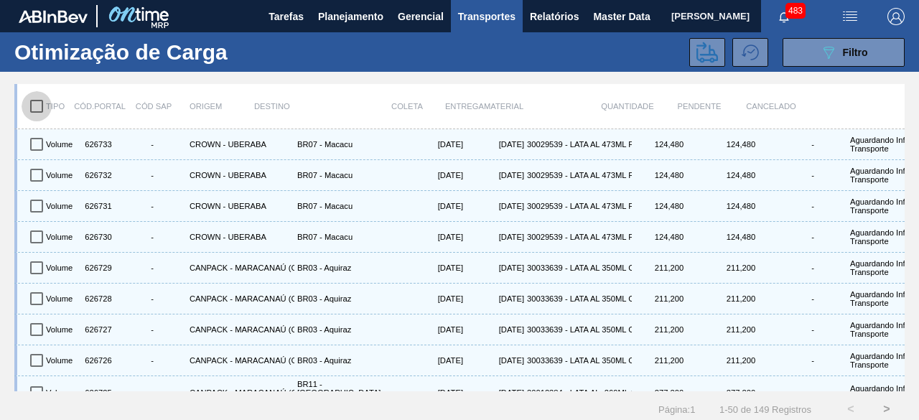
checkbox input "true"
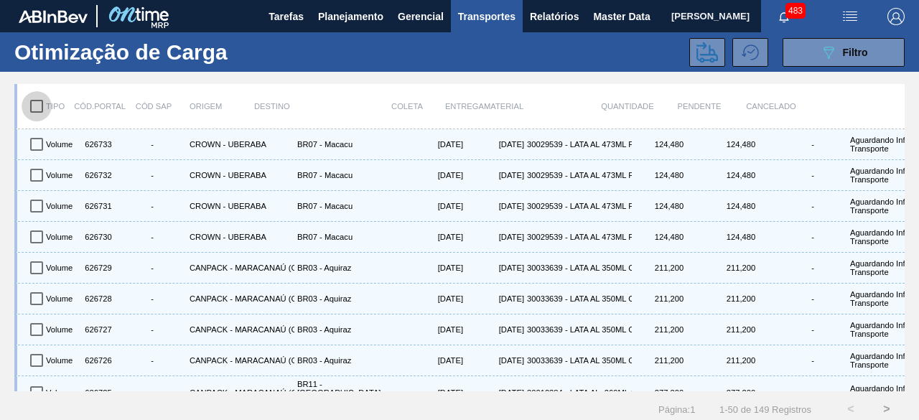
checkbox input "true"
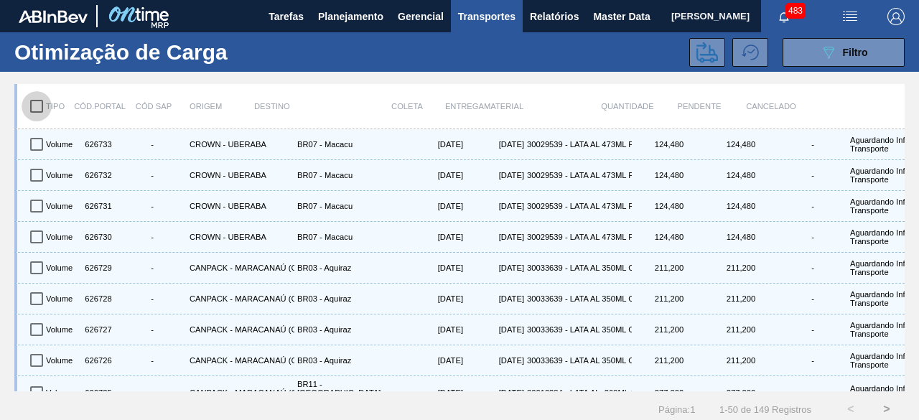
checkbox input "true"
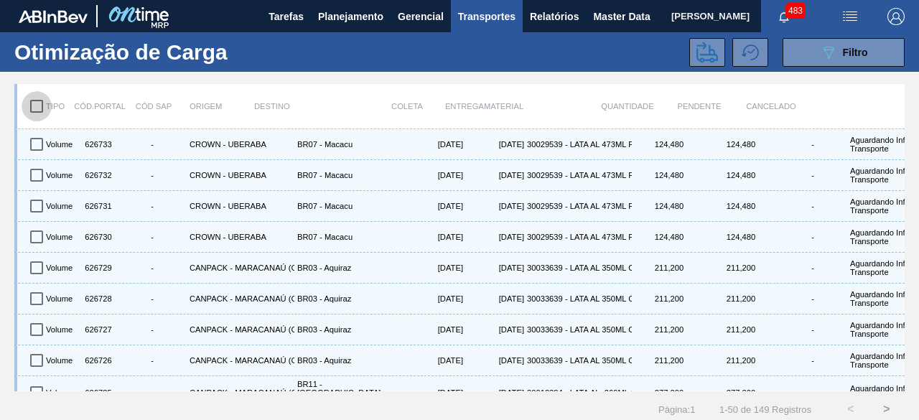
checkbox input "true"
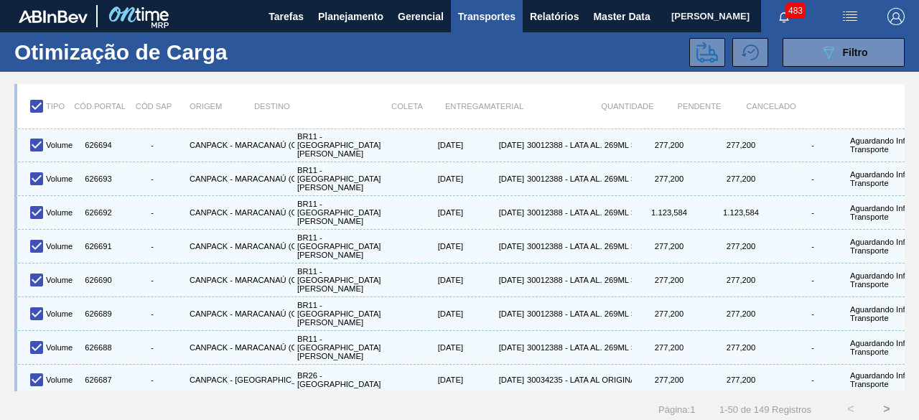
scroll to position [1279, 0]
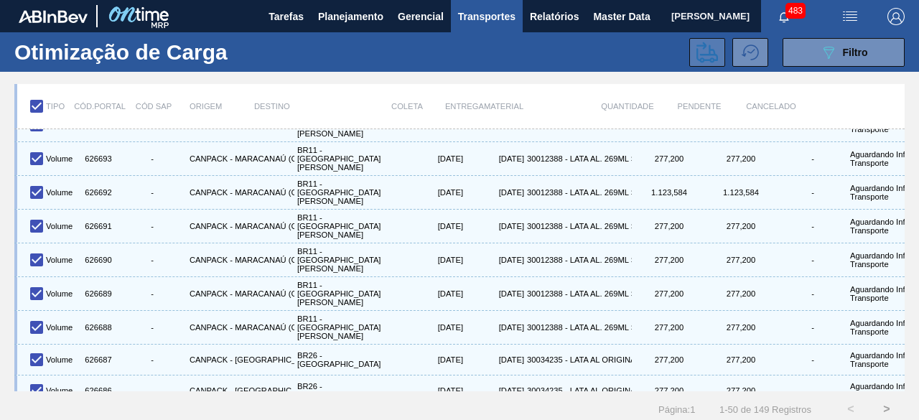
click at [703, 57] on icon at bounding box center [707, 53] width 22 height 22
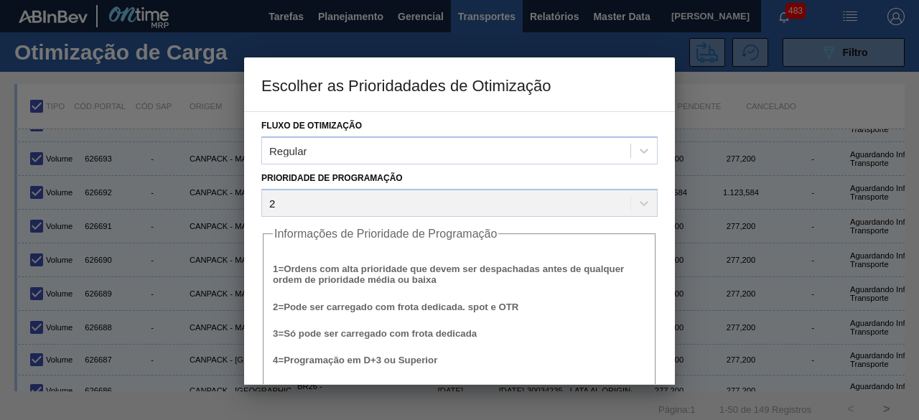
scroll to position [55, 0]
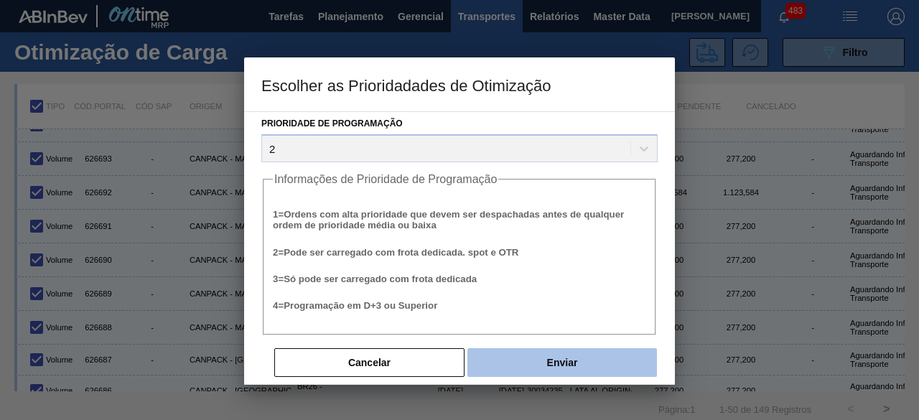
click at [544, 355] on button "Enviar" at bounding box center [561, 362] width 189 height 29
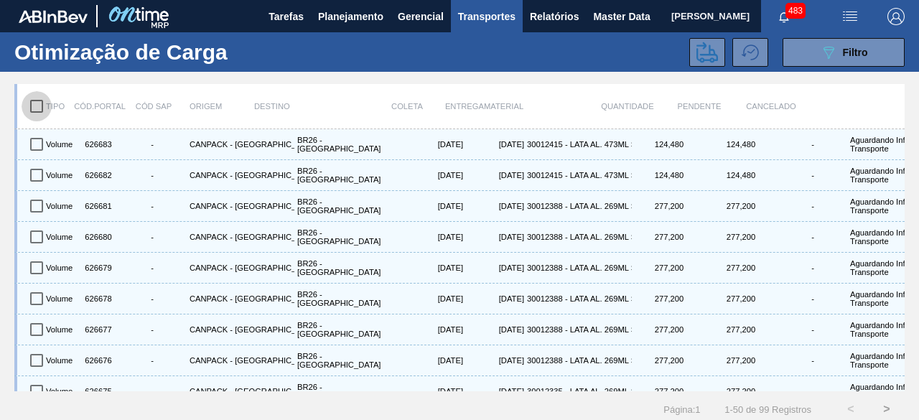
click at [34, 108] on input "checkbox" at bounding box center [37, 106] width 30 height 30
checkbox input "true"
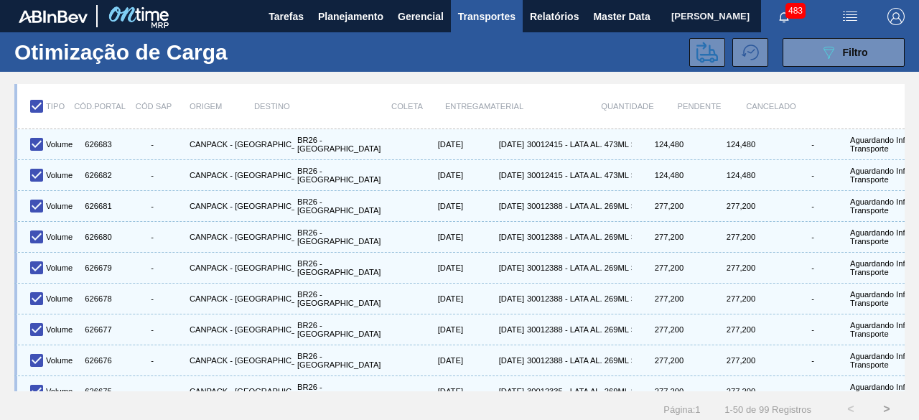
checkbox input "true"
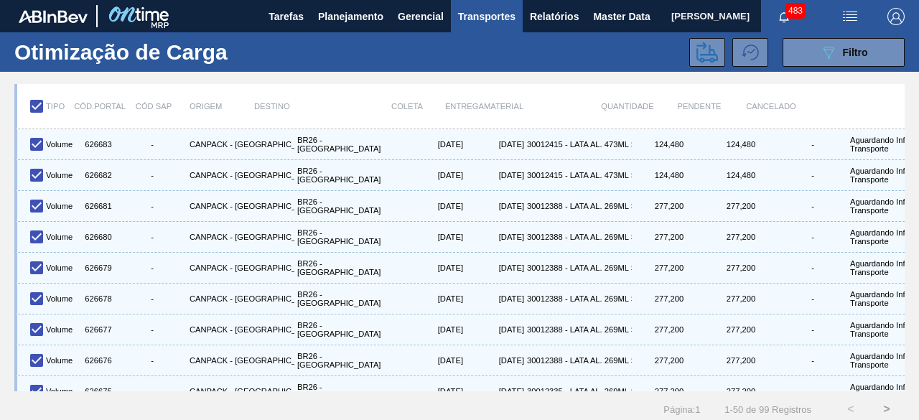
checkbox input "true"
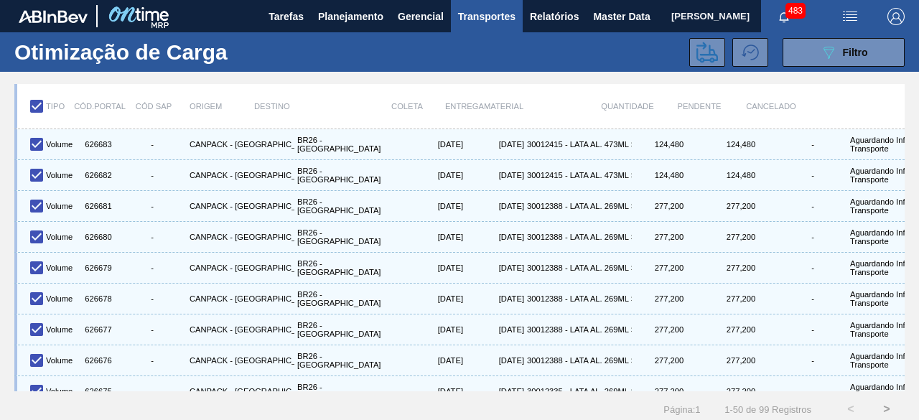
checkbox input "true"
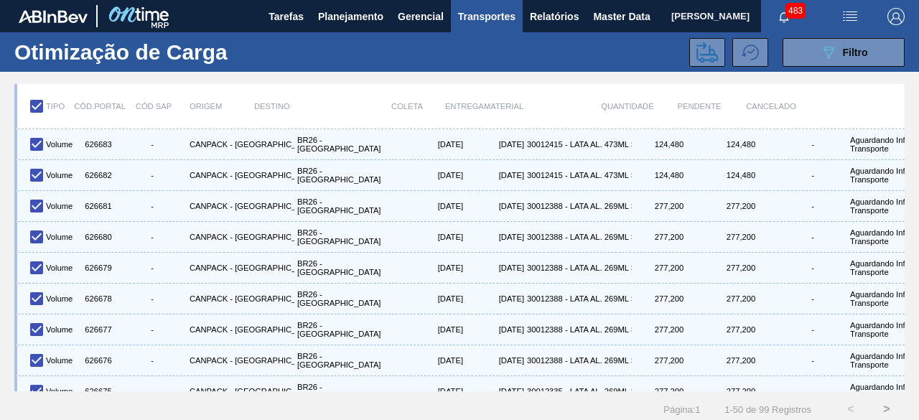
checkbox input "true"
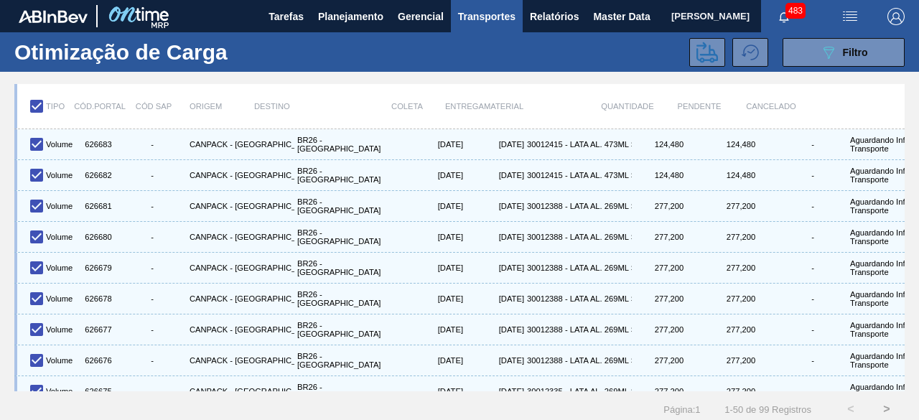
checkbox input "true"
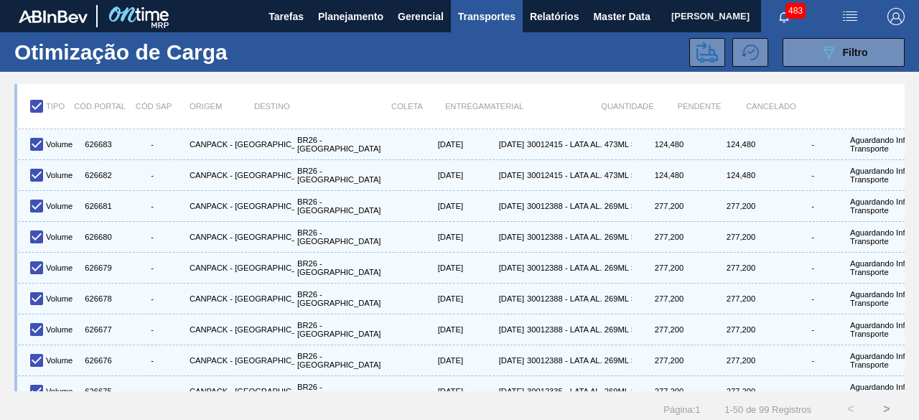
checkbox input "true"
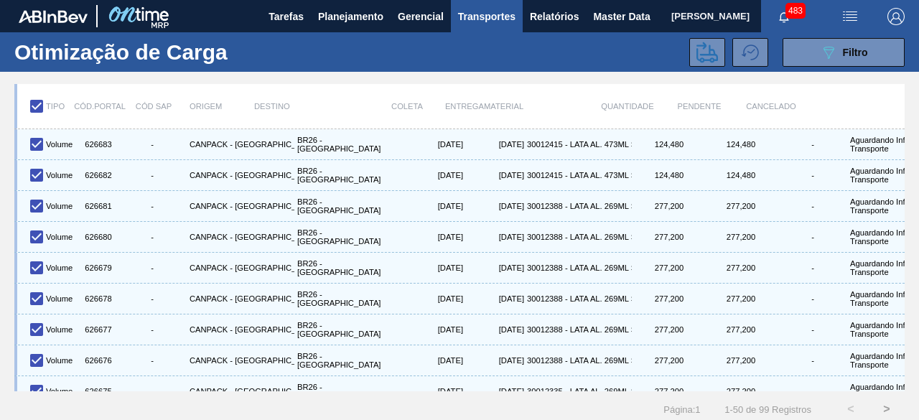
checkbox input "true"
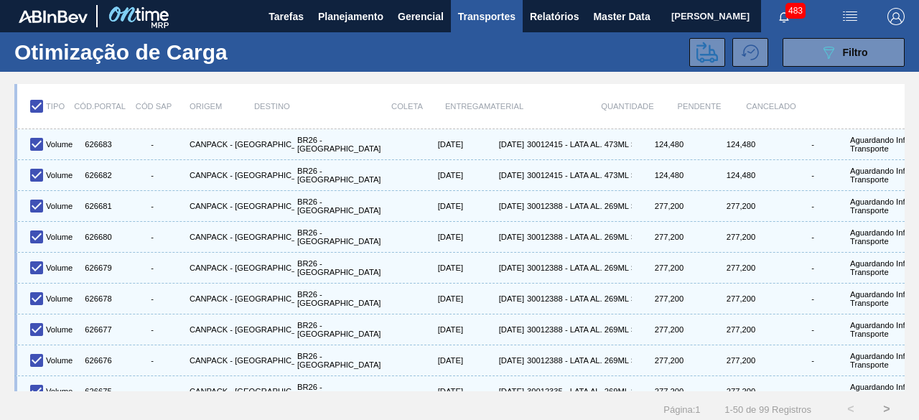
checkbox input "true"
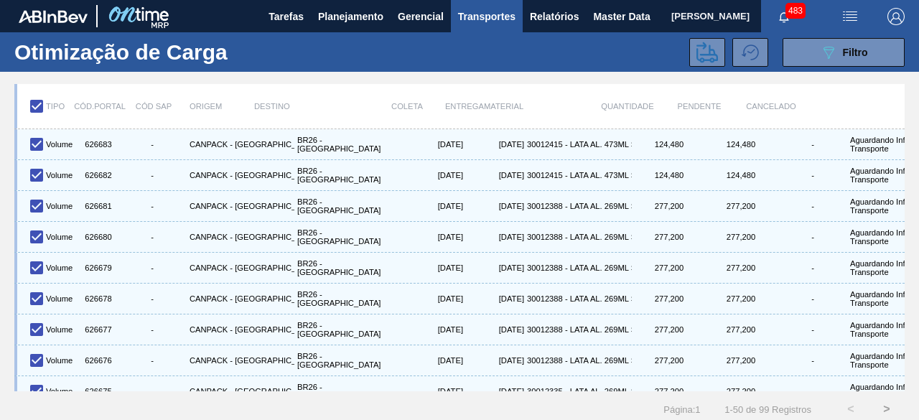
checkbox input "true"
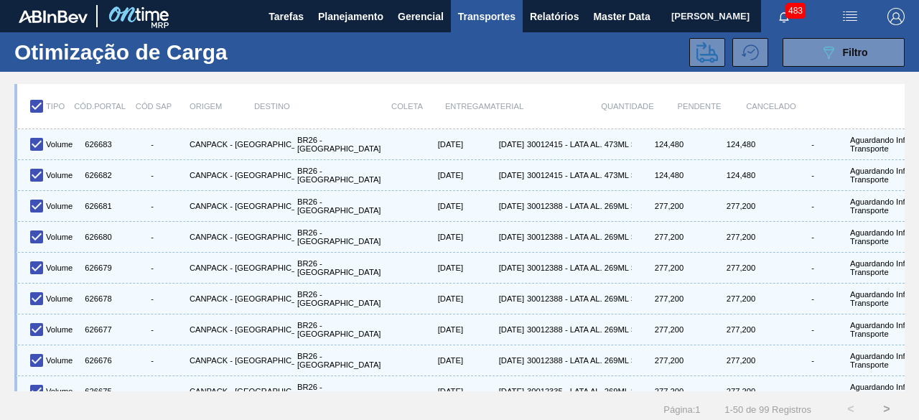
checkbox input "true"
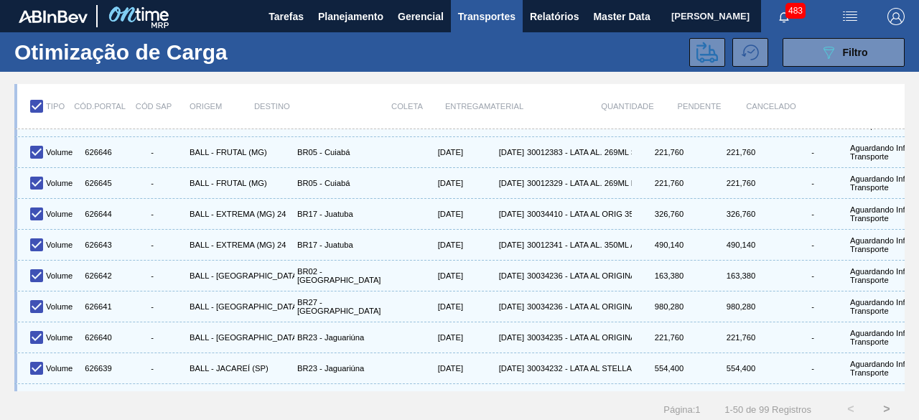
scroll to position [1279, 0]
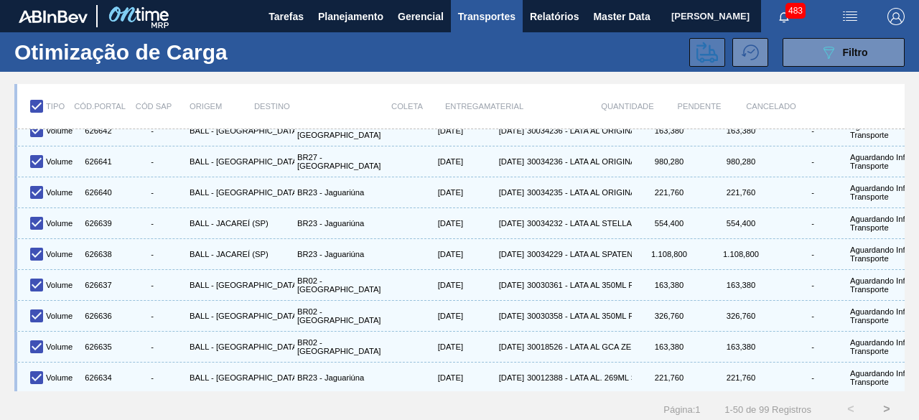
click at [695, 65] on button at bounding box center [707, 52] width 36 height 29
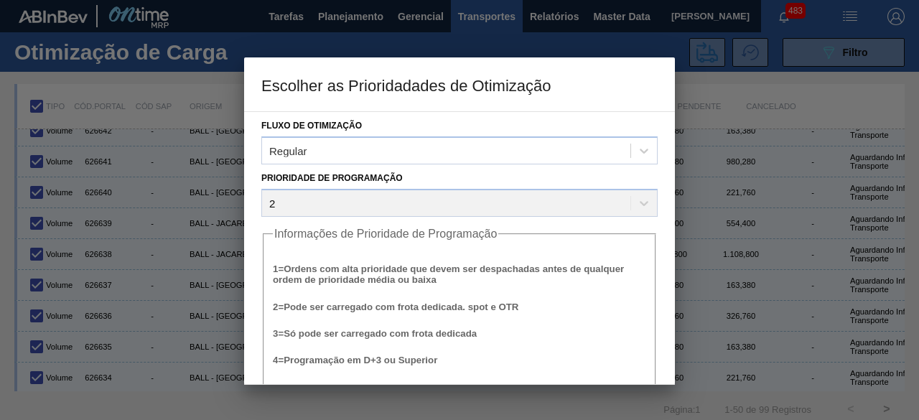
scroll to position [55, 0]
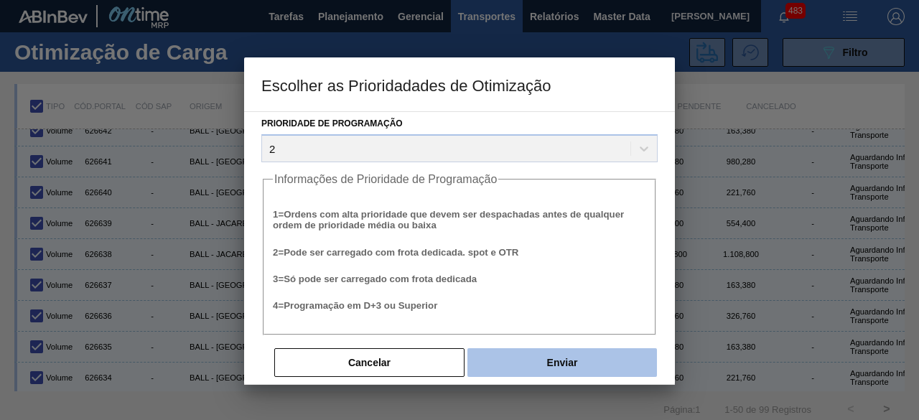
click at [568, 358] on button "Enviar" at bounding box center [561, 362] width 189 height 29
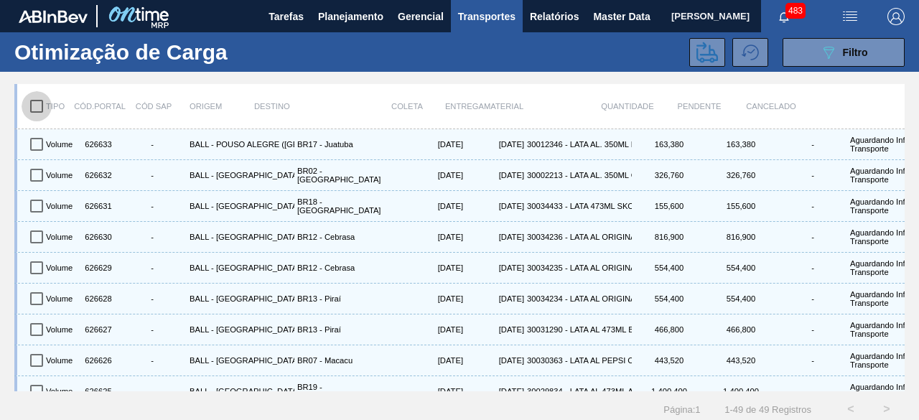
click at [39, 111] on input "checkbox" at bounding box center [37, 106] width 30 height 30
checkbox input "true"
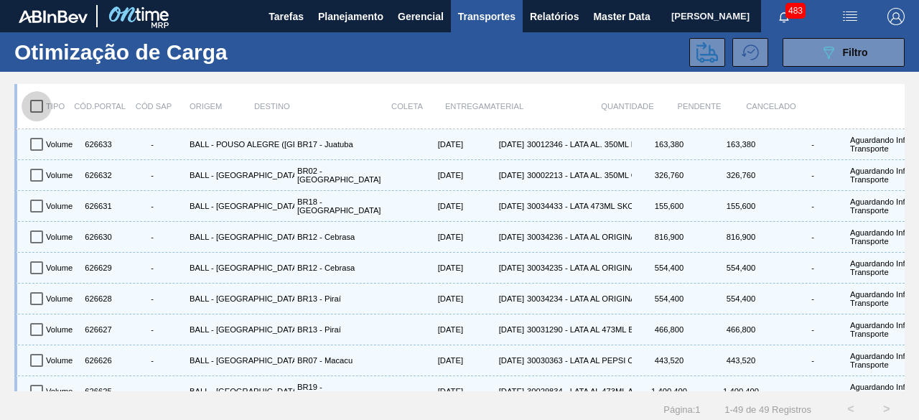
checkbox input "true"
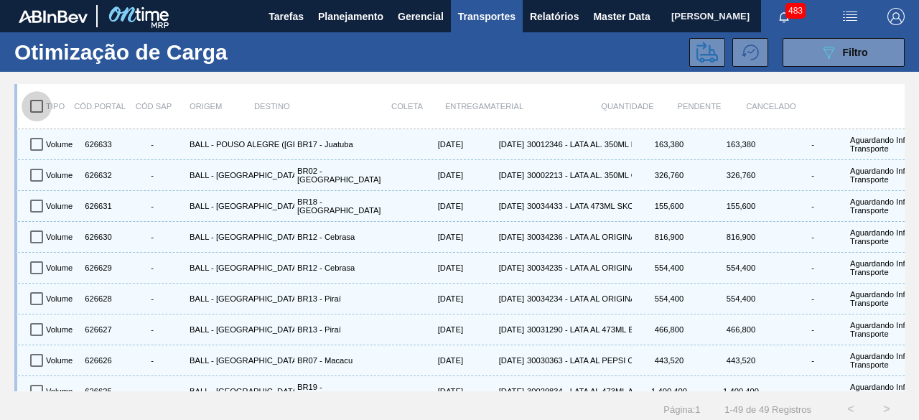
checkbox input "true"
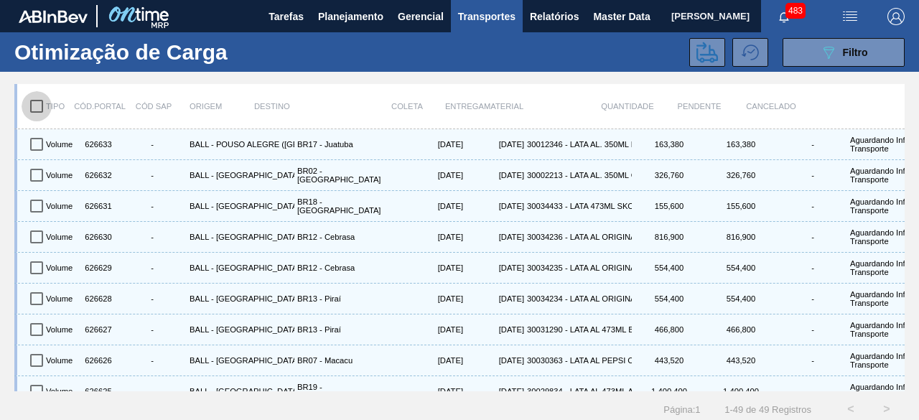
checkbox input "true"
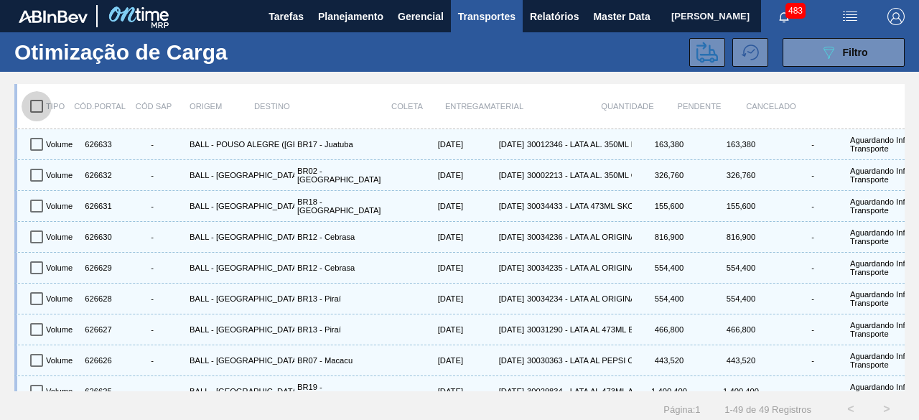
checkbox input "true"
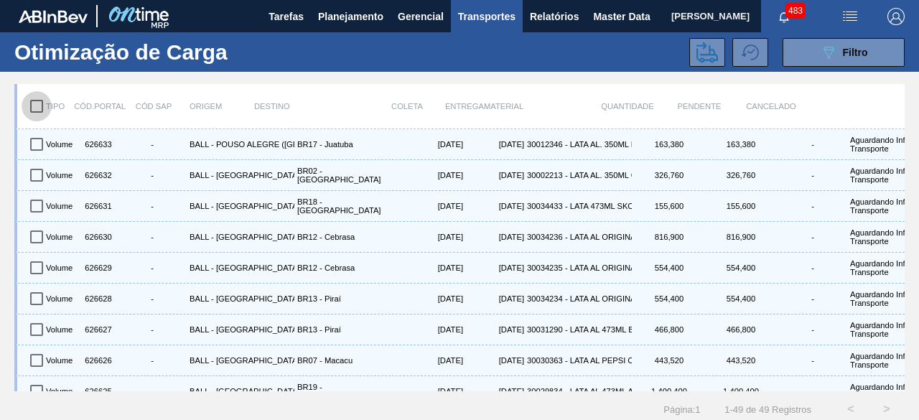
checkbox input "true"
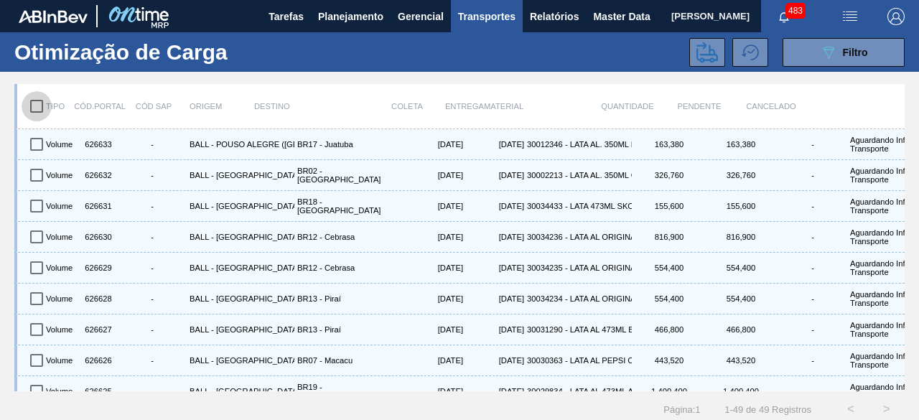
checkbox input "true"
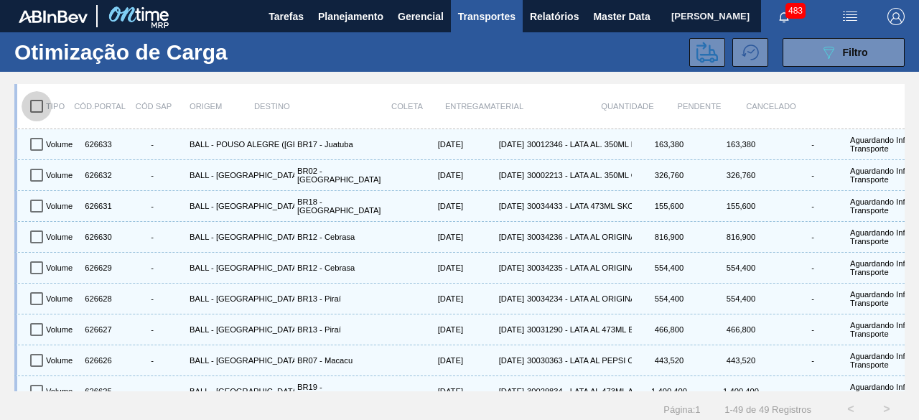
checkbox input "true"
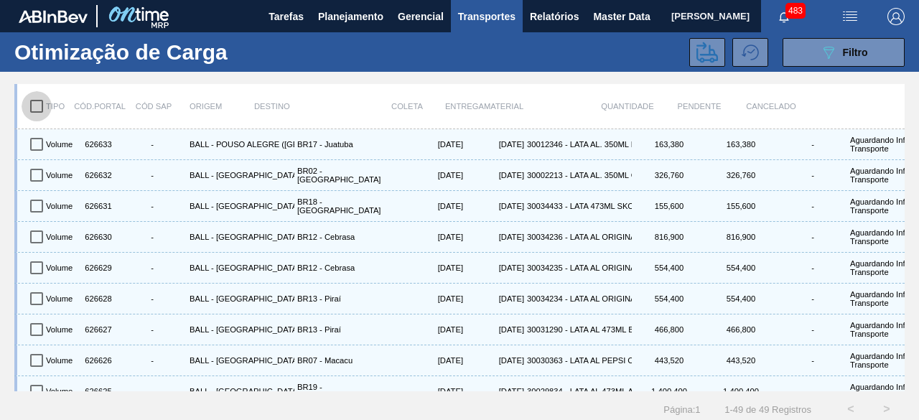
checkbox input "true"
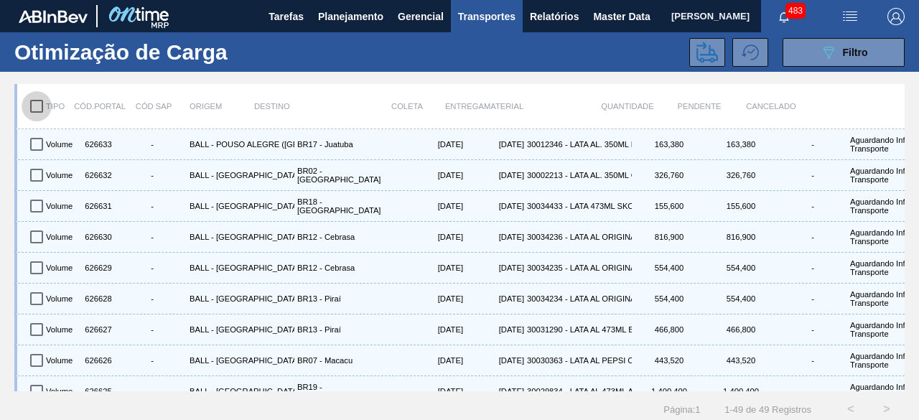
checkbox input "true"
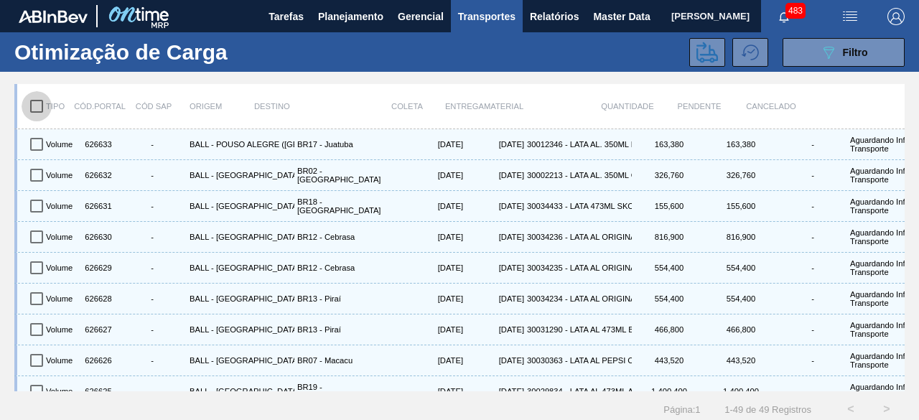
checkbox input "true"
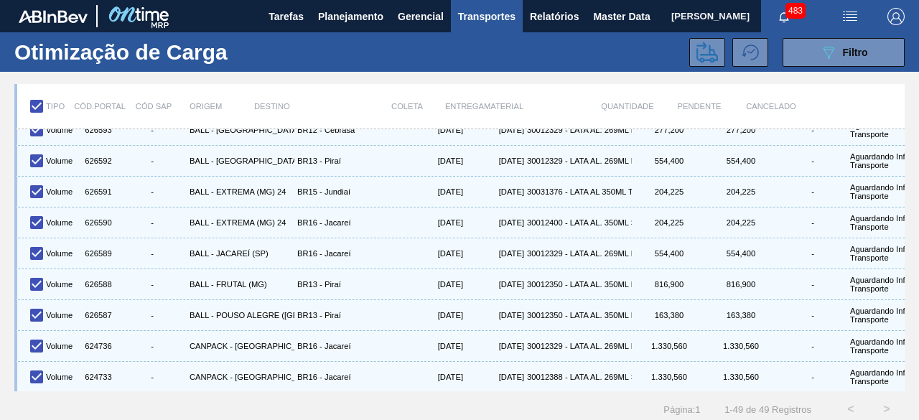
scroll to position [18, 0]
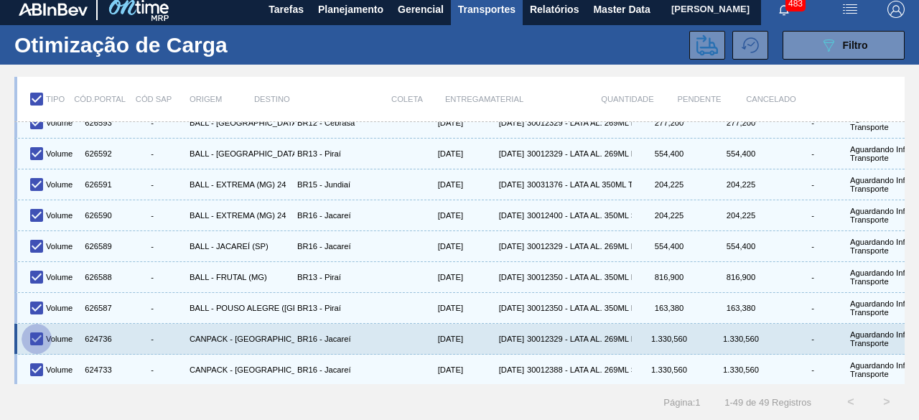
click at [38, 324] on input "checkbox" at bounding box center [37, 339] width 30 height 30
checkbox input "false"
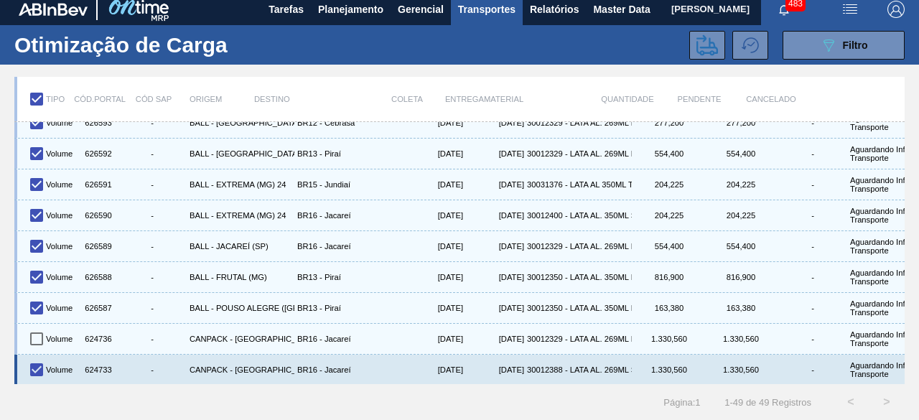
click at [39, 355] on input "checkbox" at bounding box center [37, 370] width 30 height 30
checkbox input "false"
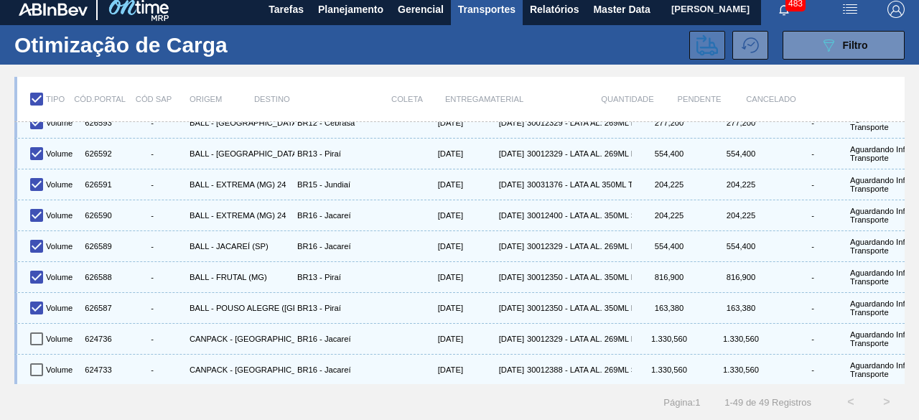
click at [706, 37] on icon at bounding box center [707, 45] width 22 height 22
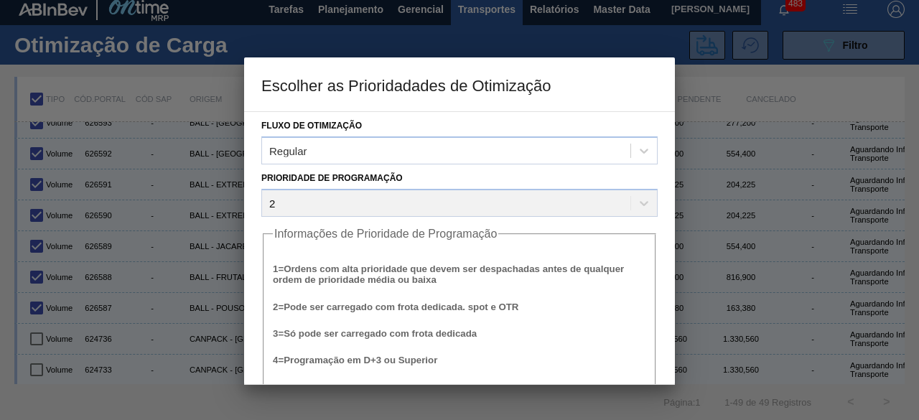
scroll to position [55, 0]
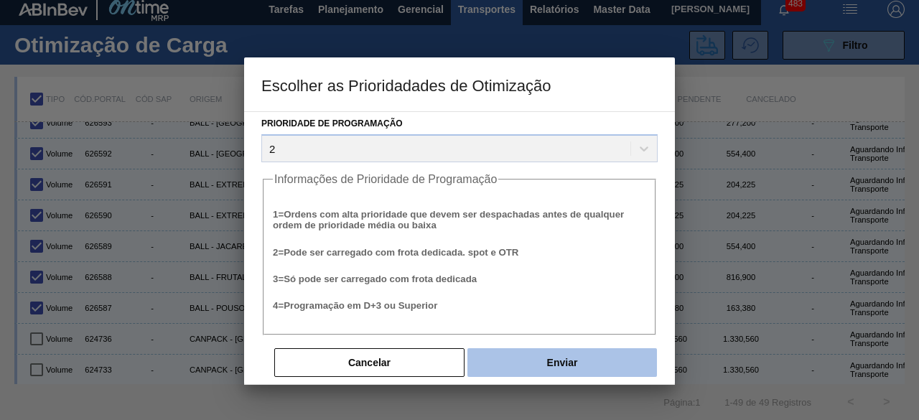
click at [540, 370] on button "Enviar" at bounding box center [561, 362] width 189 height 29
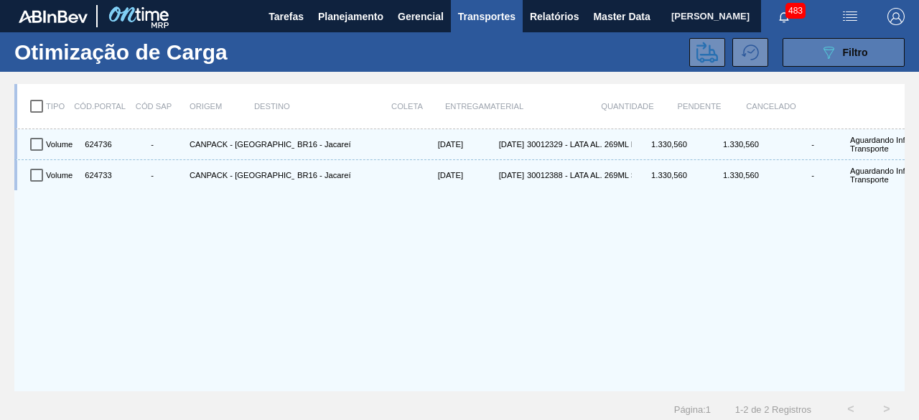
click at [829, 57] on icon "089F7B8B-B2A5-4AFE-B5C0-19BA573D28AC" at bounding box center [828, 52] width 17 height 17
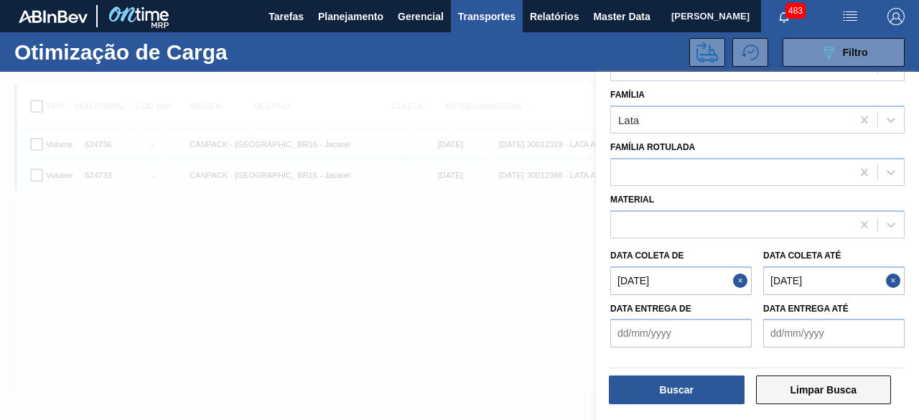
click at [784, 389] on button "Limpar Busca" at bounding box center [824, 389] width 136 height 29
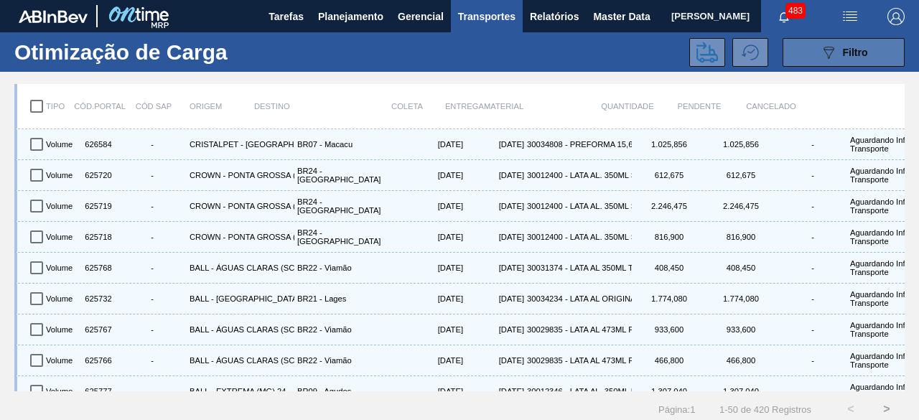
click at [847, 50] on span "Filtro" at bounding box center [855, 52] width 25 height 11
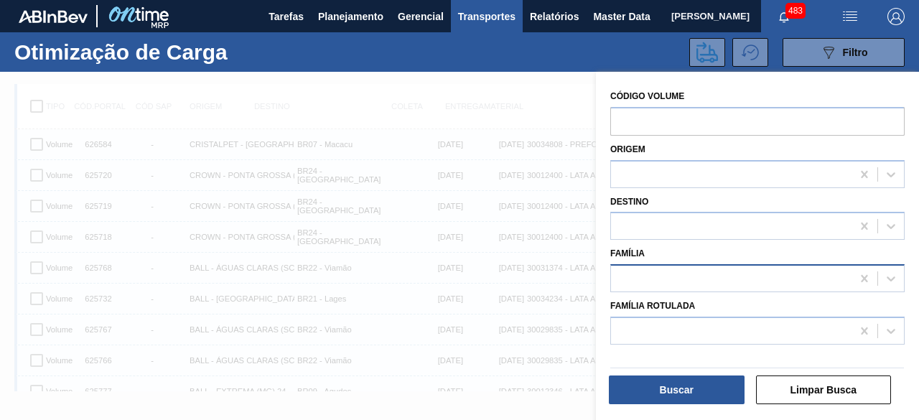
scroll to position [18, 0]
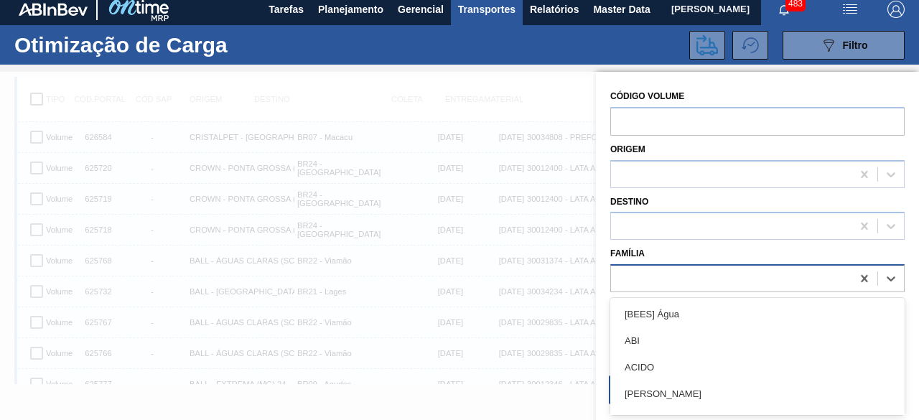
click at [656, 286] on div at bounding box center [731, 278] width 240 height 21
type input "lata"
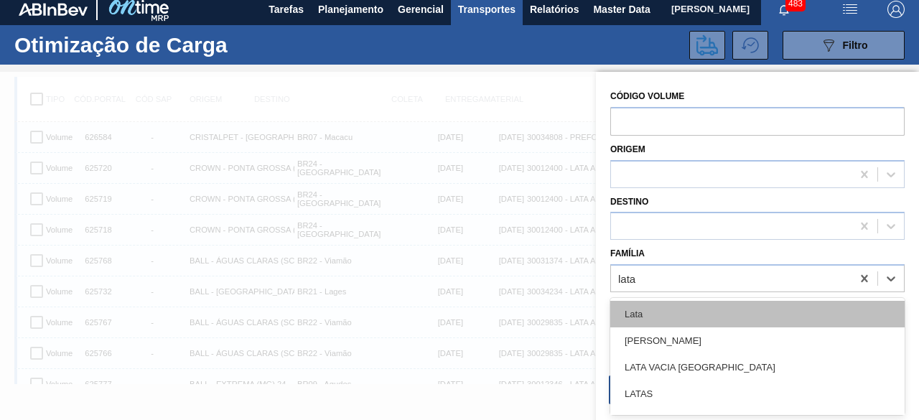
click at [655, 314] on div "Lata" at bounding box center [757, 314] width 294 height 27
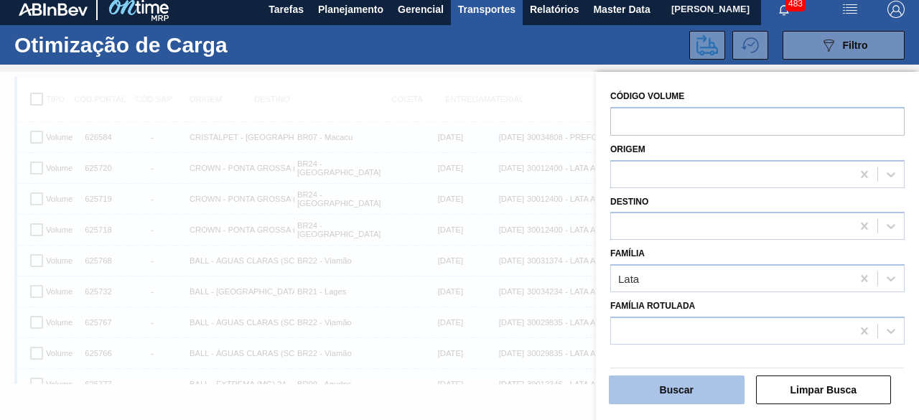
click at [658, 393] on button "Buscar" at bounding box center [677, 389] width 136 height 29
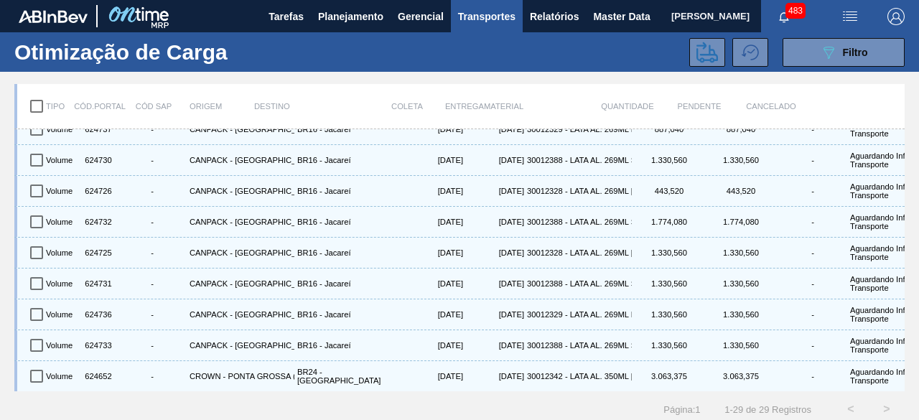
scroll to position [636, 0]
